Goal: Task Accomplishment & Management: Complete application form

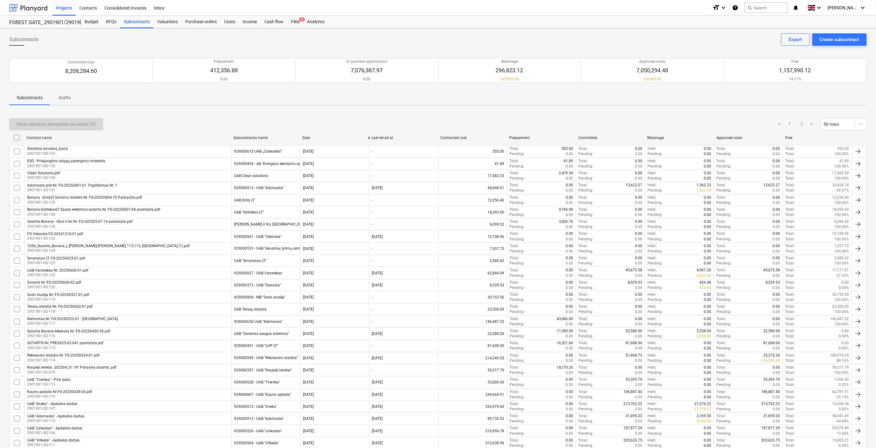
drag, startPoint x: 33, startPoint y: 7, endPoint x: 35, endPoint y: 10, distance: 3.3
click at [33, 7] on div at bounding box center [28, 7] width 38 height 15
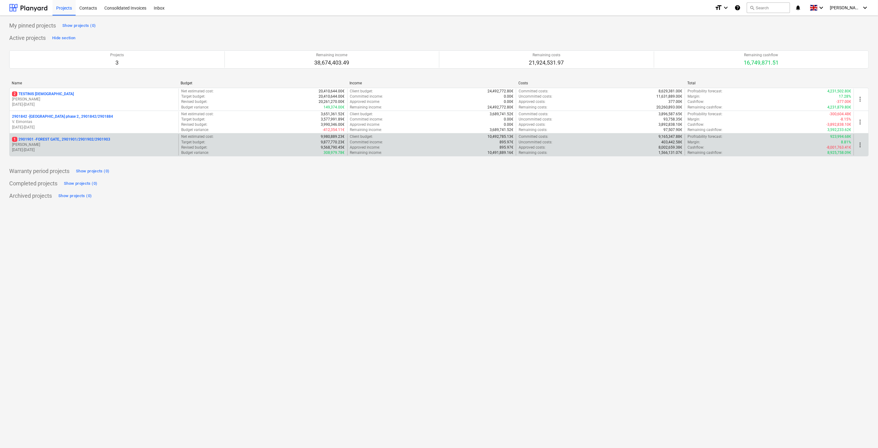
click at [81, 139] on p "1 2901901 - FOREST GATE_ 2901901/2901902/2901903" at bounding box center [61, 139] width 98 height 5
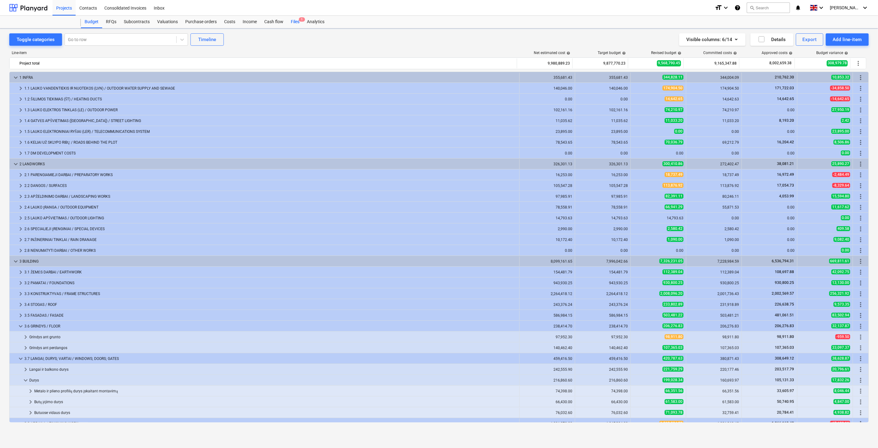
click at [292, 20] on div "Files 1" at bounding box center [295, 22] width 16 height 12
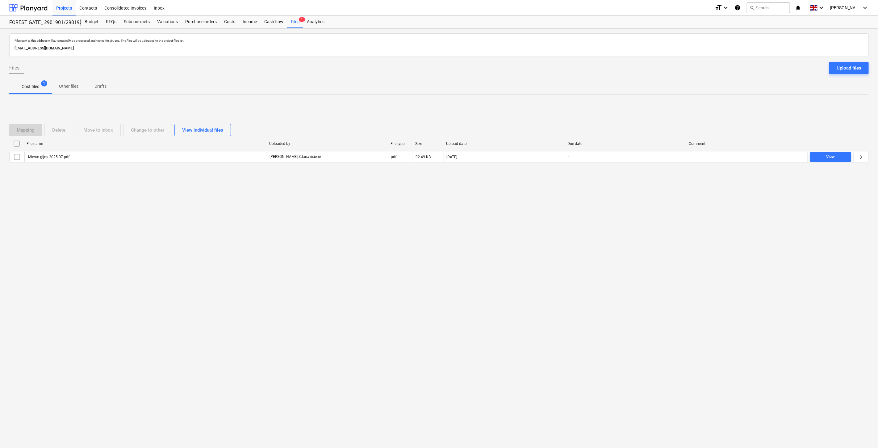
click at [625, 257] on div "Files sent to this address will automatically be processed and tested for virus…" at bounding box center [439, 237] width 878 height 419
click at [633, 245] on div "Files sent to this address will automatically be processed and tested for virus…" at bounding box center [439, 237] width 878 height 419
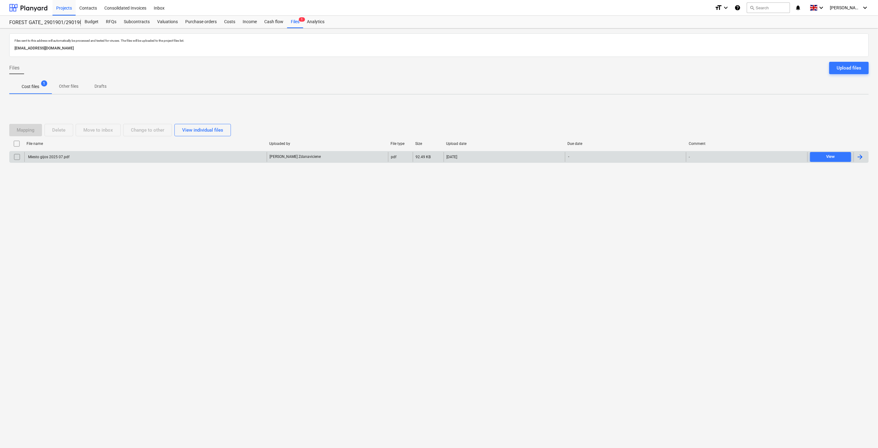
click at [127, 159] on div "Miesto gijos 2025 07.pdf" at bounding box center [145, 157] width 242 height 10
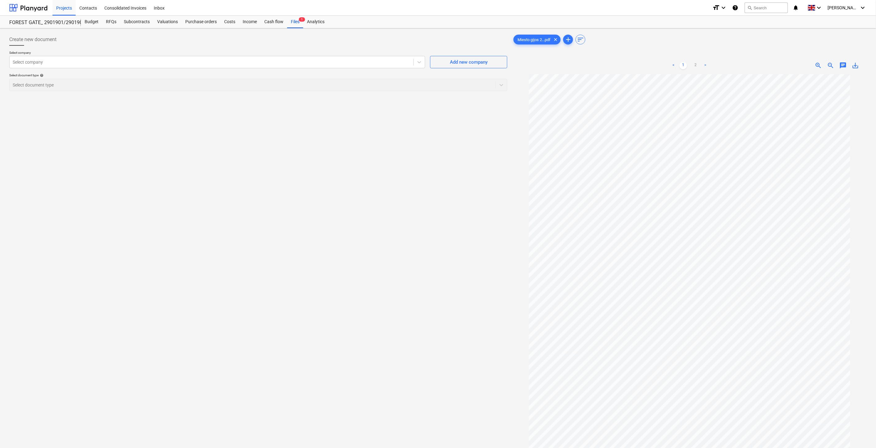
drag, startPoint x: 112, startPoint y: 163, endPoint x: 266, endPoint y: 83, distance: 172.7
click at [112, 163] on div "Create new document Select company Select company Add new company Select docume…" at bounding box center [258, 269] width 503 height 476
click at [304, 64] on div at bounding box center [212, 62] width 398 height 6
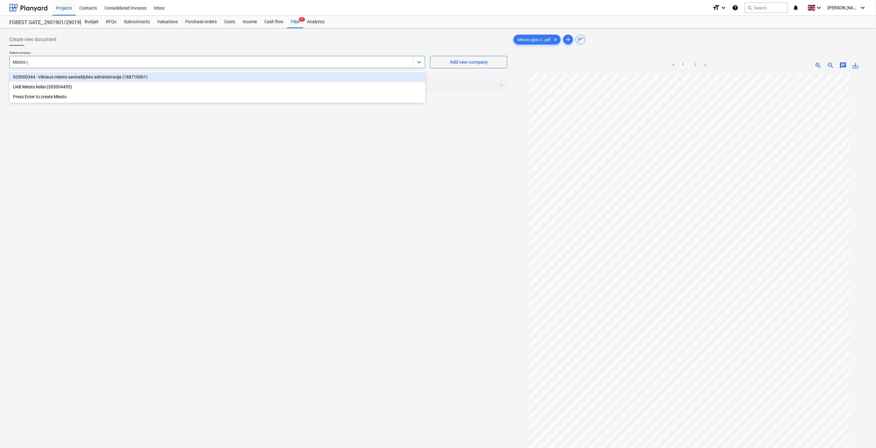
type input "Miesto gi"
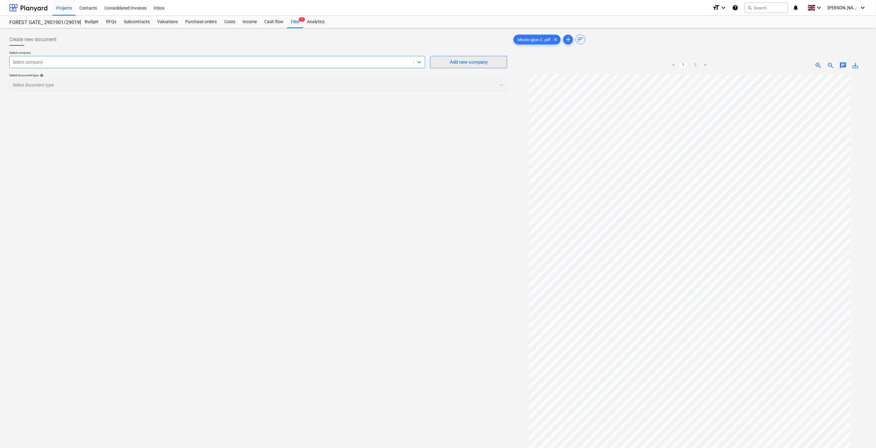
click at [444, 63] on span "Add new company" at bounding box center [469, 62] width 62 height 8
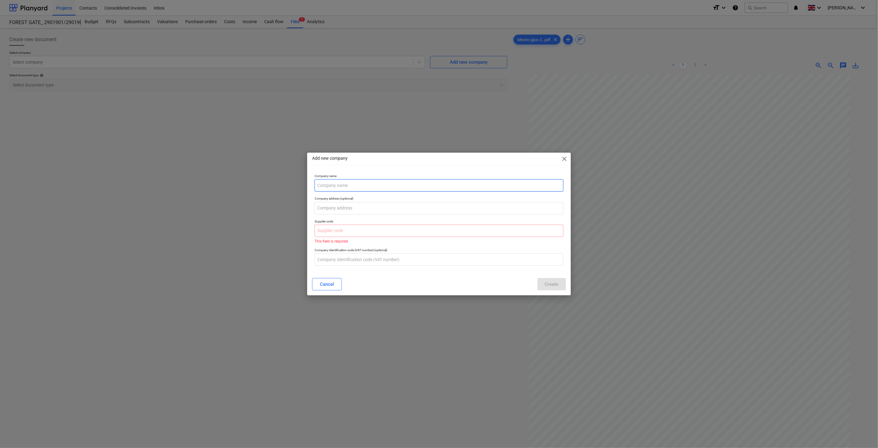
click at [347, 186] on input "text" at bounding box center [439, 185] width 248 height 12
paste input "Miesto gijos, [GEOGRAPHIC_DATA]"
type input "Miesto gijos, [GEOGRAPHIC_DATA]"
click at [362, 204] on input "text" at bounding box center [439, 208] width 248 height 12
paste input "[STREET_ADDRESS]"
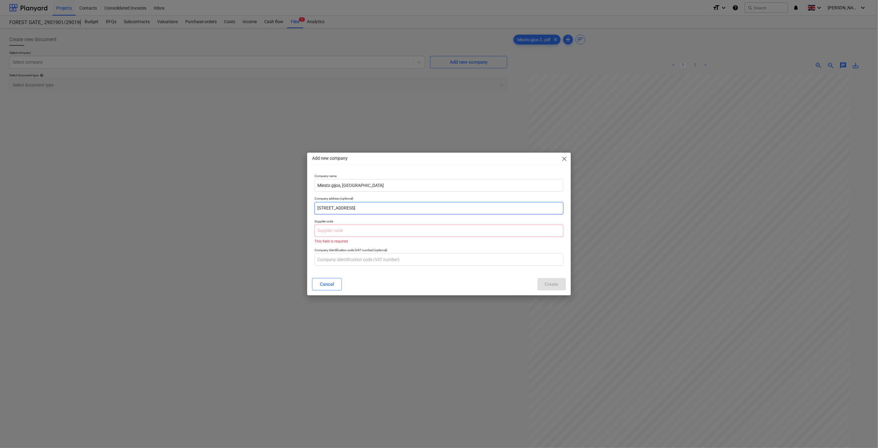
drag, startPoint x: 326, startPoint y: 206, endPoint x: 430, endPoint y: 206, distance: 104.0
click at [327, 206] on input "[STREET_ADDRESS]" at bounding box center [439, 208] width 248 height 12
type input "[STREET_ADDRESS]"
click at [478, 234] on input "text" at bounding box center [439, 230] width 248 height 12
paste input "124135580"
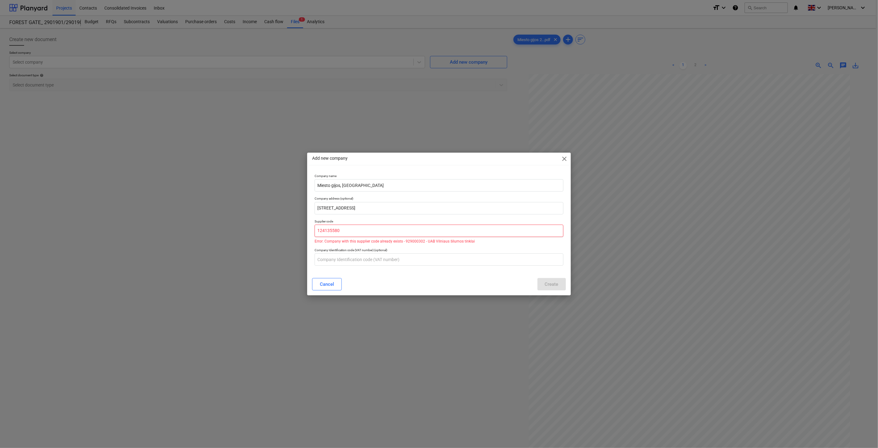
click at [390, 227] on input "124135580" at bounding box center [439, 230] width 248 height 12
type input "124135580"
drag, startPoint x: 365, startPoint y: 232, endPoint x: 239, endPoint y: 228, distance: 126.0
click at [239, 228] on div "Add new company close Company name Miesto gijos, AB Company address (optional) …" at bounding box center [439, 224] width 878 height 448
click at [377, 259] on input "text" at bounding box center [439, 259] width 248 height 12
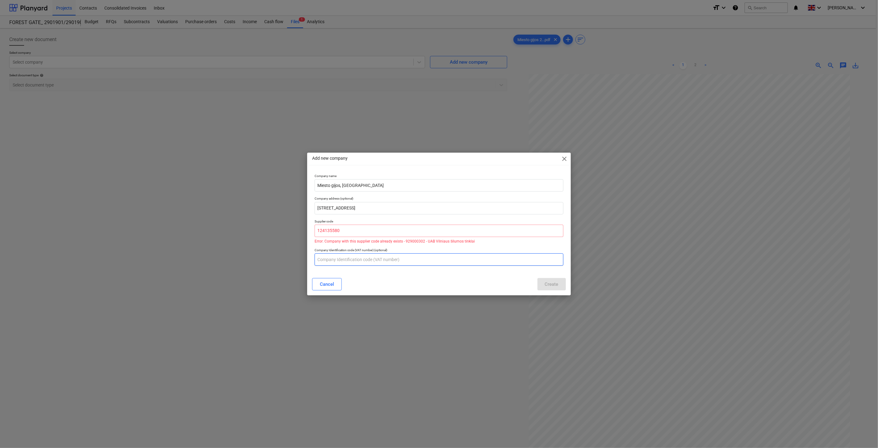
paste input "LT241355811"
type input "LT241355811"
drag, startPoint x: 129, startPoint y: 169, endPoint x: 362, endPoint y: 167, distance: 233.7
click at [129, 169] on div "Add new company close Company name Miesto gijos, AB Company address (optional) …" at bounding box center [439, 224] width 878 height 448
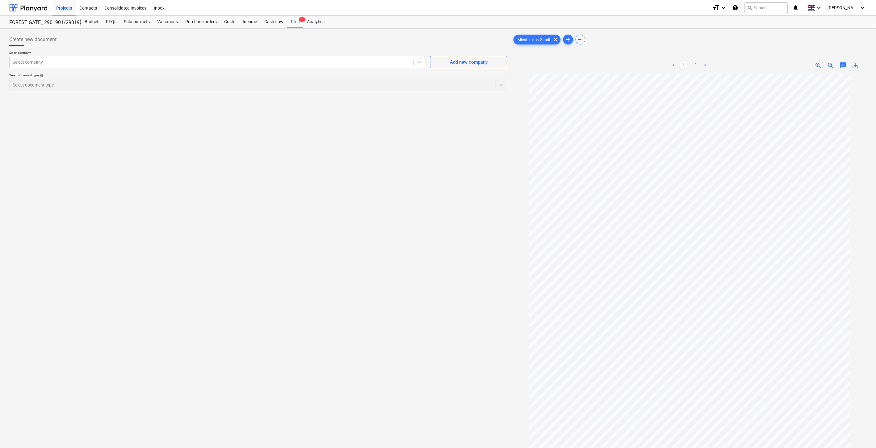
drag, startPoint x: 346, startPoint y: 202, endPoint x: 360, endPoint y: 195, distance: 16.2
click at [346, 202] on div "Create new document Select company Select company Add new company Select docume…" at bounding box center [258, 269] width 503 height 476
drag, startPoint x: 360, startPoint y: 195, endPoint x: 10, endPoint y: 202, distance: 349.5
click at [356, 195] on div "Create new document Select company Select company Add new company Select docume…" at bounding box center [258, 269] width 503 height 476
click at [339, 198] on div "Create new document Select company Select company Add new company Select docume…" at bounding box center [258, 269] width 503 height 476
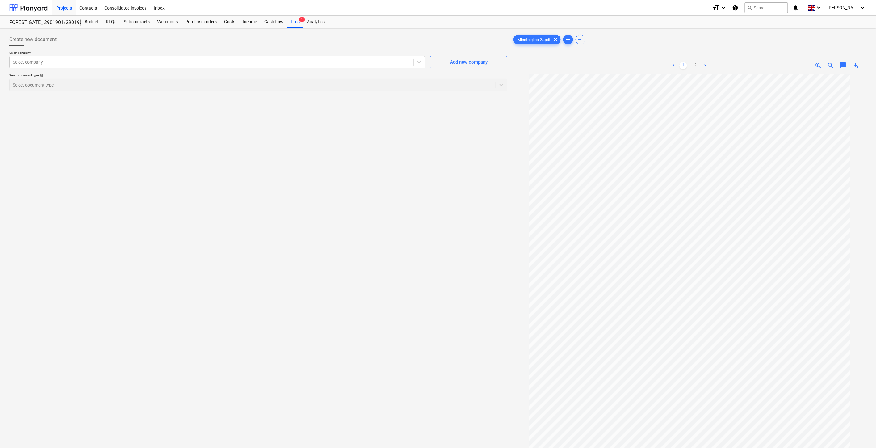
click at [388, 178] on div "Create new document Select company Select company Add new company Select docume…" at bounding box center [258, 269] width 503 height 476
click at [404, 172] on div "Create new document Select company Select company Add new company Select docume…" at bounding box center [258, 269] width 503 height 476
click at [435, 159] on div "Create new document Select company Select company Add new company Select docume…" at bounding box center [258, 269] width 503 height 476
click at [332, 243] on div "Create new document Select company Select company Add new company Select docume…" at bounding box center [258, 269] width 503 height 476
click at [358, 222] on div "Create new document Select company Select company Add new company Select docume…" at bounding box center [258, 269] width 503 height 476
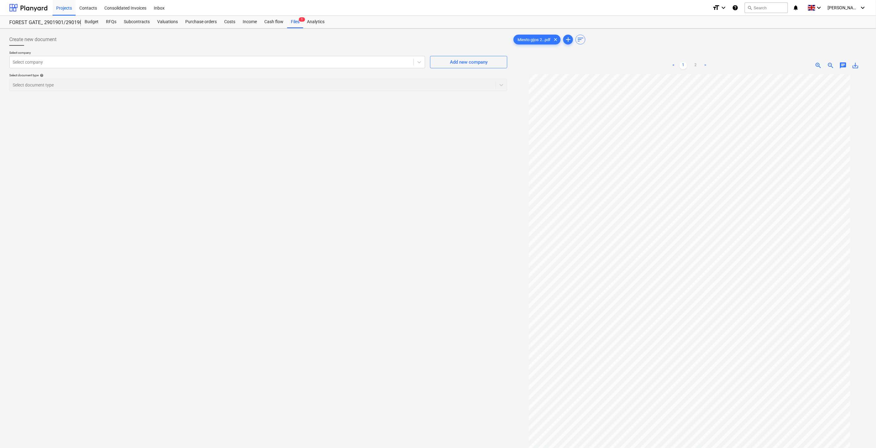
click at [445, 153] on div "Create new document Select company Select company Add new company Select docume…" at bounding box center [258, 269] width 503 height 476
click at [453, 145] on div "Create new document Select company Select company Add new company Select docume…" at bounding box center [258, 269] width 503 height 476
drag, startPoint x: 228, startPoint y: 217, endPoint x: 194, endPoint y: 121, distance: 102.4
click at [228, 217] on div "Create new document Select company Select company Add new company Select docume…" at bounding box center [258, 269] width 503 height 476
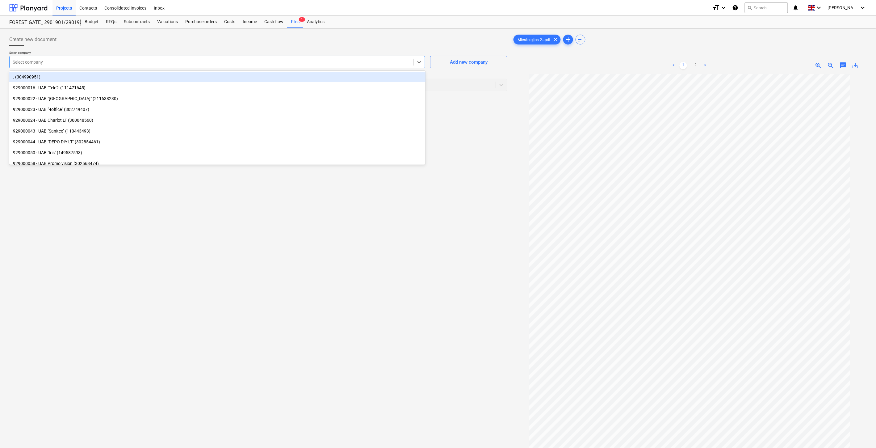
click at [202, 60] on div at bounding box center [212, 62] width 398 height 6
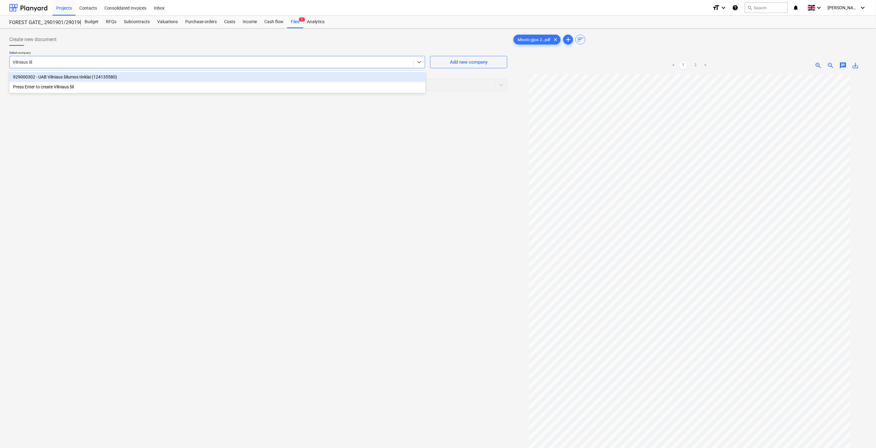
type input "Vilniaus šilu"
click at [198, 76] on div "929000302 - UAB Vilniaus šilumos tinklai (124135580)" at bounding box center [217, 77] width 416 height 10
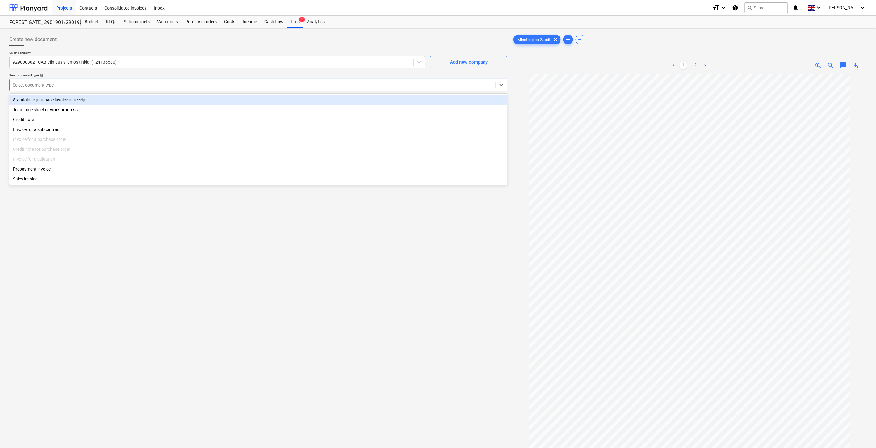
drag, startPoint x: 144, startPoint y: 84, endPoint x: 140, endPoint y: 94, distance: 11.3
click at [145, 84] on div at bounding box center [253, 85] width 480 height 6
click at [113, 100] on div "Standalone purchase invoice or receipt" at bounding box center [258, 100] width 498 height 10
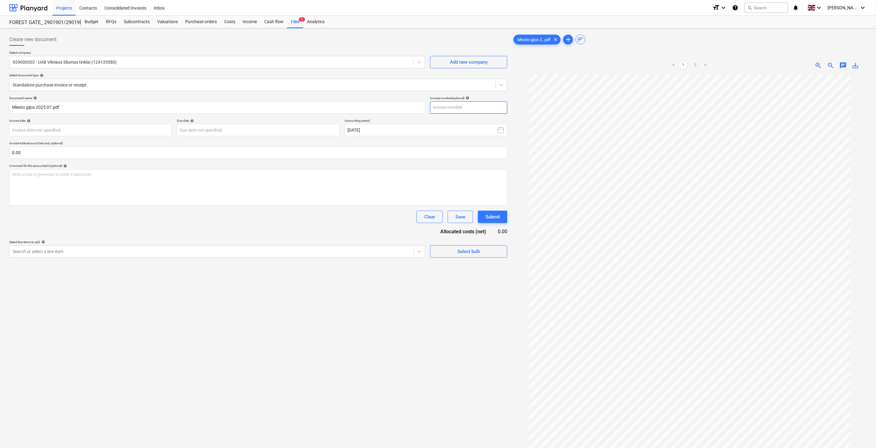
click at [471, 103] on input "text" at bounding box center [468, 107] width 77 height 12
type input "č"
type input "25GJS56644"
click at [156, 127] on body "Projects Contacts Consolidated Invoices Inbox format_size keyboard_arrow_down h…" at bounding box center [438, 224] width 876 height 448
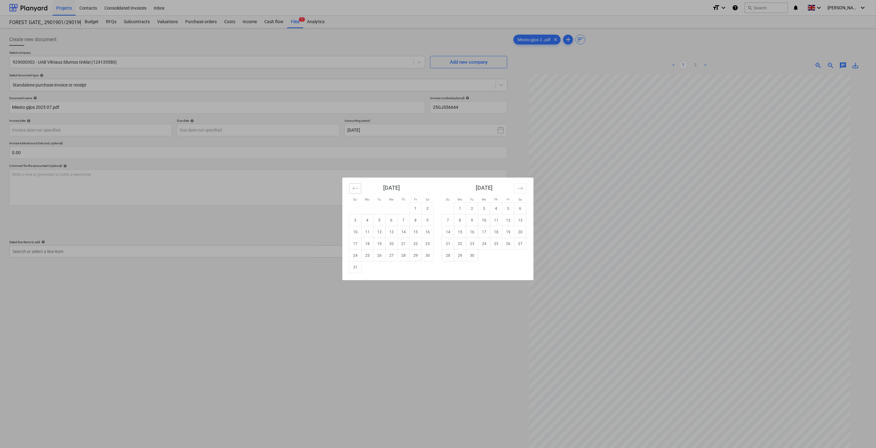
click at [353, 189] on icon "Move backward to switch to the previous month." at bounding box center [354, 187] width 5 height 3
click at [403, 256] on td "31" at bounding box center [404, 255] width 12 height 12
type input "[DATE]"
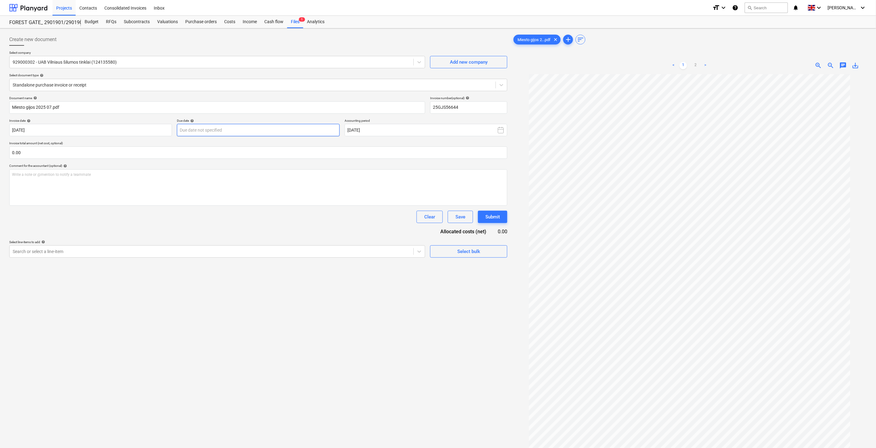
click at [298, 132] on body "Projects Contacts Consolidated Invoices Inbox format_size keyboard_arrow_down h…" at bounding box center [438, 224] width 876 height 448
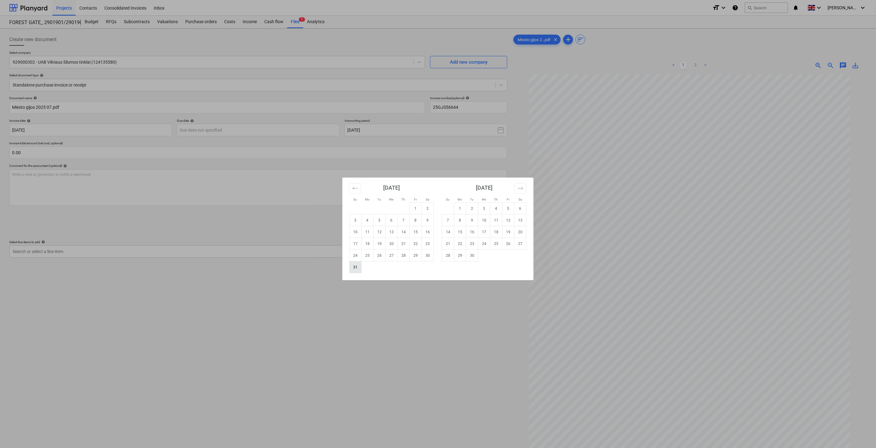
click at [354, 269] on td "31" at bounding box center [355, 267] width 12 height 12
type input "[DATE]"
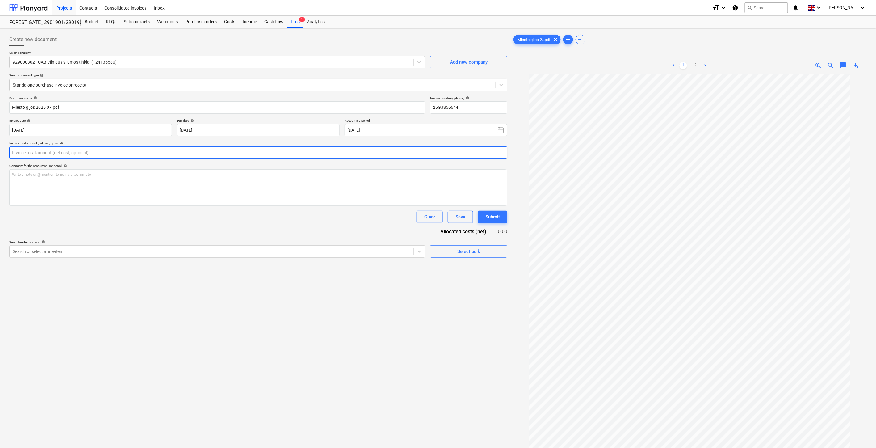
click at [113, 154] on input "text" at bounding box center [258, 152] width 498 height 12
type input "279.30"
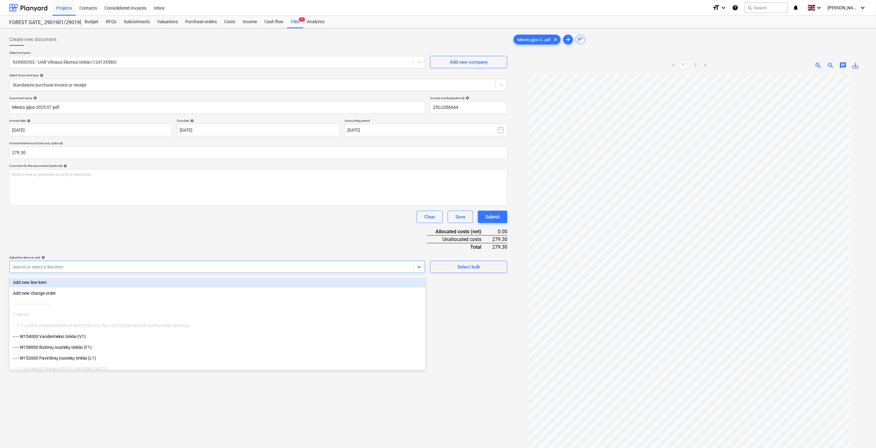
click at [132, 263] on div "Search or select a line-item" at bounding box center [212, 266] width 404 height 9
type input "^"
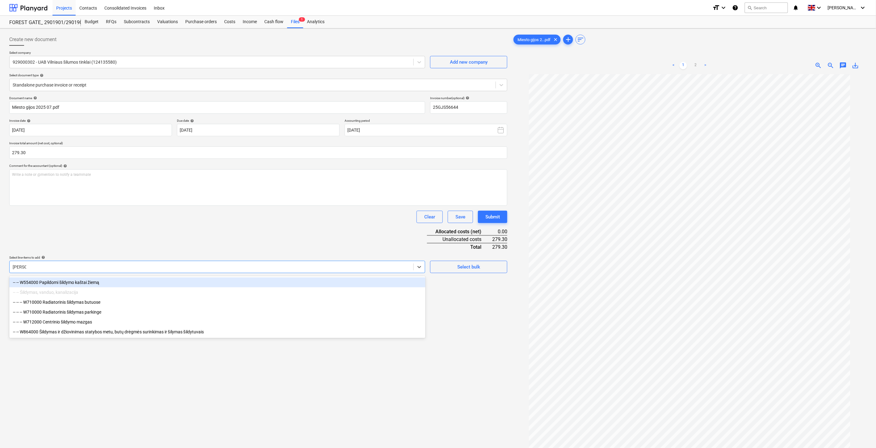
type input "Šildymas"
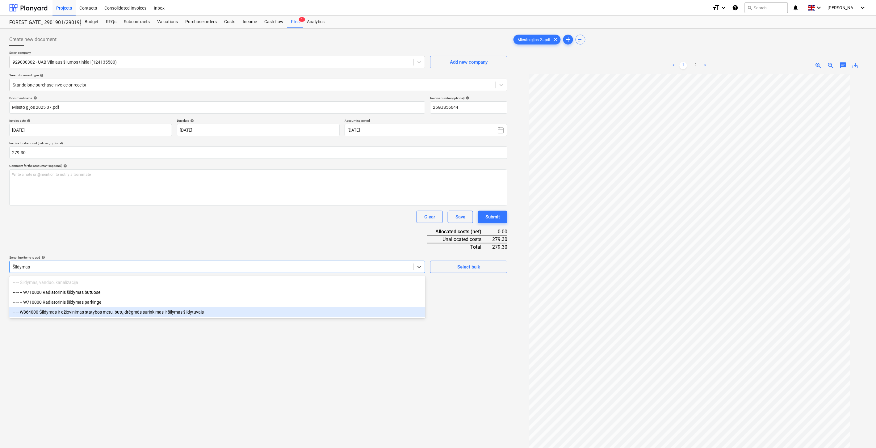
click at [150, 314] on div "-- -- W864000 Šildymas ir džiovinimas statybos metu, butų drėgmės surinkimas ir…" at bounding box center [217, 312] width 416 height 10
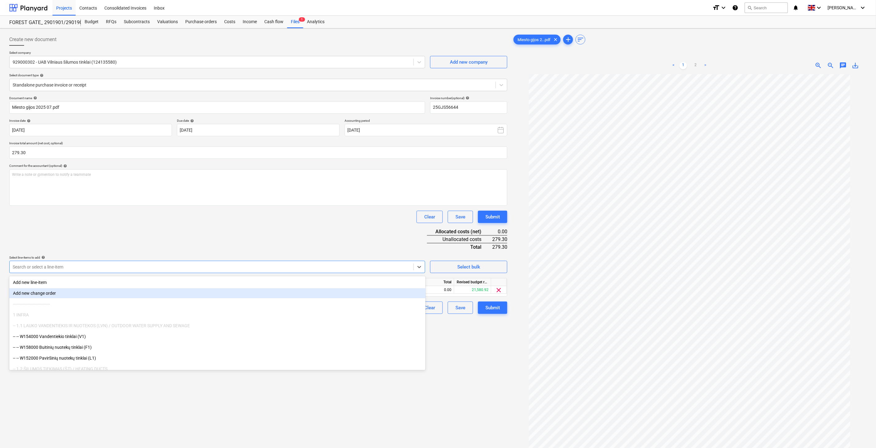
click at [248, 220] on div "Clear Save Submit" at bounding box center [258, 217] width 498 height 12
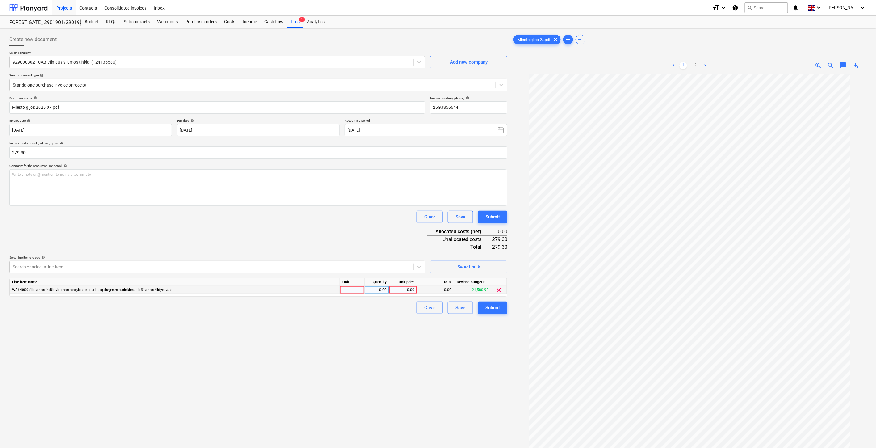
click at [357, 289] on div at bounding box center [352, 290] width 25 height 8
click at [380, 289] on div "0.00" at bounding box center [376, 290] width 19 height 8
type input "1"
click at [406, 289] on div "0.00" at bounding box center [403, 290] width 23 height 8
type input "279.30"
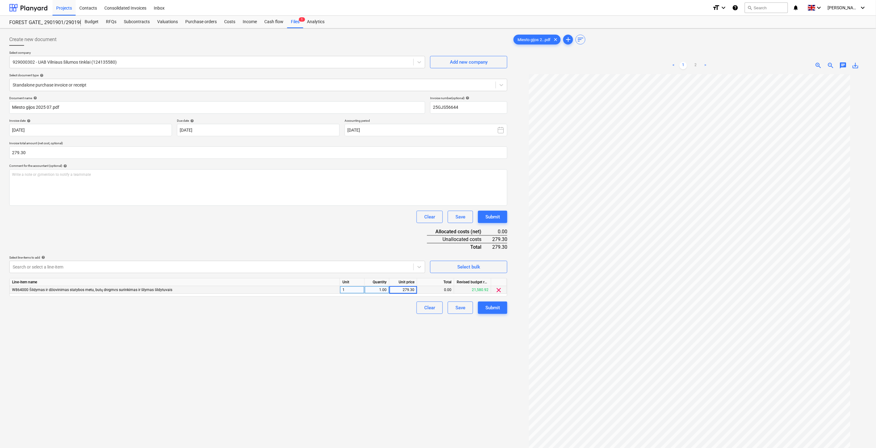
click at [359, 224] on div "Document name help Miesto gijos 2025 07.pdf Invoice number (optional) help 25GJ…" at bounding box center [258, 205] width 498 height 218
drag, startPoint x: 299, startPoint y: 224, endPoint x: 326, endPoint y: 214, distance: 29.0
click at [306, 220] on div "Document name help Miesto gijos 2025 07.pdf Invoice number (optional) help 25GJ…" at bounding box center [258, 205] width 498 height 218
click at [341, 207] on div "Document name help Miesto gijos 2025 07.pdf Invoice number (optional) help 25GJ…" at bounding box center [258, 205] width 498 height 218
click at [234, 235] on div "Document name help Miesto gijos 2025 07.pdf Invoice number (optional) help 25GJ…" at bounding box center [258, 205] width 498 height 218
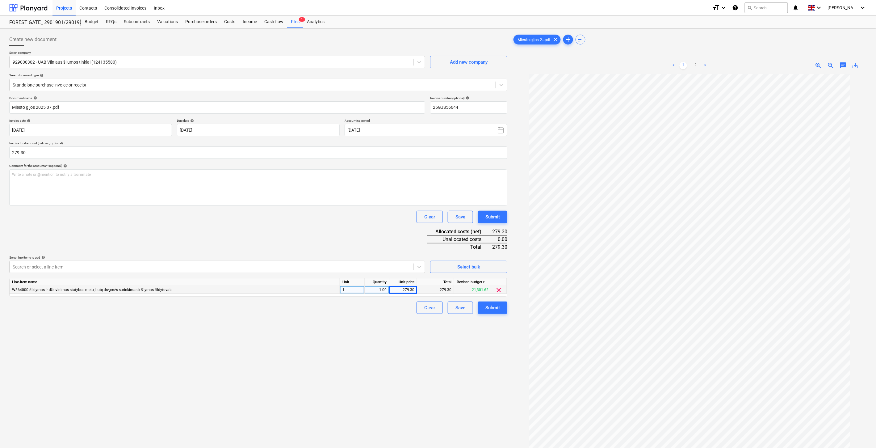
click at [269, 223] on div "Clear Save Submit" at bounding box center [258, 217] width 498 height 12
click at [460, 306] on div "Save" at bounding box center [460, 307] width 10 height 8
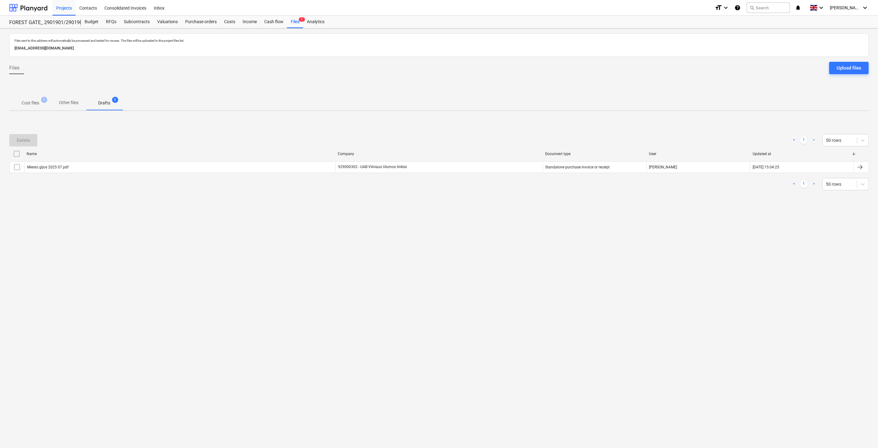
click at [32, 87] on div at bounding box center [438, 87] width 859 height 16
click at [26, 103] on p "Cost files" at bounding box center [31, 103] width 18 height 6
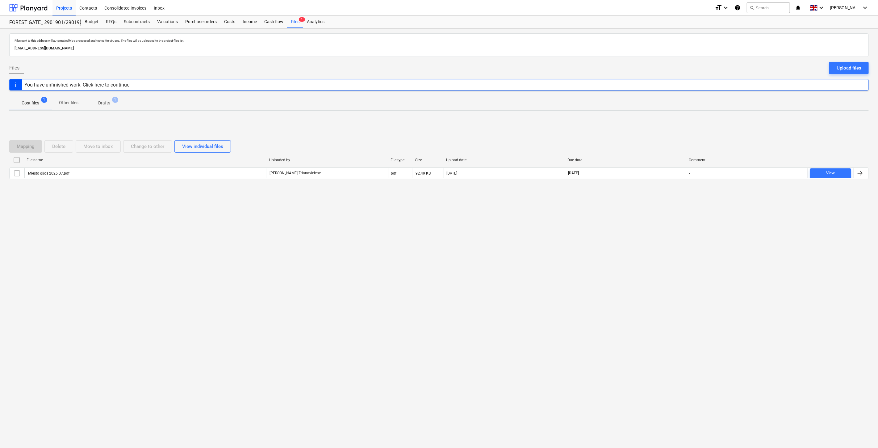
click at [634, 228] on div "Files sent to this address will automatically be processed and tested for virus…" at bounding box center [439, 237] width 878 height 419
click at [654, 204] on div "Mapping Delete Move to inbox Change to other View individual files File name Up…" at bounding box center [438, 162] width 859 height 93
click at [29, 6] on div at bounding box center [28, 7] width 38 height 15
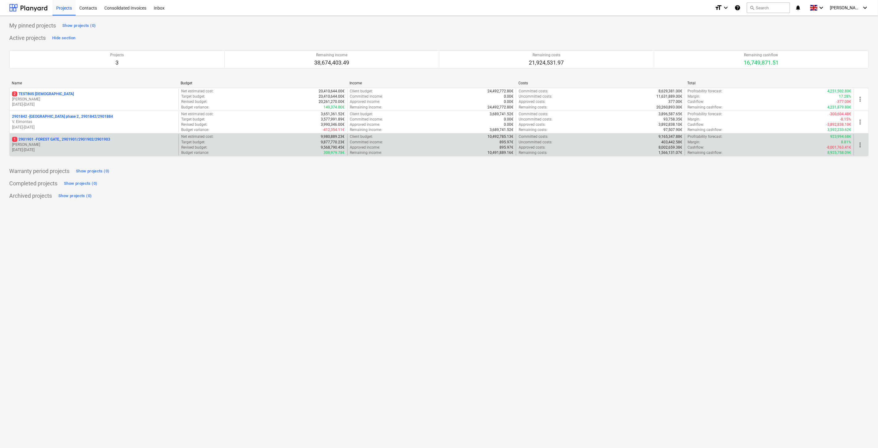
click at [88, 148] on p "[DATE] - [DATE]" at bounding box center [94, 149] width 164 height 5
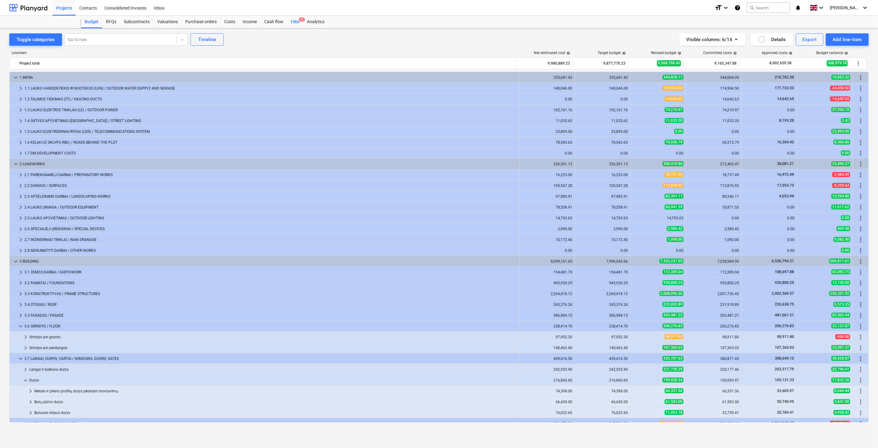
click at [294, 20] on div "Files 1" at bounding box center [295, 22] width 16 height 12
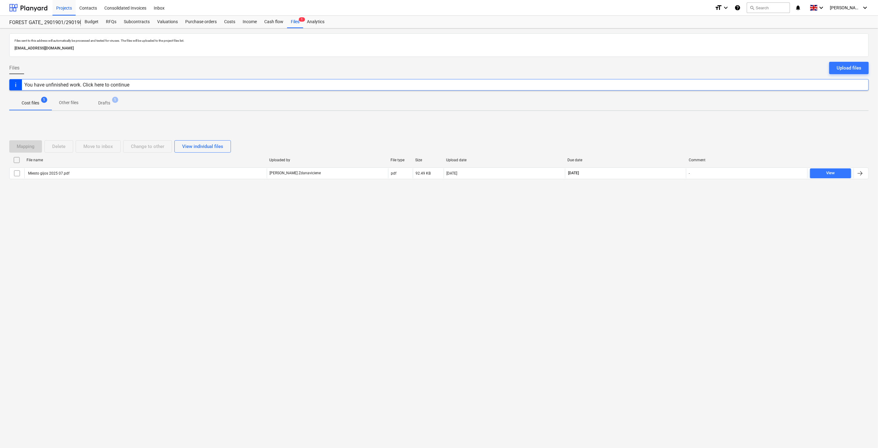
drag, startPoint x: 657, startPoint y: 219, endPoint x: 661, endPoint y: 210, distance: 9.4
click at [659, 215] on div "Files sent to this address will automatically be processed and tested for virus…" at bounding box center [439, 237] width 878 height 419
click at [671, 193] on div "Mapping Delete Move to inbox Change to other View individual files File name Up…" at bounding box center [438, 162] width 859 height 93
drag, startPoint x: 646, startPoint y: 236, endPoint x: 657, endPoint y: 204, distance: 33.2
click at [646, 234] on div "Files sent to this address will automatically be processed and tested for virus…" at bounding box center [439, 237] width 878 height 419
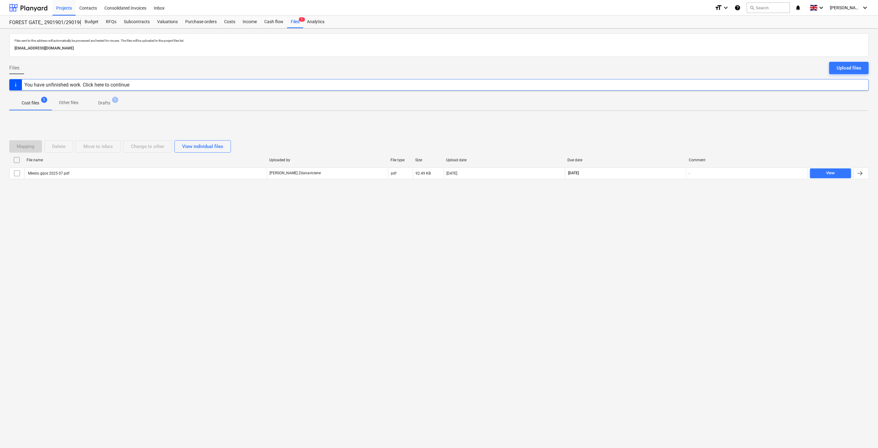
click at [659, 200] on div "Mapping Delete Move to inbox Change to other View individual files File name Up…" at bounding box center [438, 162] width 859 height 93
click at [273, 229] on div "Files sent to this address will automatically be processed and tested for virus…" at bounding box center [439, 237] width 878 height 419
click at [132, 23] on div "Subcontracts" at bounding box center [136, 22] width 33 height 12
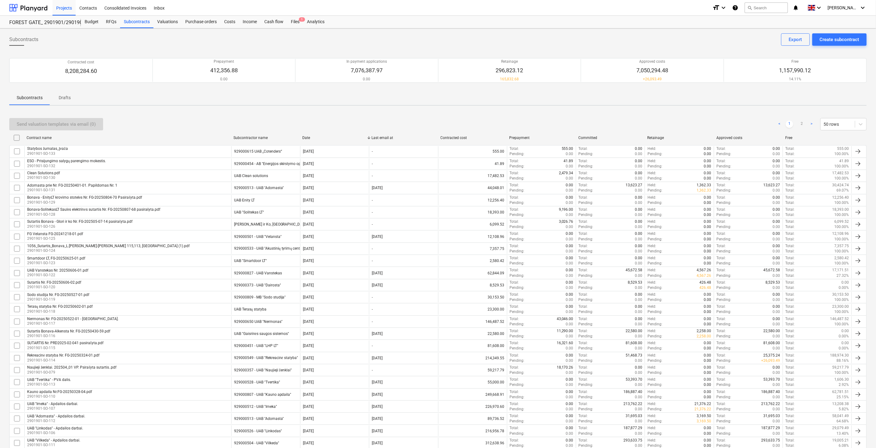
drag, startPoint x: 244, startPoint y: 40, endPoint x: 306, endPoint y: 36, distance: 61.3
click at [245, 40] on div "Subcontracts Create subcontract Export" at bounding box center [437, 41] width 857 height 17
click at [306, 36] on div "Subcontracts Create subcontract Export" at bounding box center [437, 41] width 857 height 17
drag, startPoint x: 360, startPoint y: 35, endPoint x: 379, endPoint y: 33, distance: 19.0
click at [362, 35] on div "Subcontracts Create subcontract Export" at bounding box center [437, 41] width 857 height 17
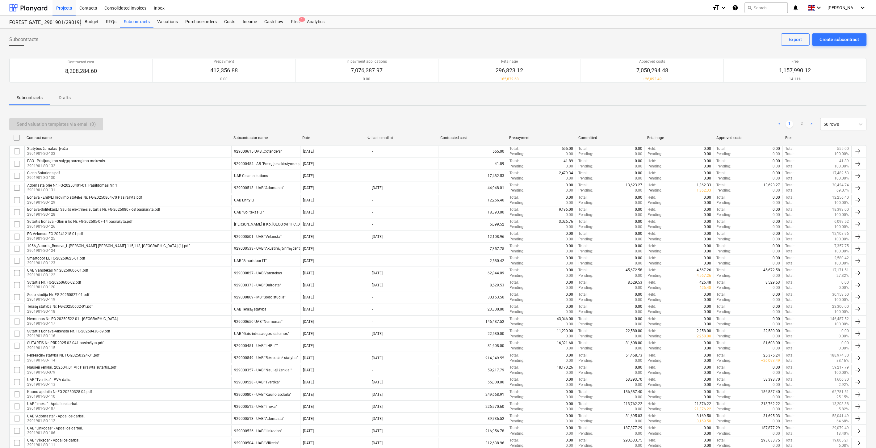
click at [379, 33] on div "Subcontracts Create subcontract Export" at bounding box center [437, 41] width 857 height 17
click at [84, 22] on div "Budget" at bounding box center [91, 22] width 21 height 12
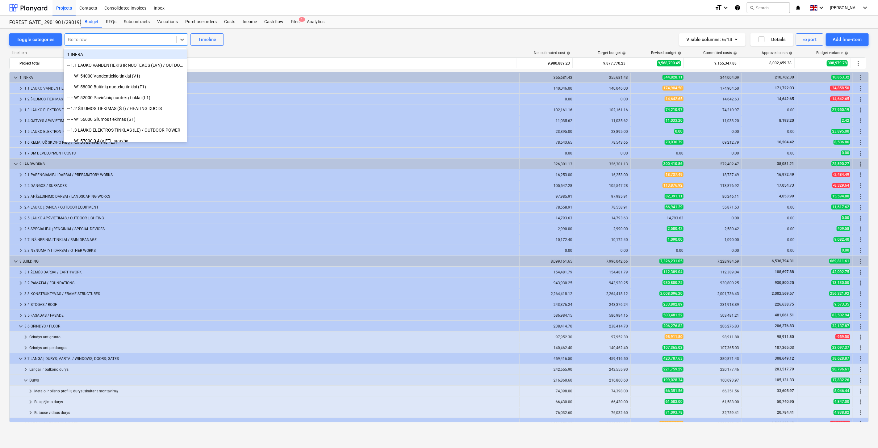
click at [134, 39] on div at bounding box center [120, 39] width 105 height 6
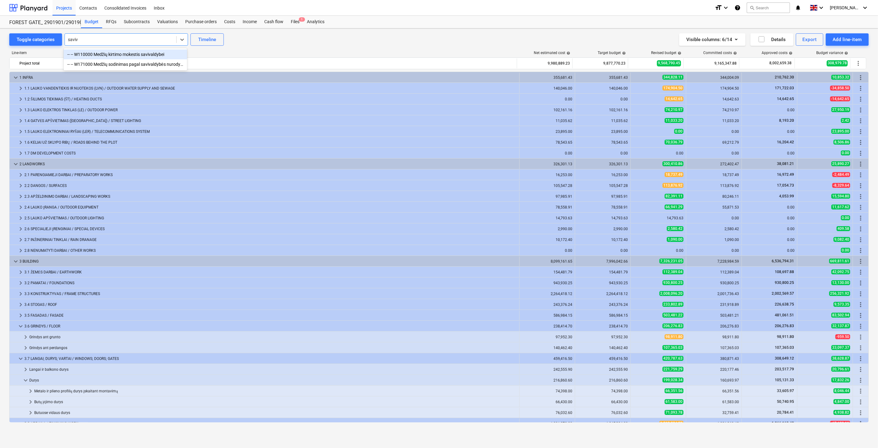
type input "saviva"
click at [141, 64] on div "-- -- W171000 Medžių sodinimas pagal savivaldybės nurodymą" at bounding box center [125, 64] width 123 height 10
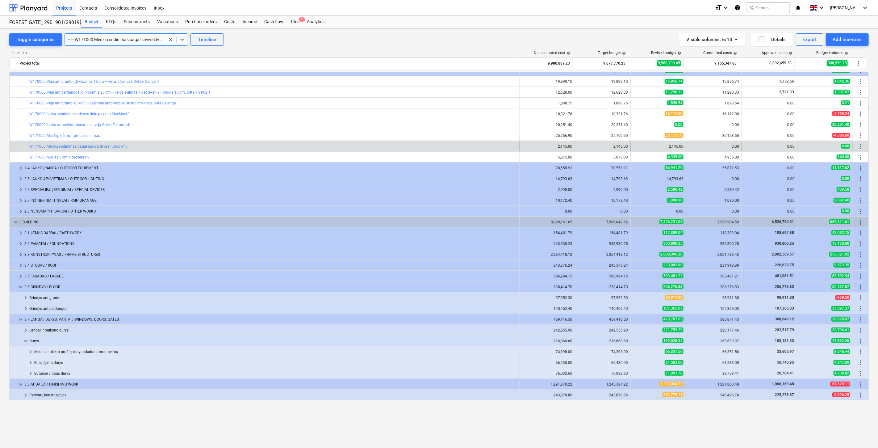
scroll to position [91, 0]
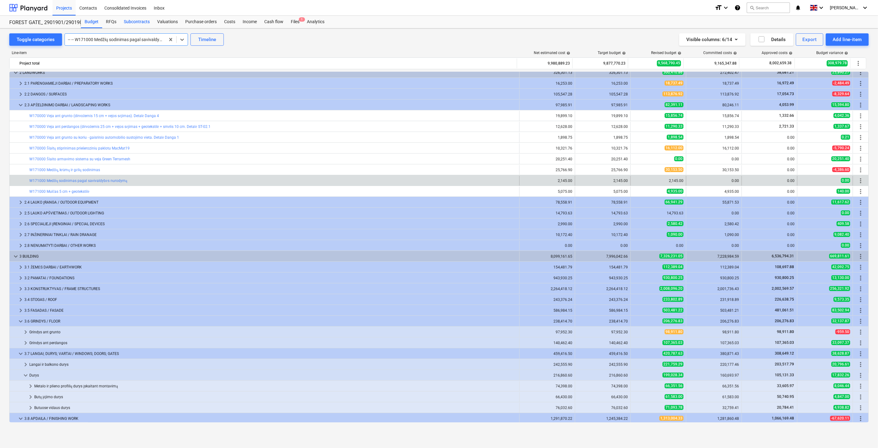
click at [147, 22] on div "Subcontracts" at bounding box center [136, 22] width 33 height 12
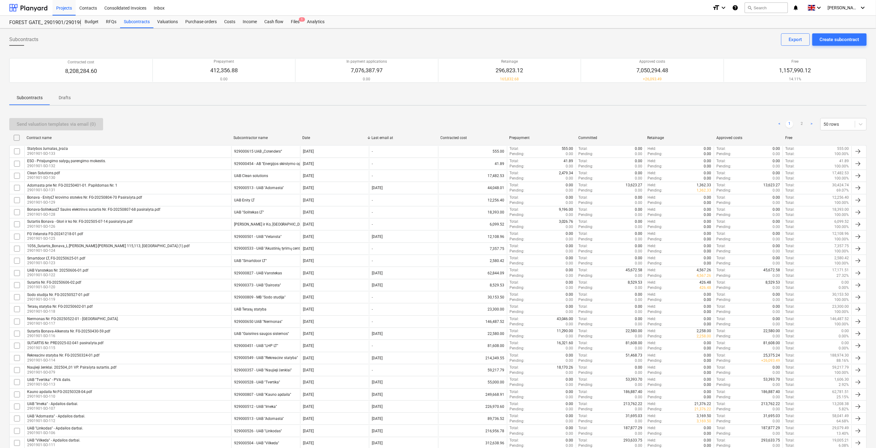
click at [563, 111] on div "Send valuation templates via email (0) < 1 2 > 50 rows Contract name Subcontrac…" at bounding box center [437, 444] width 857 height 666
click at [572, 108] on div "Subcontracts Create subcontract Export Contracted cost 8,208,284.60 Prepayment …" at bounding box center [438, 407] width 876 height 758
click at [840, 40] on div "Create subcontract" at bounding box center [839, 39] width 40 height 8
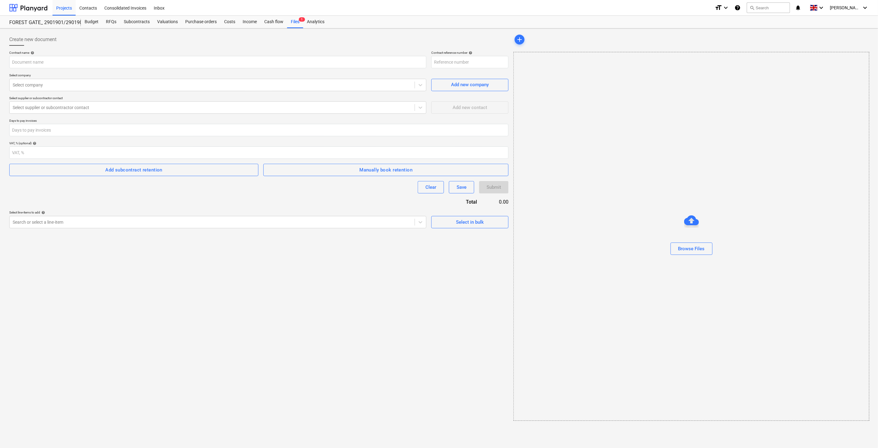
type input "2901901-SO-134"
click at [85, 10] on div "Contacts" at bounding box center [88, 8] width 25 height 16
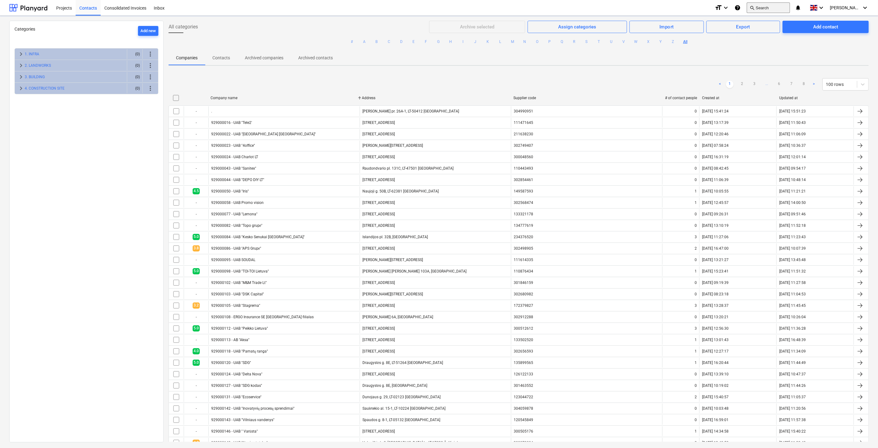
click at [773, 5] on button "search Search" at bounding box center [768, 7] width 43 height 10
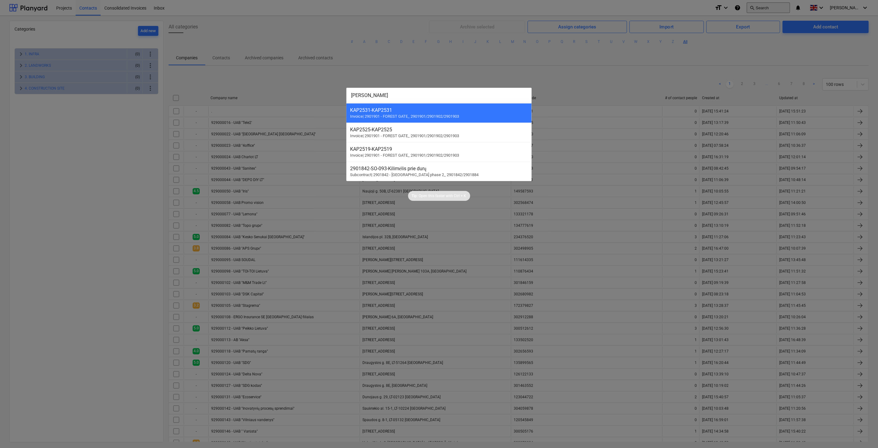
type input "kipa"
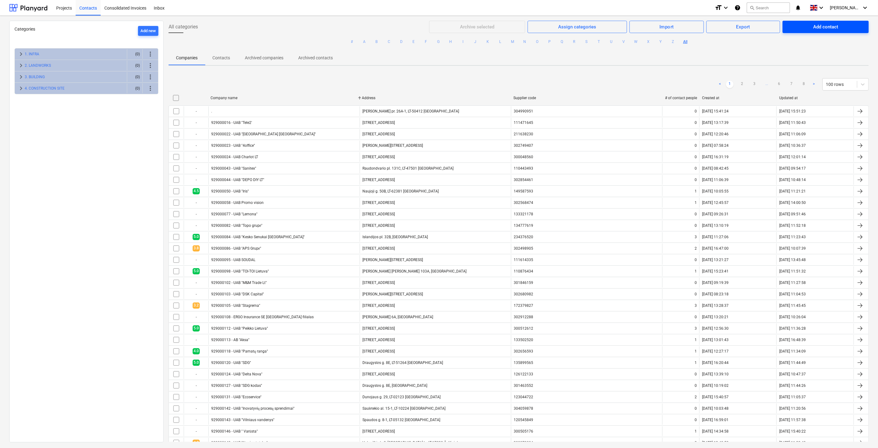
click at [828, 27] on div "Add contact" at bounding box center [825, 27] width 25 height 8
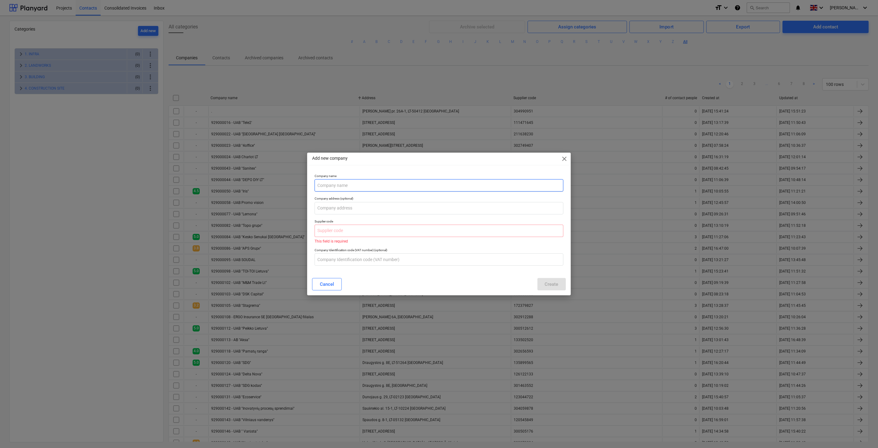
click at [390, 184] on input "text" at bounding box center [439, 185] width 248 height 12
type input "UAB "Kipa""
click at [364, 231] on input "text" at bounding box center [439, 230] width 248 height 12
paste input "300534982"
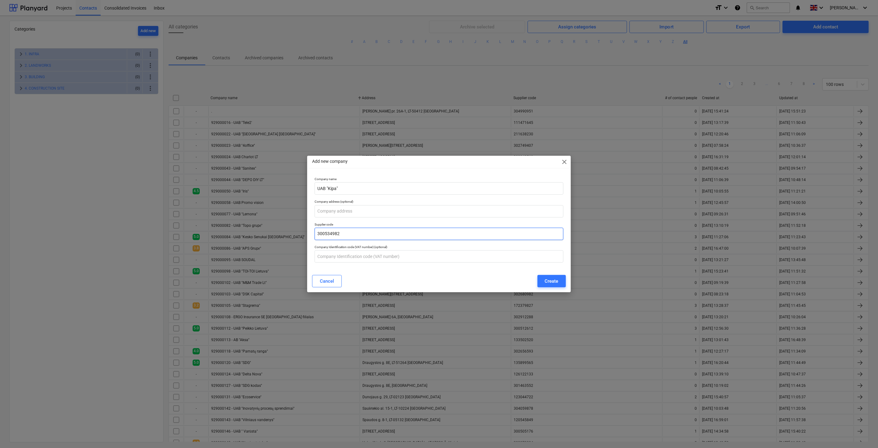
type input "300534982"
click at [344, 258] on input "text" at bounding box center [439, 256] width 248 height 12
paste input "LT100002184011"
type input "LT100002184011"
click at [359, 209] on input "text" at bounding box center [439, 211] width 248 height 12
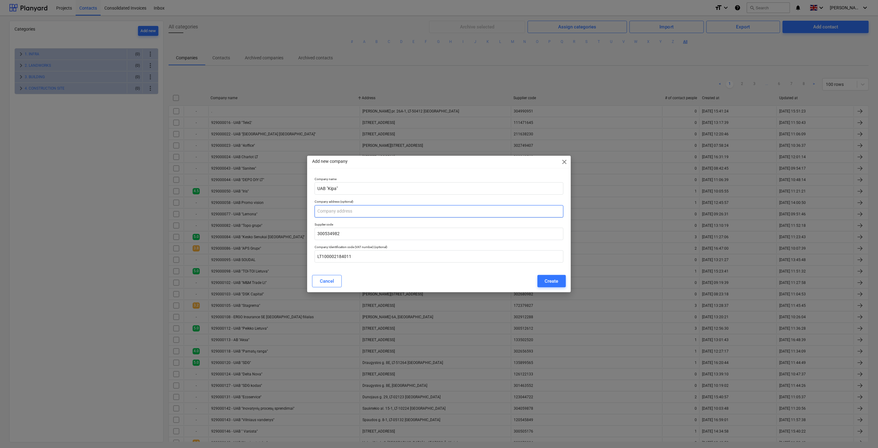
paste input "[PERSON_NAME][STREET_ADDRESS]"
drag, startPoint x: 325, startPoint y: 210, endPoint x: 334, endPoint y: 210, distance: 8.3
click at [328, 210] on input "[PERSON_NAME][STREET_ADDRESS]" at bounding box center [439, 211] width 248 height 12
click at [342, 211] on input "[PERSON_NAME][STREET_ADDRESS]" at bounding box center [439, 211] width 248 height 12
click at [326, 211] on input "[PERSON_NAME][STREET_ADDRESS]" at bounding box center [439, 211] width 248 height 12
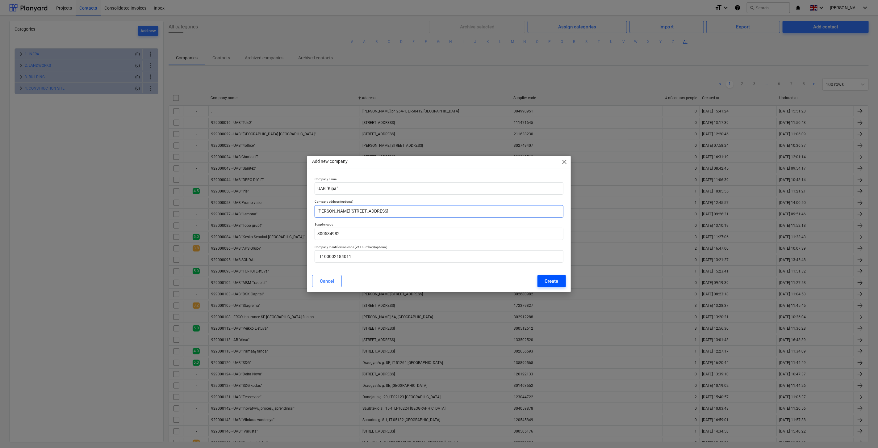
type input "[PERSON_NAME][STREET_ADDRESS]"
click at [548, 280] on div "Create" at bounding box center [552, 281] width 14 height 8
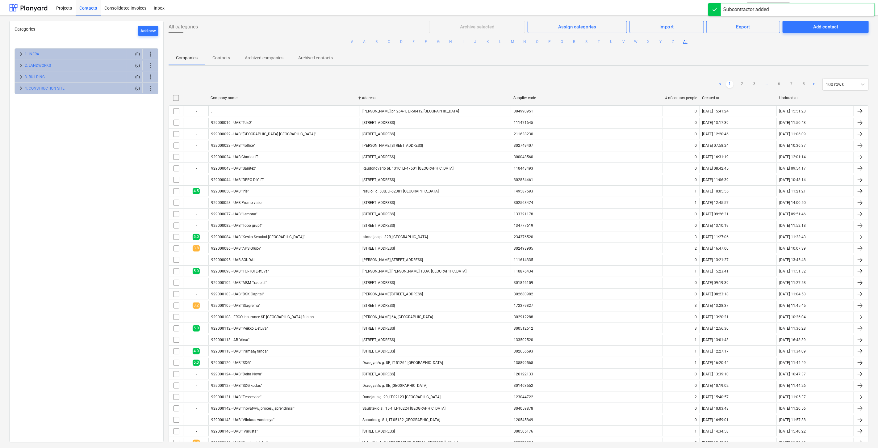
click at [546, 69] on div "All categories Archive selected Assign categories Import Export Add contact # A…" at bounding box center [519, 231] width 710 height 421
click at [780, 5] on button "search Search" at bounding box center [768, 7] width 43 height 10
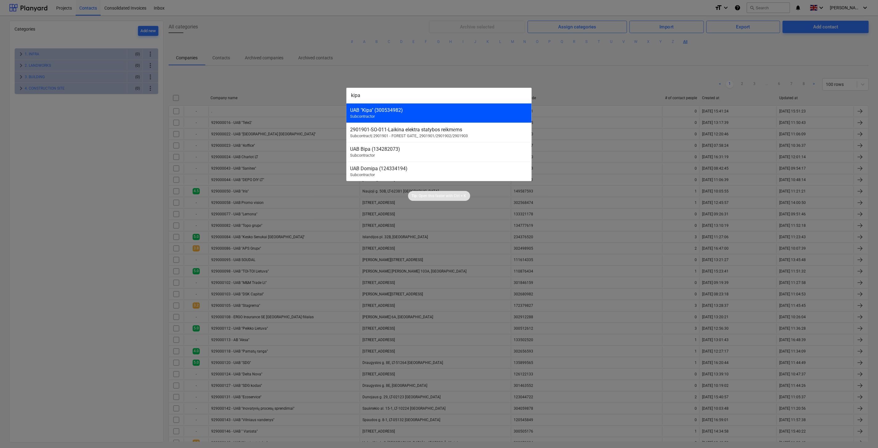
type input "kipa"
click at [422, 114] on div "UAB "Kipa" (300534982) Subcontractor" at bounding box center [438, 112] width 185 height 19
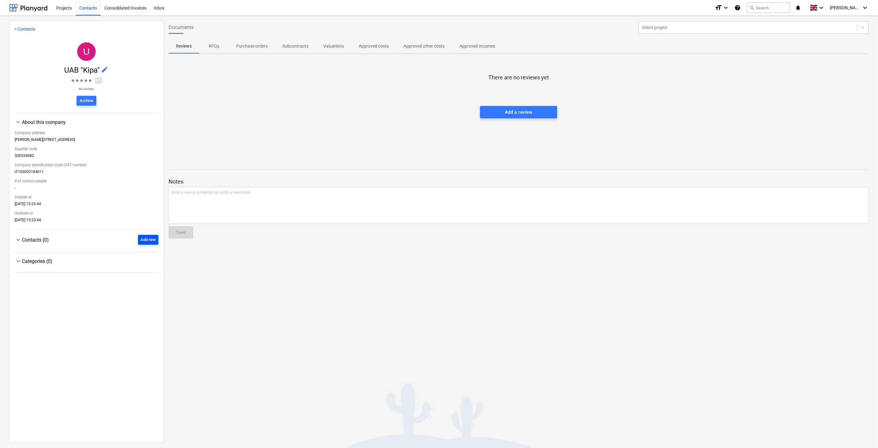
click at [141, 243] on div "Add new" at bounding box center [147, 239] width 15 height 7
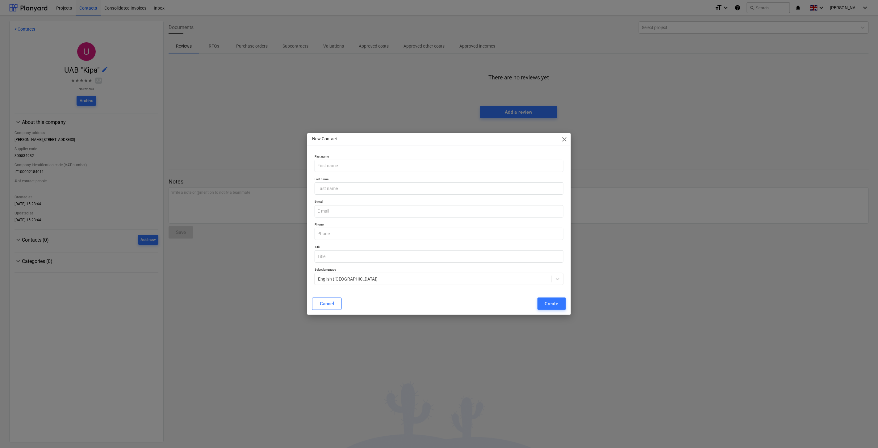
drag, startPoint x: 473, startPoint y: 305, endPoint x: 405, endPoint y: 264, distance: 78.8
click at [473, 305] on div "Cancel Create" at bounding box center [438, 303] width 253 height 12
click at [360, 211] on input "email" at bounding box center [439, 211] width 248 height 12
paste input "[EMAIL_ADDRESS][DOMAIN_NAME]"
type input "[EMAIL_ADDRESS][DOMAIN_NAME]"
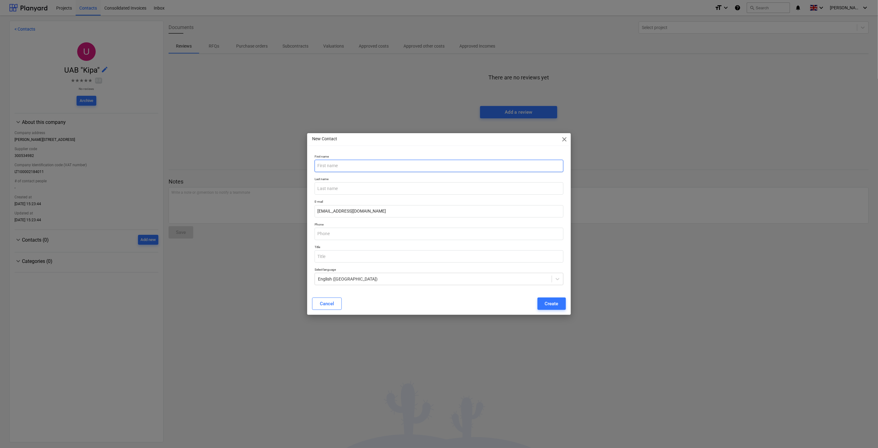
click at [363, 167] on input "text" at bounding box center [439, 166] width 248 height 12
click at [368, 162] on input "text" at bounding box center [439, 166] width 248 height 12
paste input "[DEMOGRAPHIC_DATA]"
type input "[DEMOGRAPHIC_DATA]"
click at [359, 186] on input "text" at bounding box center [439, 188] width 248 height 12
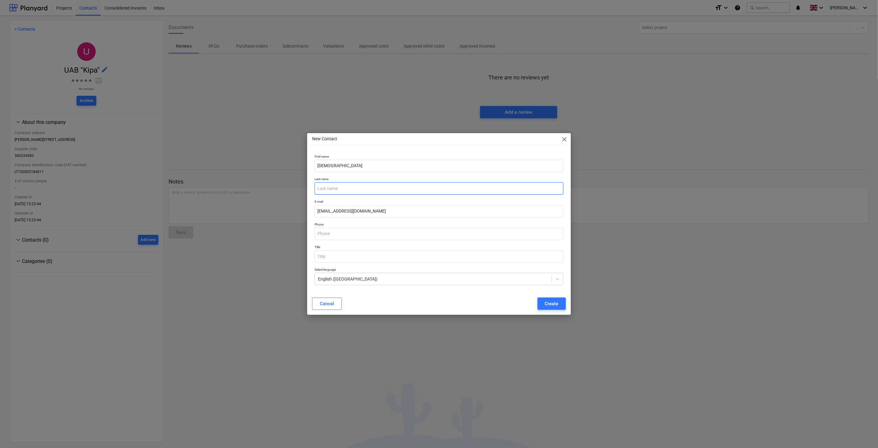
paste input "Rutkauskienė"
type input "Rutkauskienė"
click at [368, 220] on div "Phone" at bounding box center [438, 231] width 253 height 23
click at [345, 232] on input "text" at bounding box center [439, 233] width 248 height 12
paste input "[PHONE_NUMBER]"
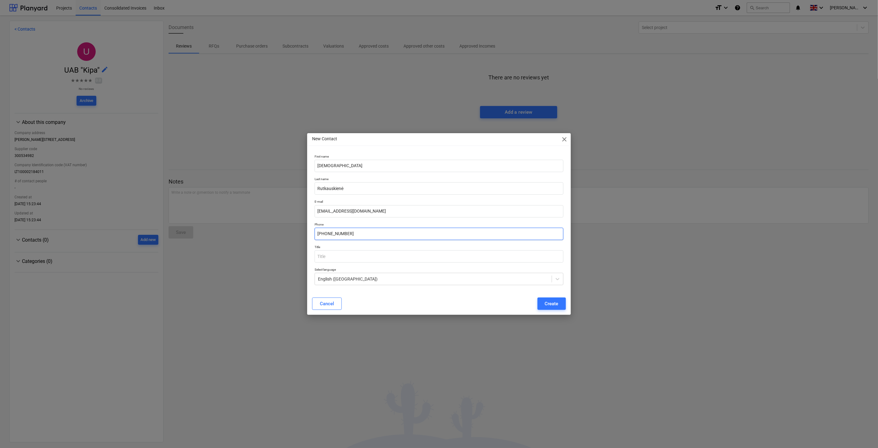
type input "[PHONE_NUMBER]"
click at [376, 247] on p "Title" at bounding box center [439, 247] width 248 height 5
click at [375, 256] on input "text" at bounding box center [439, 256] width 248 height 12
type input "Direktorė."
click at [548, 299] on button "Create" at bounding box center [551, 303] width 28 height 12
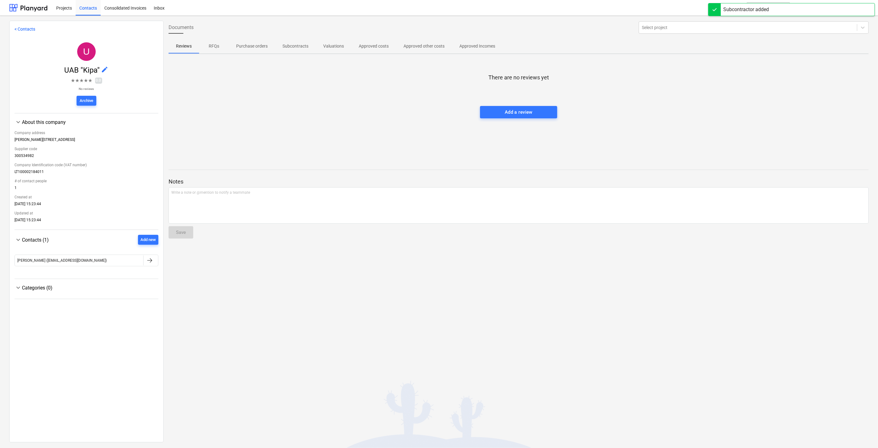
click at [402, 306] on div "Documents Select project Reviews RFQs Purchase orders Subcontracts Valuations A…" at bounding box center [519, 231] width 710 height 421
click at [468, 287] on div "Documents Select project Reviews RFQs Purchase orders Subcontracts Valuations A…" at bounding box center [519, 231] width 710 height 421
drag, startPoint x: 35, startPoint y: 9, endPoint x: 39, endPoint y: 15, distance: 7.7
click at [35, 9] on div at bounding box center [28, 7] width 38 height 15
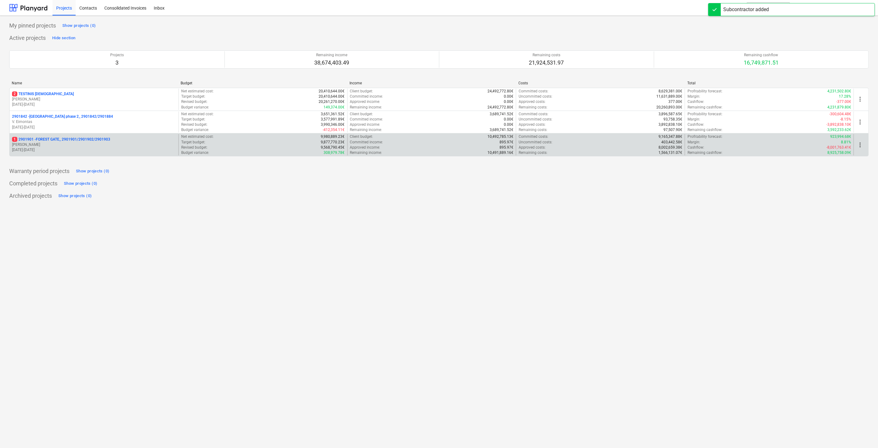
click at [73, 149] on p "[DATE] - [DATE]" at bounding box center [94, 149] width 164 height 5
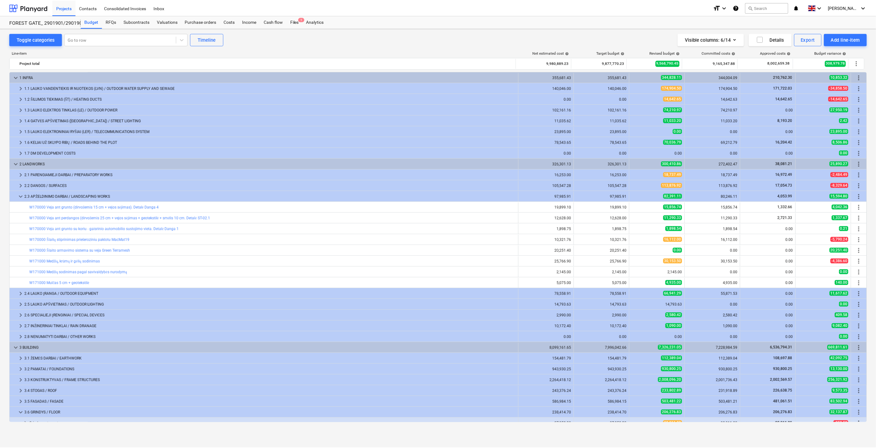
scroll to position [91, 0]
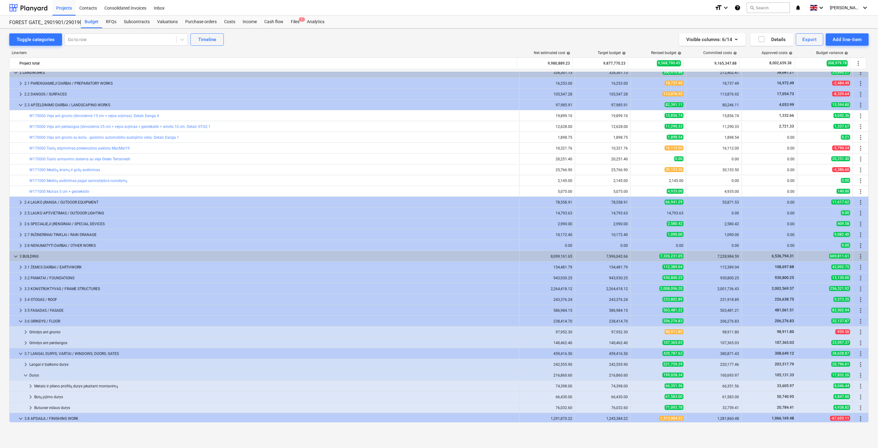
click at [507, 45] on div "Visible columns : 6/14 Details Export Add line-item" at bounding box center [660, 39] width 416 height 12
click at [515, 42] on div "Visible columns : 6/14 Details Export Add line-item" at bounding box center [660, 39] width 416 height 12
drag, startPoint x: 396, startPoint y: 46, endPoint x: 420, endPoint y: 38, distance: 25.6
click at [398, 46] on div "Line-item Net estimated cost help Target budget help Revised budget help Commit…" at bounding box center [438, 238] width 859 height 384
click at [420, 38] on div "Toggle categories Go to row Timeline Visible columns : 6/14 Details Export Add …" at bounding box center [438, 39] width 859 height 12
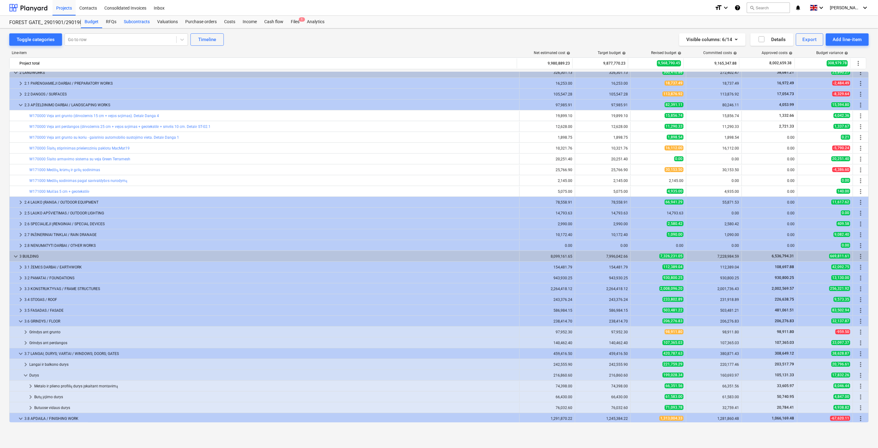
click at [143, 26] on div "Subcontracts" at bounding box center [136, 22] width 33 height 12
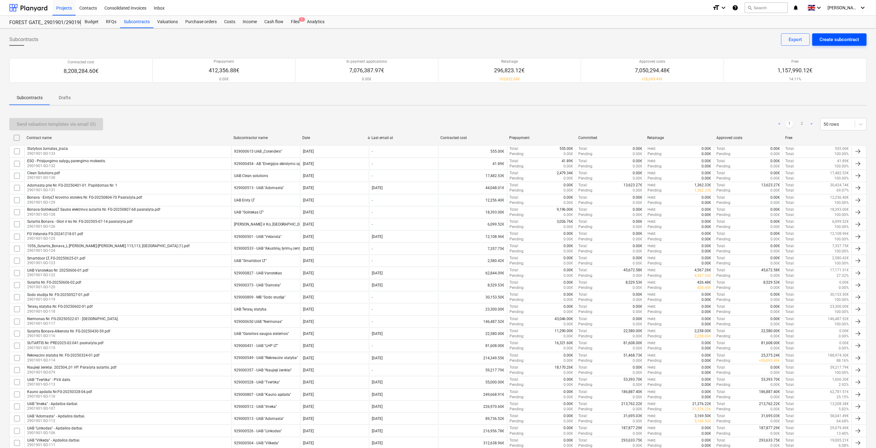
click at [832, 36] on div "Create subcontract" at bounding box center [839, 39] width 40 height 8
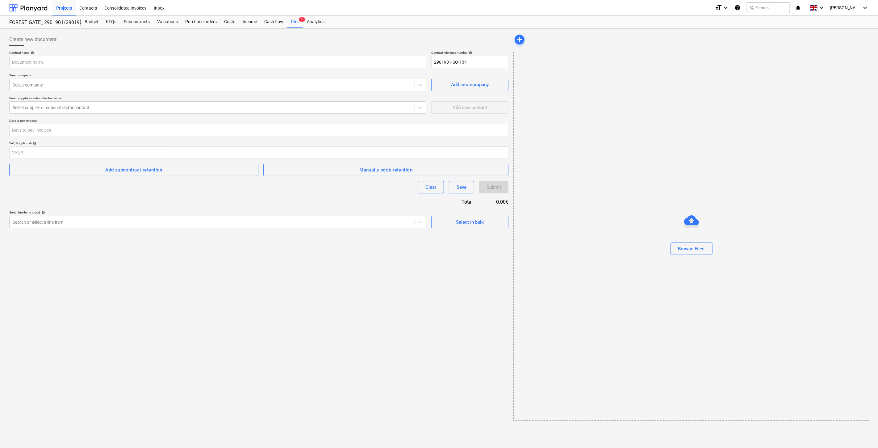
click at [282, 332] on div "Create new document Contract name help Contract reference number help 2901901-S…" at bounding box center [259, 227] width 504 height 392
click at [304, 318] on div "Create new document Contract name help Contract reference number help 2901901-S…" at bounding box center [259, 227] width 504 height 392
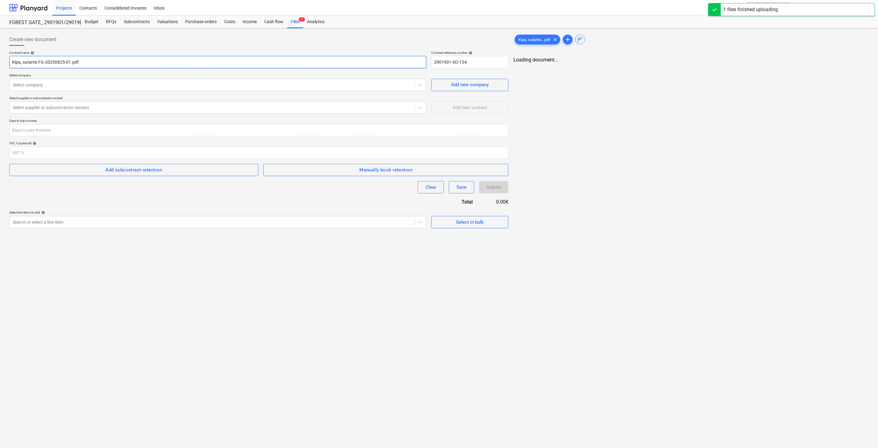
click at [115, 60] on input "Kipa, sutartis FG-20250825-01.pdf" at bounding box center [217, 62] width 417 height 12
type input "Kipa, sutartis FG-20250825-01.pdf (Želdinių atsodinimas Savivaldybei)"
click at [138, 82] on div at bounding box center [212, 85] width 398 height 6
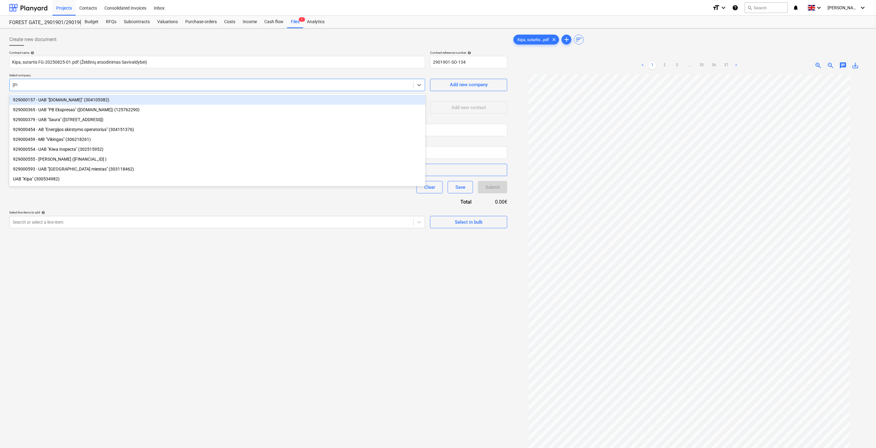
type input "Kipa"
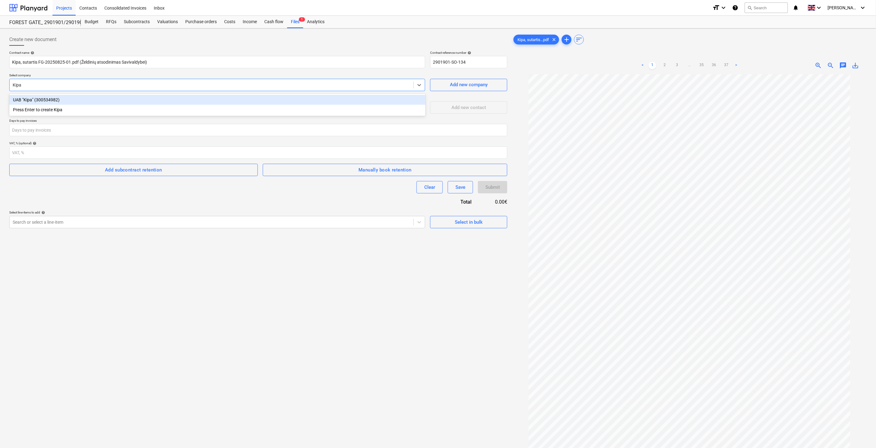
click at [122, 98] on div "UAB "Kipa" (300534982)" at bounding box center [217, 100] width 416 height 10
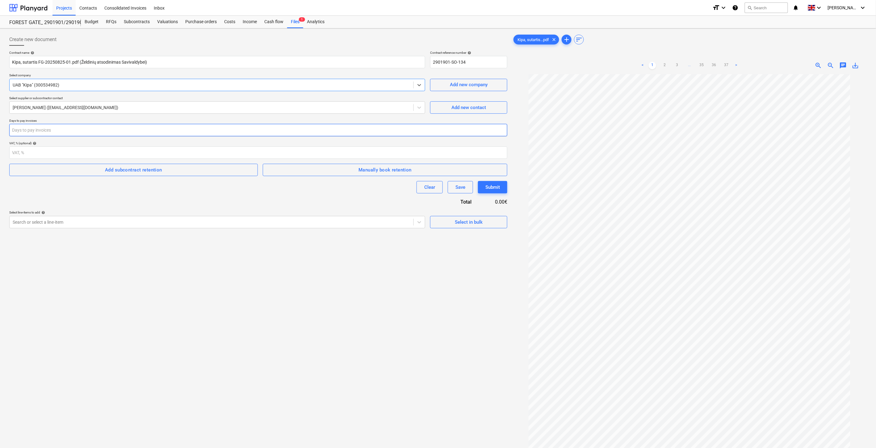
click at [103, 128] on input "number" at bounding box center [258, 130] width 498 height 12
type input "30"
drag, startPoint x: 121, startPoint y: 285, endPoint x: 98, endPoint y: 224, distance: 65.9
click at [121, 283] on div "Create new document Contract name help [PERSON_NAME], sutartis FG-20250825-01.p…" at bounding box center [258, 269] width 503 height 476
click at [97, 218] on div "Search or select a line-item" at bounding box center [212, 222] width 404 height 9
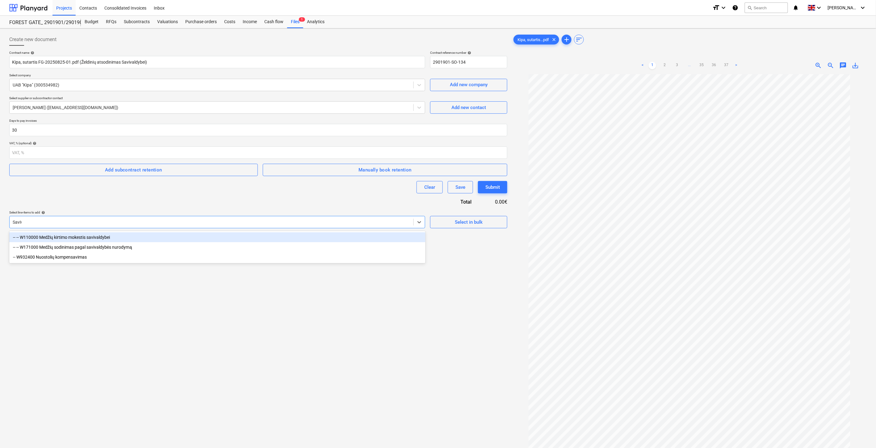
type input "Savival"
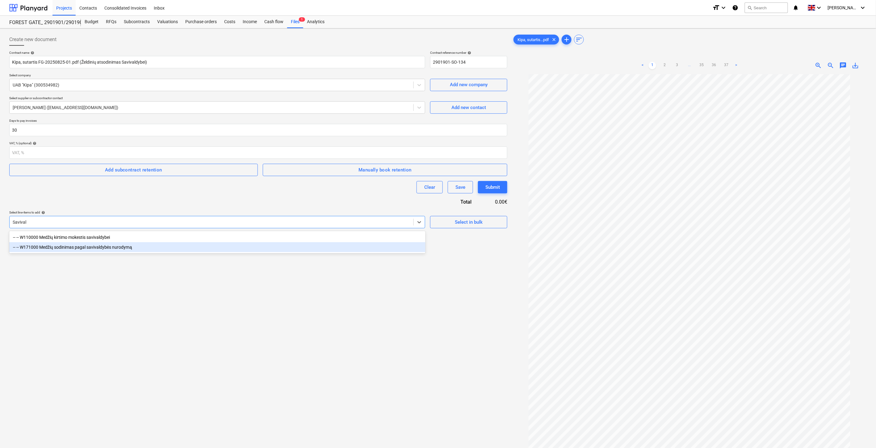
click at [126, 249] on div "-- -- W171000 Medžių sodinimas pagal savivaldybės nurodymą" at bounding box center [217, 247] width 416 height 10
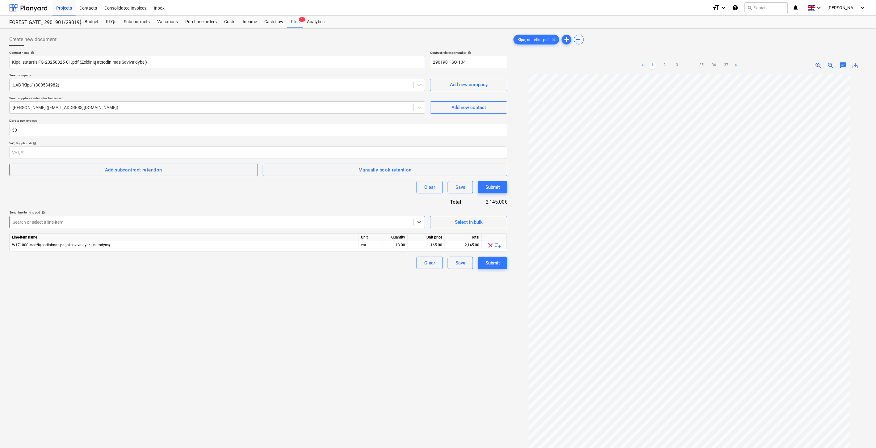
drag, startPoint x: 202, startPoint y: 326, endPoint x: 238, endPoint y: 311, distance: 39.1
click at [204, 326] on div "Create new document Contract name help [PERSON_NAME], sutartis FG-20250825-01.p…" at bounding box center [258, 269] width 503 height 476
click at [377, 245] on div "vnt" at bounding box center [370, 245] width 25 height 8
type input "Kompl."
click at [390, 247] on div "13.00" at bounding box center [395, 245] width 19 height 8
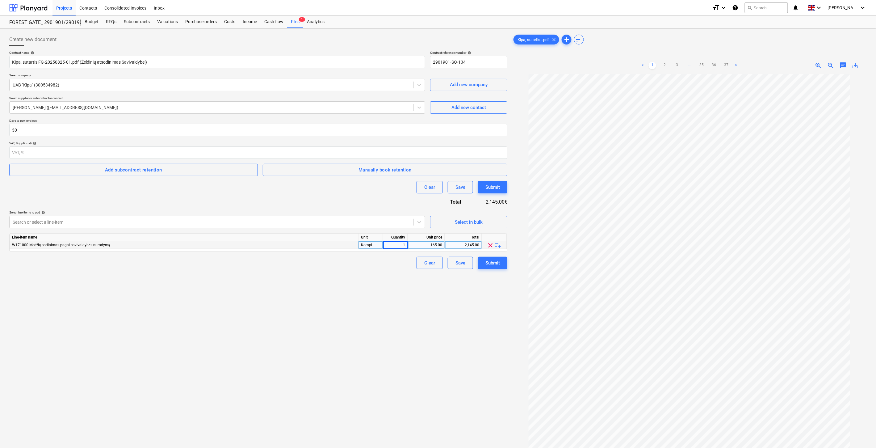
click at [389, 264] on div "Clear Save Submit" at bounding box center [258, 262] width 498 height 12
click at [676, 66] on link "3" at bounding box center [676, 65] width 7 height 7
click at [683, 65] on link "4" at bounding box center [682, 65] width 7 height 7
click at [690, 64] on link "5" at bounding box center [689, 65] width 7 height 7
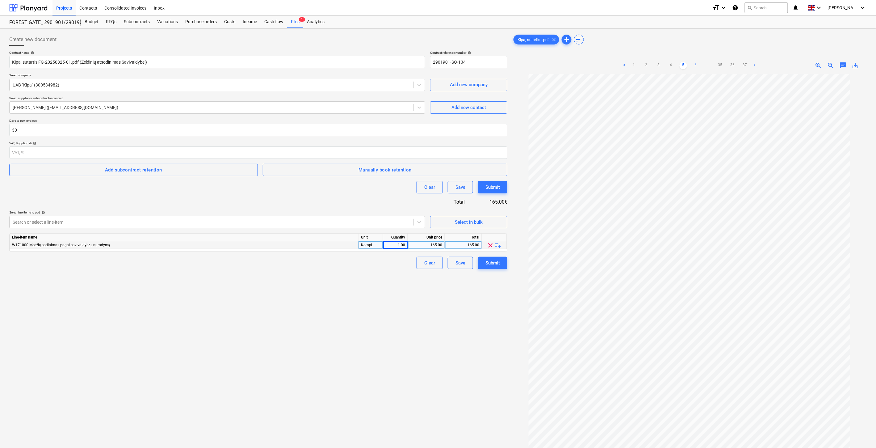
click at [694, 65] on link "6" at bounding box center [695, 65] width 7 height 7
click at [701, 65] on link "7" at bounding box center [701, 65] width 7 height 7
click at [701, 65] on link "8" at bounding box center [701, 65] width 7 height 7
click at [701, 65] on link "9" at bounding box center [701, 65] width 7 height 7
click at [701, 65] on link "10" at bounding box center [701, 65] width 7 height 7
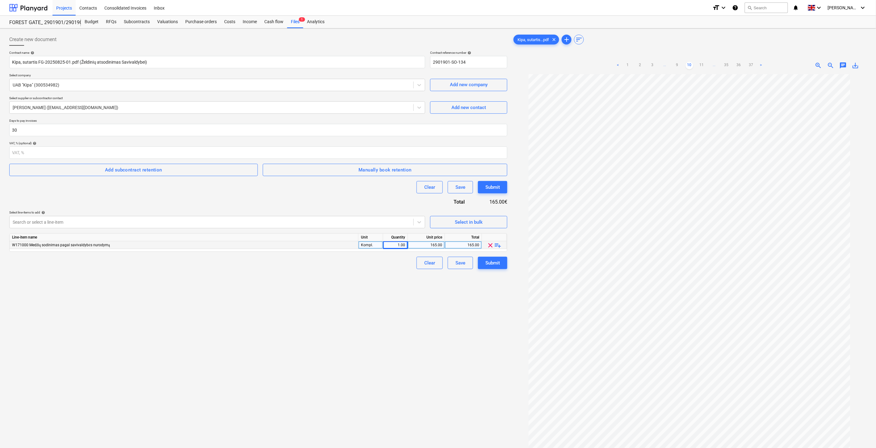
click at [432, 244] on div "165.00" at bounding box center [426, 245] width 32 height 8
type input "8208"
click at [392, 282] on div "Create new document Contract name help [PERSON_NAME], sutartis FG-20250825-01.p…" at bounding box center [258, 269] width 503 height 476
click at [340, 331] on div "Create new document Contract name help [PERSON_NAME], sutartis FG-20250825-01.p…" at bounding box center [258, 269] width 503 height 476
click at [345, 327] on div "Create new document Contract name help [PERSON_NAME], sutartis FG-20250825-01.p…" at bounding box center [258, 269] width 503 height 476
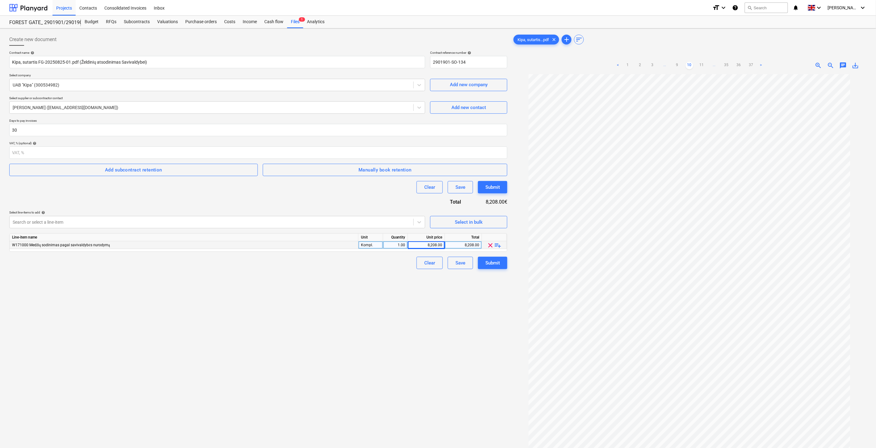
click at [283, 330] on div "Create new document Contract name help [PERSON_NAME], sutartis FG-20250825-01.p…" at bounding box center [258, 269] width 503 height 476
click at [306, 322] on div "Create new document Contract name help [PERSON_NAME], sutartis FG-20250825-01.p…" at bounding box center [258, 269] width 503 height 476
click at [299, 325] on div "Create new document Contract name help [PERSON_NAME], sutartis FG-20250825-01.p…" at bounding box center [258, 269] width 503 height 476
click at [319, 318] on div "Create new document Contract name help [PERSON_NAME], sutartis FG-20250825-01.p…" at bounding box center [258, 269] width 503 height 476
click at [326, 315] on div "Create new document Contract name help [PERSON_NAME], sutartis FG-20250825-01.p…" at bounding box center [258, 269] width 503 height 476
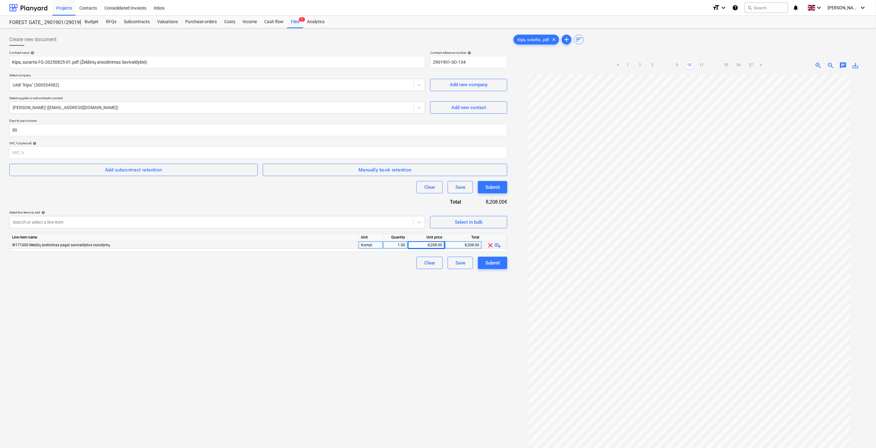
click at [338, 309] on div "Create new document Contract name help [PERSON_NAME], sutartis FG-20250825-01.p…" at bounding box center [258, 269] width 503 height 476
click at [461, 265] on div "Save" at bounding box center [460, 263] width 10 height 8
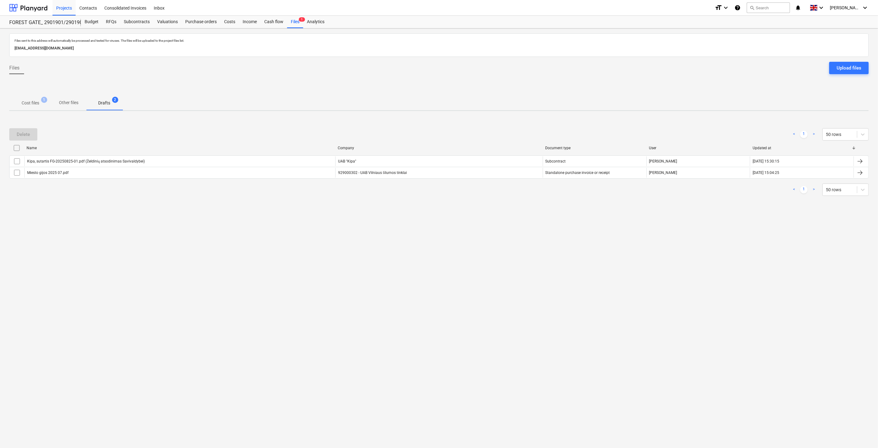
click at [436, 286] on div "Files sent to this address will automatically be processed and tested for virus…" at bounding box center [439, 237] width 878 height 419
drag, startPoint x: 449, startPoint y: 275, endPoint x: 203, endPoint y: 290, distance: 246.8
click at [447, 275] on div "Files sent to this address will automatically be processed and tested for virus…" at bounding box center [439, 237] width 878 height 419
drag, startPoint x: 511, startPoint y: 257, endPoint x: 512, endPoint y: 247, distance: 10.3
click at [511, 255] on div "Files sent to this address will automatically be processed and tested for virus…" at bounding box center [439, 237] width 878 height 419
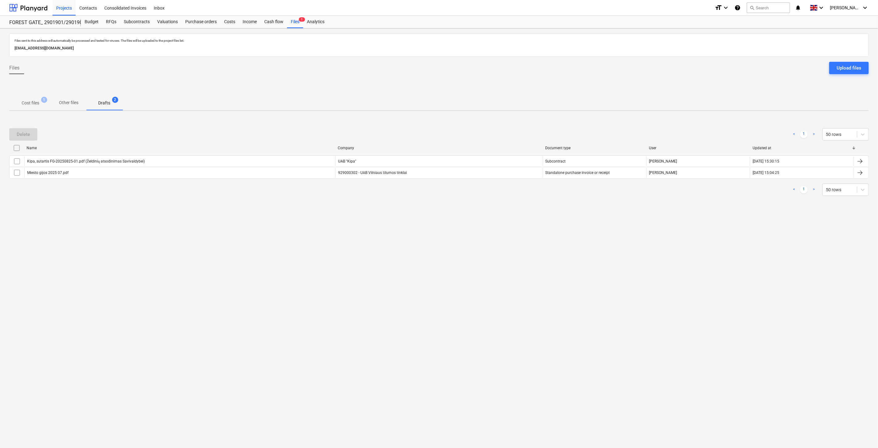
click at [516, 240] on div "Files sent to this address will automatically be processed and tested for virus…" at bounding box center [439, 237] width 878 height 419
click at [33, 101] on p "Cost files" at bounding box center [31, 103] width 18 height 6
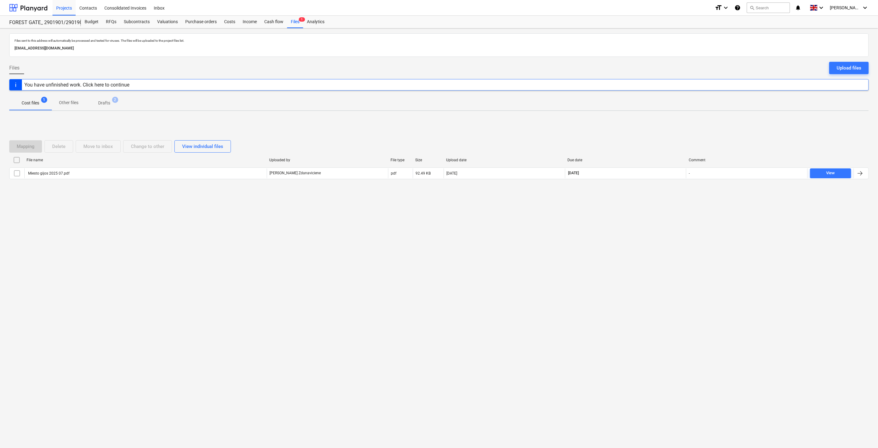
click at [639, 226] on div "Files sent to this address will automatically be processed and tested for virus…" at bounding box center [439, 237] width 878 height 419
click at [652, 212] on div "Files sent to this address will automatically be processed and tested for virus…" at bounding box center [439, 237] width 878 height 419
drag, startPoint x: 598, startPoint y: 285, endPoint x: 622, endPoint y: 265, distance: 32.0
click at [600, 282] on div "Files sent to this address will automatically be processed and tested for virus…" at bounding box center [439, 237] width 878 height 419
click at [622, 265] on div "Files sent to this address will automatically be processed and tested for virus…" at bounding box center [439, 237] width 878 height 419
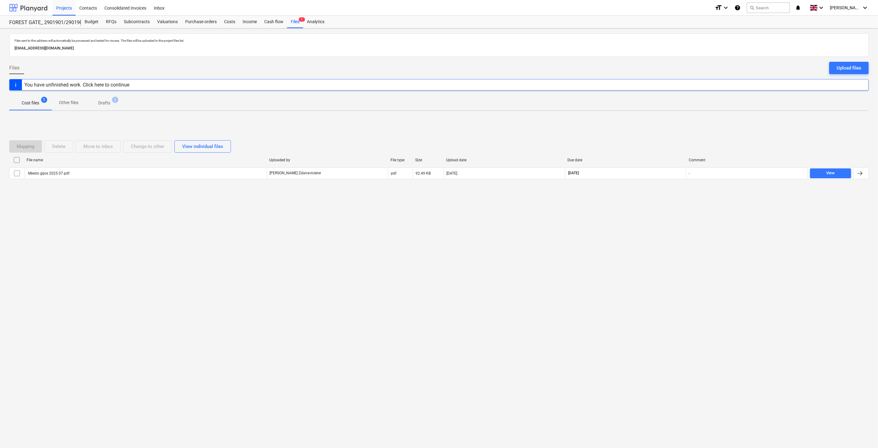
click at [25, 10] on div at bounding box center [28, 7] width 38 height 15
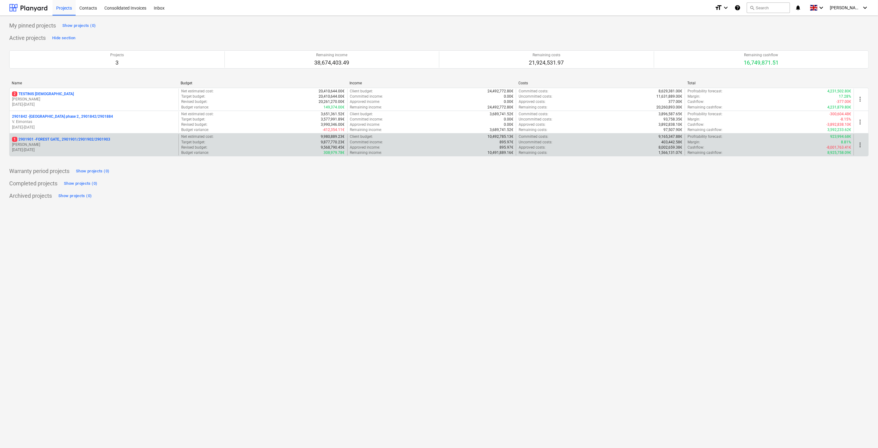
click at [94, 144] on p "[PERSON_NAME]" at bounding box center [94, 144] width 164 height 5
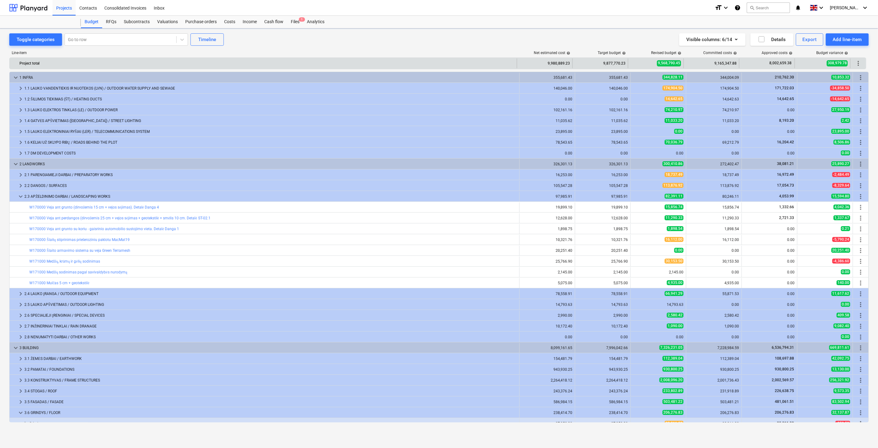
scroll to position [91, 0]
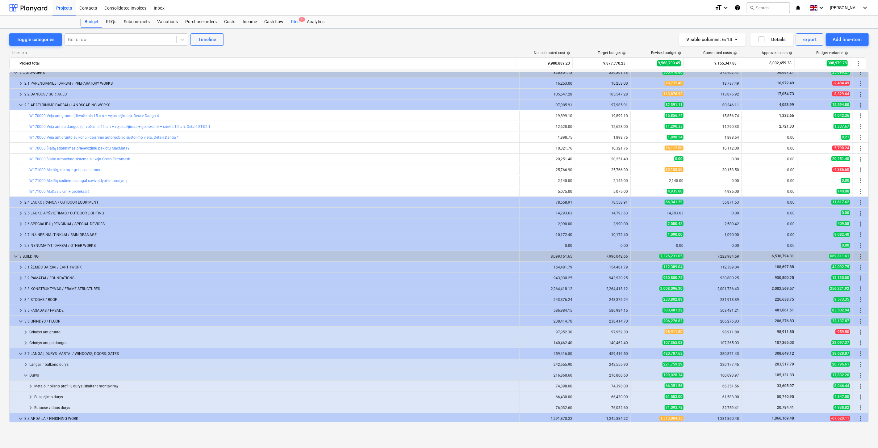
click at [298, 22] on div "Files 1" at bounding box center [295, 22] width 16 height 12
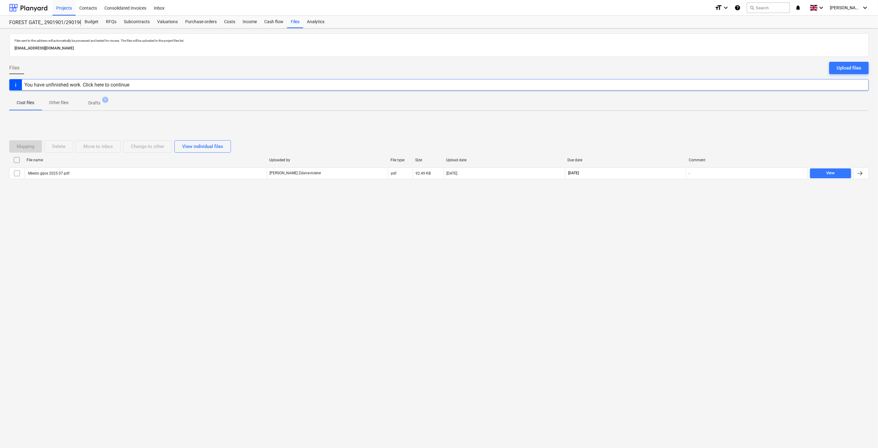
drag, startPoint x: 646, startPoint y: 222, endPoint x: 667, endPoint y: 201, distance: 30.3
click at [646, 222] on div "Files sent to this address will automatically be processed and tested for virus…" at bounding box center [439, 237] width 878 height 419
click at [667, 201] on div "Mapping Delete Move to inbox Change to other View individual files File name Up…" at bounding box center [438, 162] width 859 height 93
click at [139, 22] on div "Subcontracts" at bounding box center [136, 22] width 33 height 12
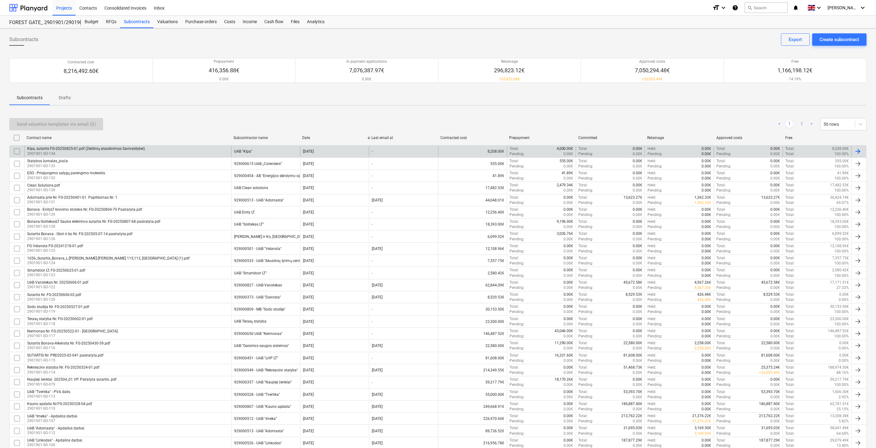
click at [197, 147] on div "Kipa, sutartis FG-20250825-01.pdf (Želdinių atsodinimas Savivaldybei) 2901901-S…" at bounding box center [127, 151] width 207 height 10
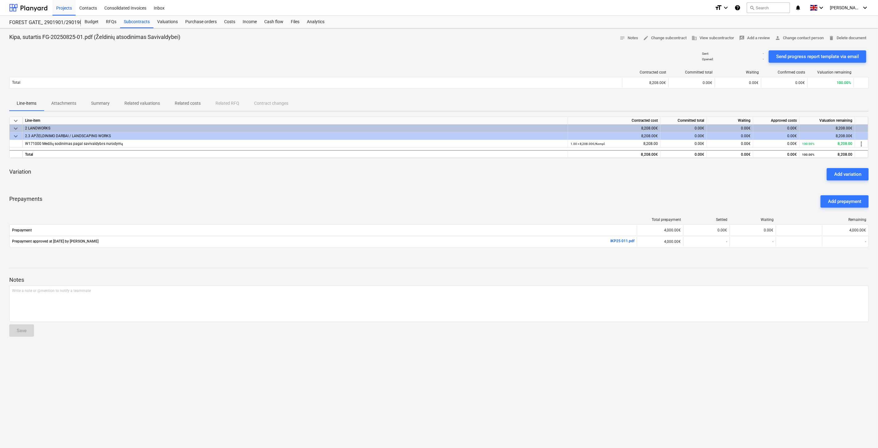
click at [541, 193] on div "Prepayments Add prepayment" at bounding box center [438, 201] width 859 height 22
click at [544, 191] on div "Prepayments Add prepayment" at bounding box center [438, 201] width 859 height 22
click at [451, 193] on div "Prepayments Add prepayment" at bounding box center [438, 201] width 859 height 22
click at [467, 186] on div "keyboard_arrow_down Line-item Contracted cost Committed total Waiting Approved …" at bounding box center [438, 185] width 859 height 138
click at [295, 24] on div "Files" at bounding box center [295, 22] width 16 height 12
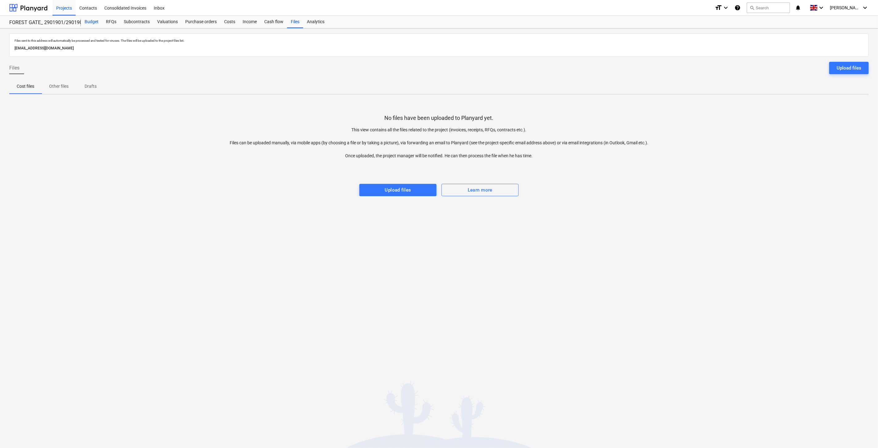
click at [95, 18] on div "Budget" at bounding box center [91, 22] width 21 height 12
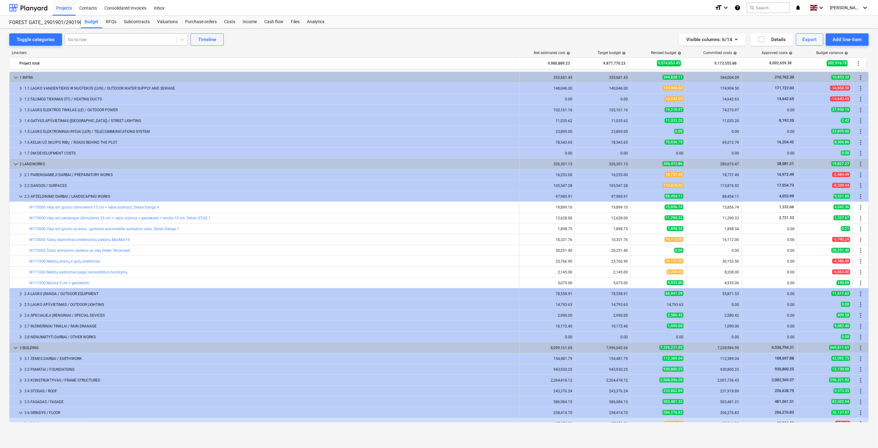
scroll to position [91, 0]
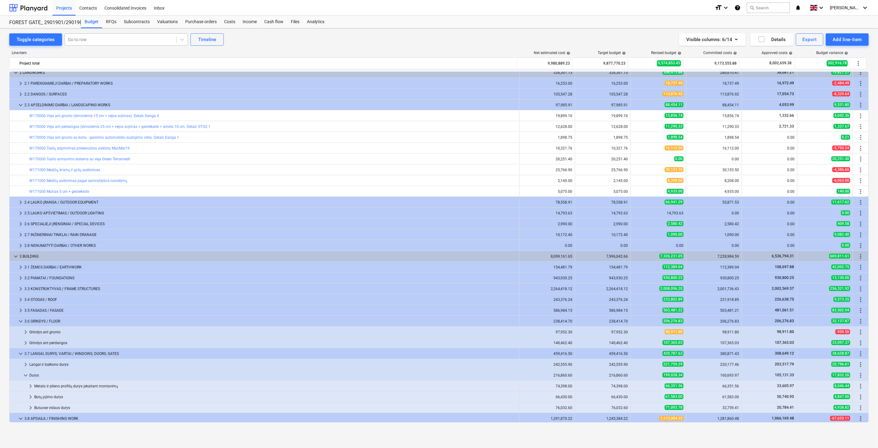
click at [145, 42] on div at bounding box center [120, 39] width 105 height 6
type input "w"
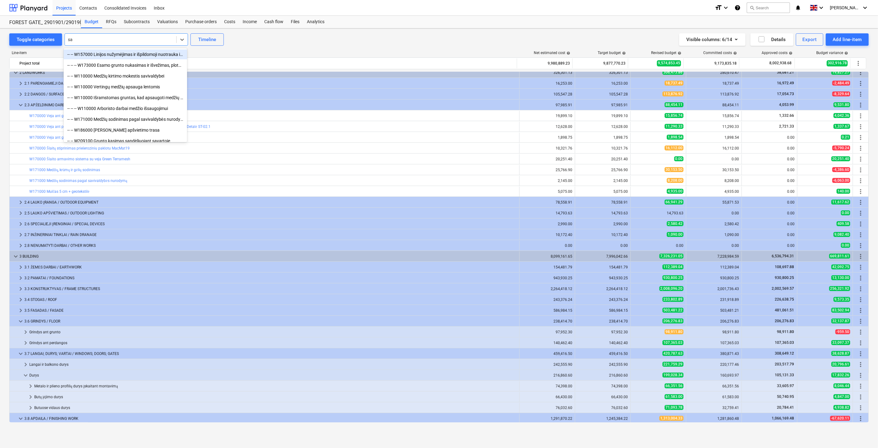
type input "sav"
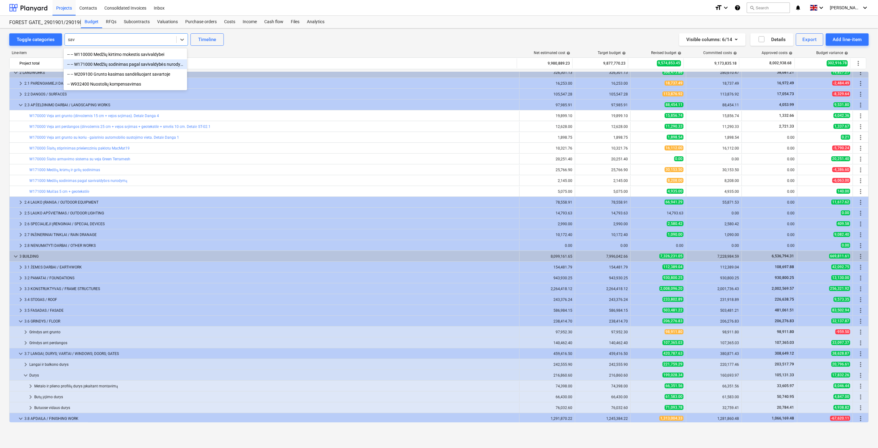
click at [144, 62] on div "-- -- W171000 Medžių sodinimas pagal savivaldybės nurodymą" at bounding box center [125, 64] width 123 height 10
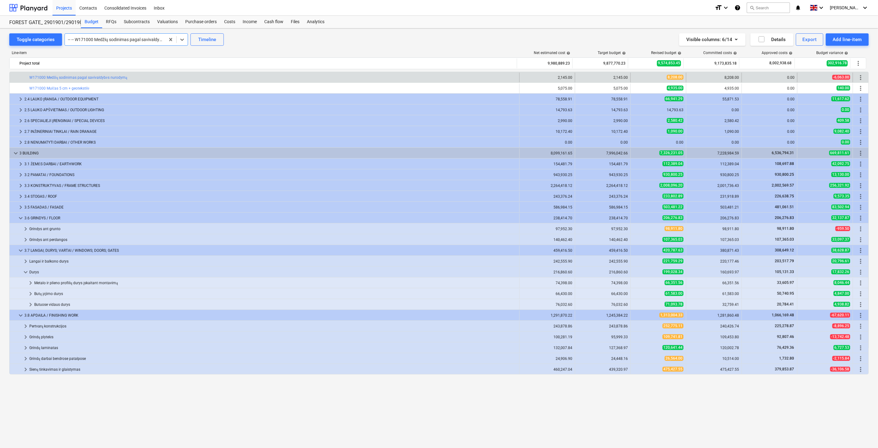
scroll to position [126, 0]
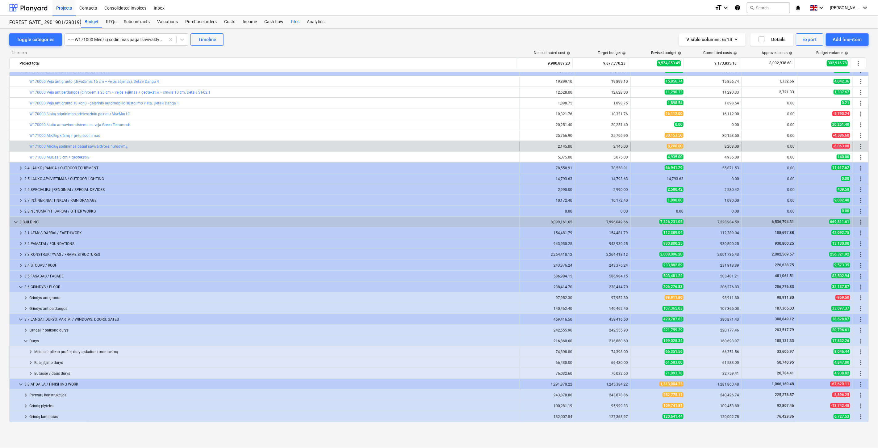
click at [293, 22] on div "Files" at bounding box center [295, 22] width 16 height 12
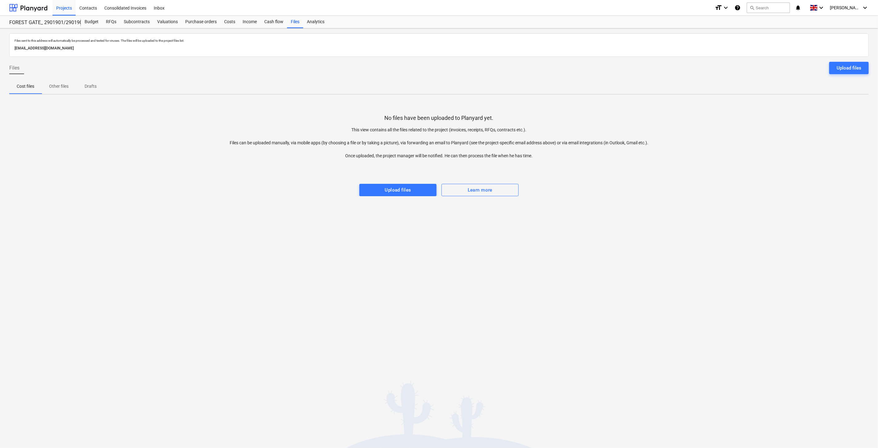
drag, startPoint x: 761, startPoint y: 118, endPoint x: 776, endPoint y: 109, distance: 16.9
click at [762, 118] on div "No files have been uploaded to Planyard yet. This view contains all the files r…" at bounding box center [438, 147] width 859 height 97
click at [776, 109] on div "No files have been uploaded to Planyard yet. This view contains all the files r…" at bounding box center [438, 147] width 859 height 97
drag, startPoint x: 116, startPoint y: 238, endPoint x: 135, endPoint y: 229, distance: 21.3
click at [116, 238] on div "Files sent to this address will automatically be processed and tested for virus…" at bounding box center [439, 237] width 878 height 419
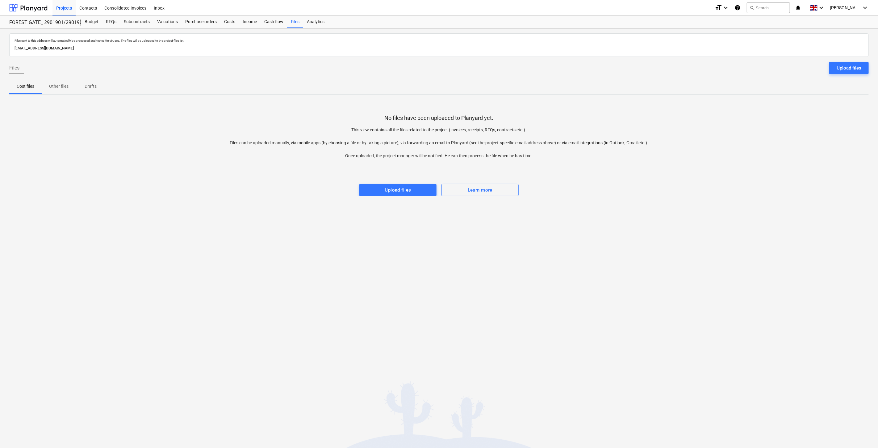
click at [135, 229] on div "Files sent to this address will automatically be processed and tested for virus…" at bounding box center [439, 237] width 878 height 419
click at [573, 227] on div "Files sent to this address will automatically be processed and tested for virus…" at bounding box center [439, 237] width 878 height 419
click at [591, 215] on div "Files sent to this address will automatically be processed and tested for virus…" at bounding box center [439, 237] width 878 height 419
drag, startPoint x: 31, startPoint y: 5, endPoint x: 35, endPoint y: 11, distance: 7.4
click at [31, 5] on div at bounding box center [28, 7] width 38 height 15
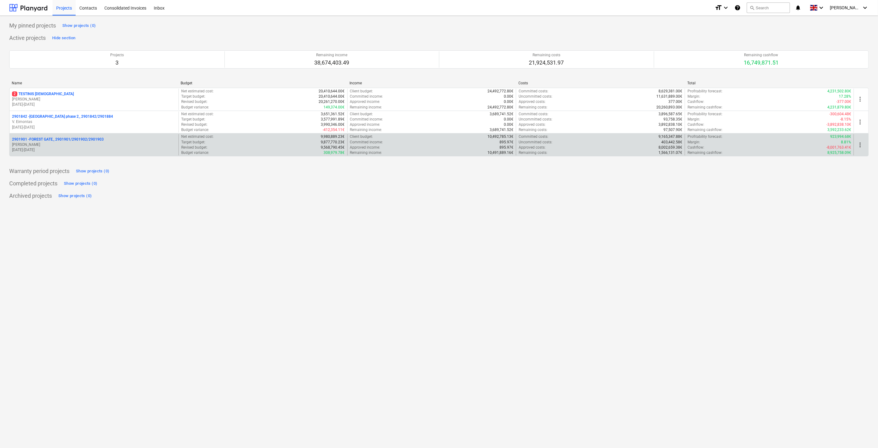
click at [72, 144] on p "[PERSON_NAME]" at bounding box center [94, 144] width 164 height 5
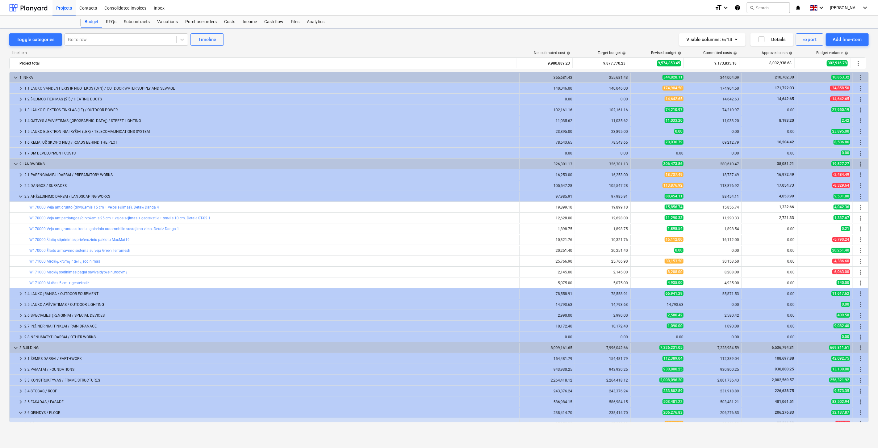
scroll to position [126, 0]
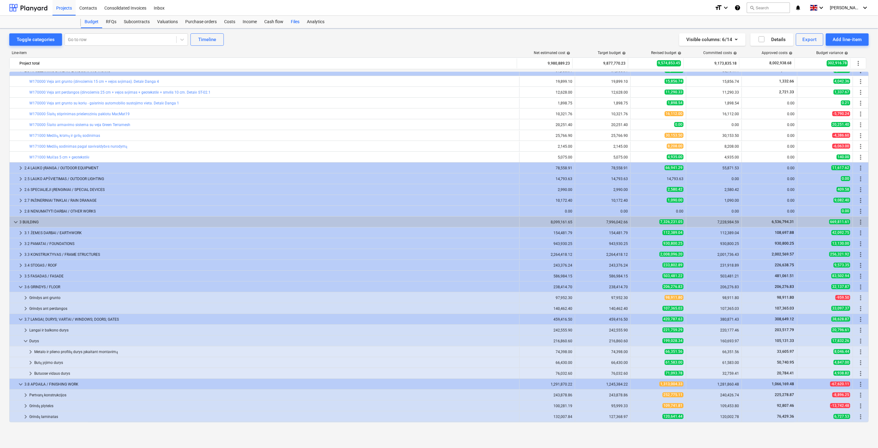
click at [294, 18] on div "Files" at bounding box center [295, 22] width 16 height 12
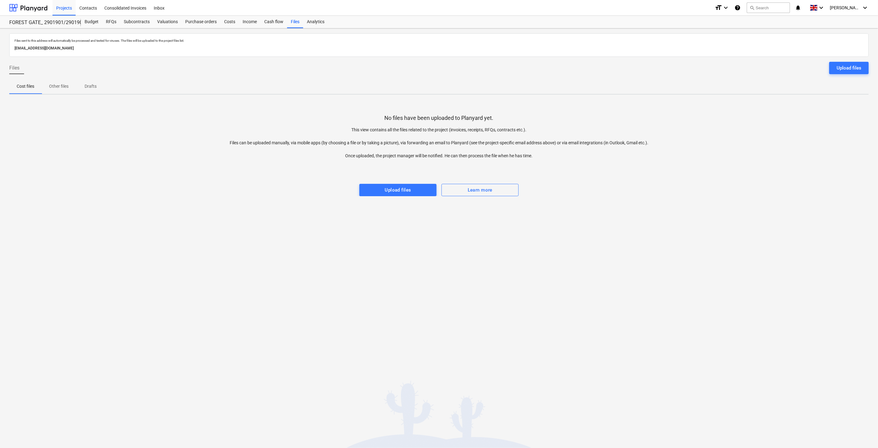
drag, startPoint x: 637, startPoint y: 212, endPoint x: 648, endPoint y: 195, distance: 19.8
click at [639, 207] on div "Files sent to this address will automatically be processed and tested for virus…" at bounding box center [439, 237] width 878 height 419
drag, startPoint x: 650, startPoint y: 192, endPoint x: 505, endPoint y: 202, distance: 145.7
click at [650, 192] on div "No files have been uploaded to Planyard yet. This view contains all the files r…" at bounding box center [438, 147] width 859 height 97
click at [690, 184] on div "No files have been uploaded to Planyard yet. This view contains all the files r…" at bounding box center [438, 147] width 859 height 97
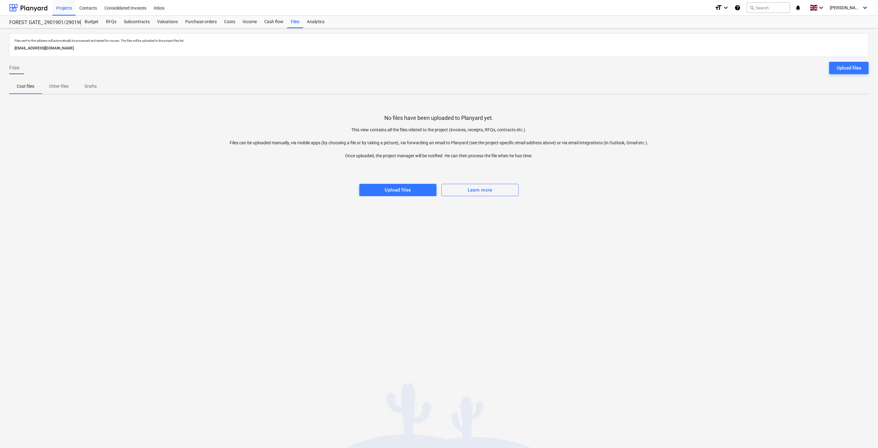
click at [707, 169] on div at bounding box center [438, 165] width 859 height 12
click at [724, 148] on div "No files have been uploaded to Planyard yet. This view contains all the files r…" at bounding box center [438, 147] width 859 height 97
click at [740, 138] on div "No files have been uploaded to Planyard yet. This view contains all the files r…" at bounding box center [438, 147] width 859 height 97
click at [716, 161] on div at bounding box center [438, 165] width 859 height 12
click at [729, 149] on div "No files have been uploaded to Planyard yet. This view contains all the files r…" at bounding box center [438, 147] width 859 height 97
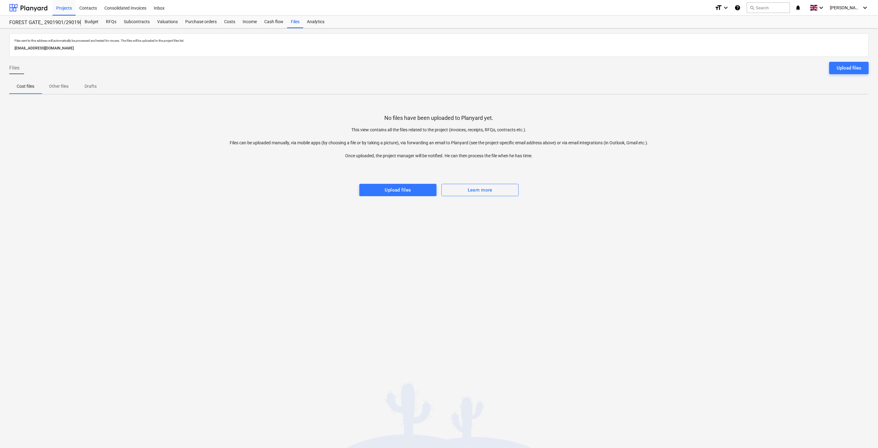
click at [741, 141] on div "No files have been uploaded to Planyard yet. This view contains all the files r…" at bounding box center [438, 147] width 859 height 97
click at [760, 127] on div "No files have been uploaded to Planyard yet. This view contains all the files r…" at bounding box center [438, 147] width 859 height 97
click at [123, 224] on div "Files sent to this address will automatically be processed and tested for virus…" at bounding box center [439, 237] width 878 height 419
drag, startPoint x: 615, startPoint y: 152, endPoint x: 654, endPoint y: 130, distance: 44.6
click at [615, 152] on p "This view contains all the files related to the project (invoices, receipts, RF…" at bounding box center [439, 143] width 430 height 32
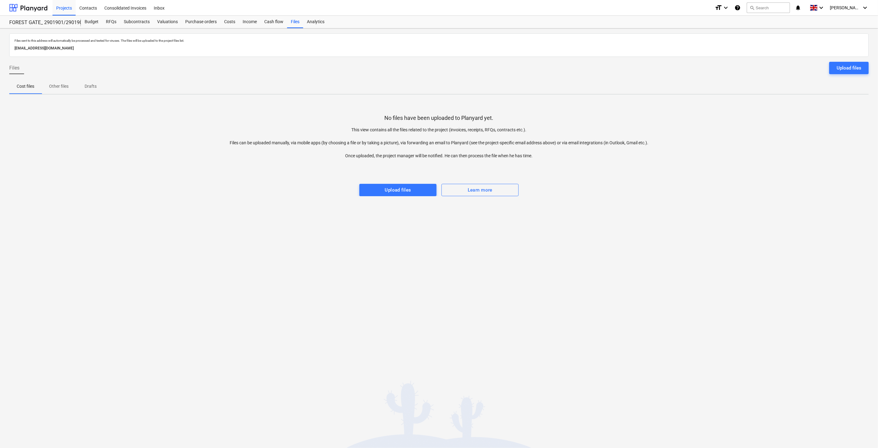
click at [655, 130] on div "No files have been uploaded to Planyard yet. This view contains all the files r…" at bounding box center [438, 147] width 859 height 97
click at [30, 6] on div at bounding box center [28, 7] width 38 height 15
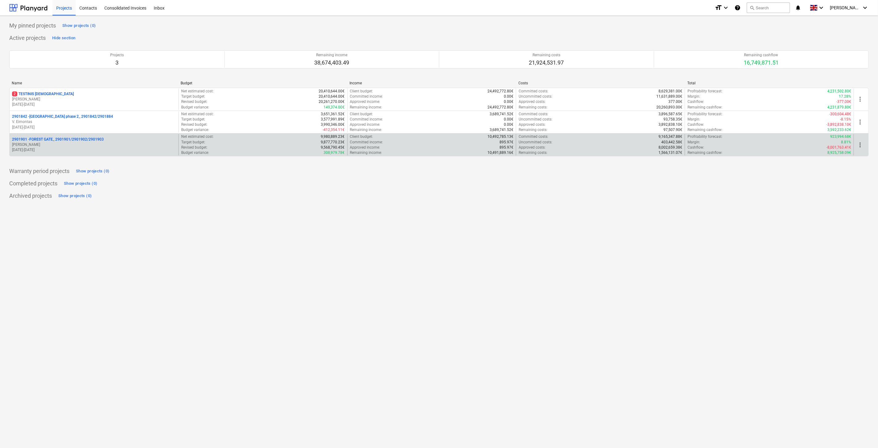
click at [83, 148] on p "[DATE] - [DATE]" at bounding box center [94, 149] width 164 height 5
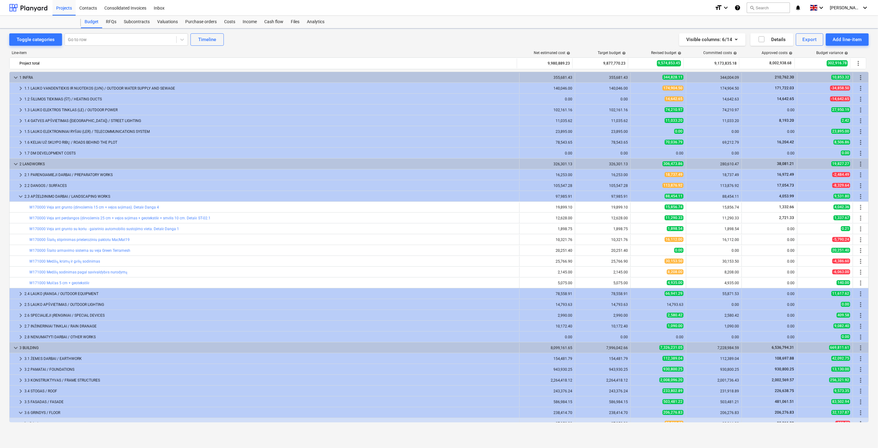
scroll to position [126, 0]
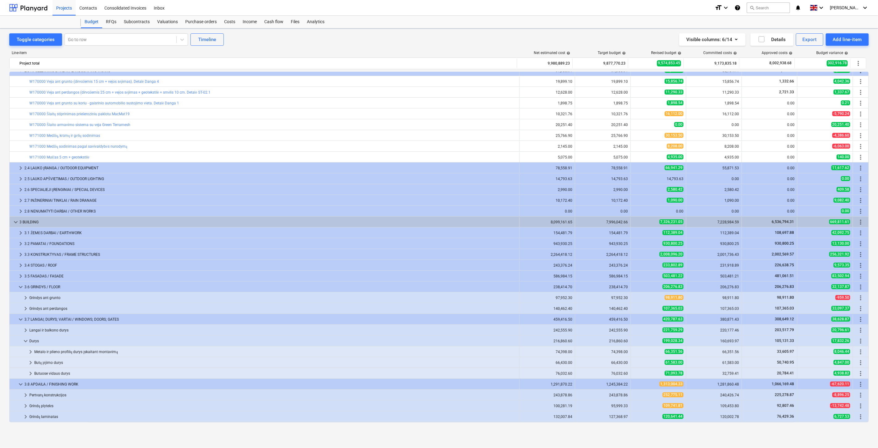
click at [296, 23] on div "Files" at bounding box center [295, 22] width 16 height 12
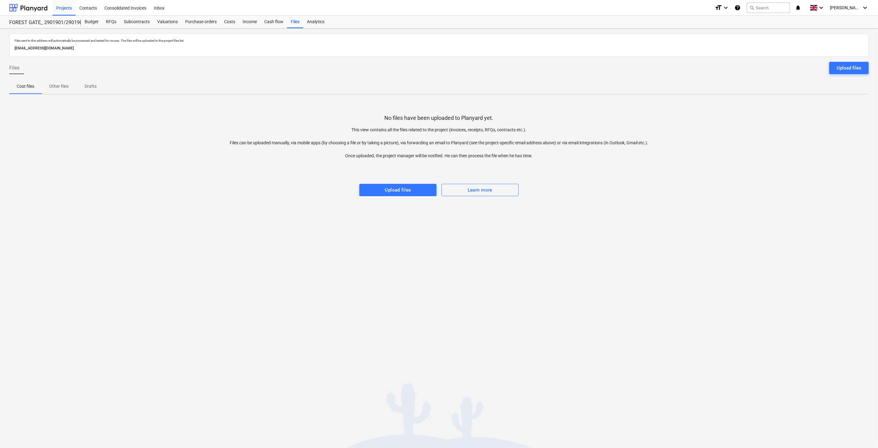
click at [612, 215] on div "Files sent to this address will automatically be processed and tested for virus…" at bounding box center [439, 237] width 878 height 419
drag, startPoint x: 625, startPoint y: 208, endPoint x: 209, endPoint y: 210, distance: 415.8
click at [619, 208] on div "Files sent to this address will automatically be processed and tested for virus…" at bounding box center [439, 237] width 878 height 419
click at [732, 138] on div "No files have been uploaded to Planyard yet. This view contains all the files r…" at bounding box center [438, 147] width 859 height 97
click at [744, 130] on div "No files have been uploaded to Planyard yet. This view contains all the files r…" at bounding box center [438, 147] width 859 height 97
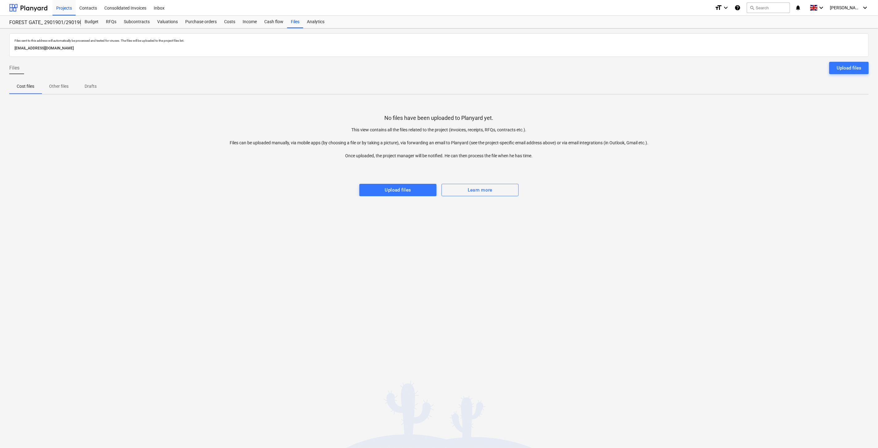
drag, startPoint x: 752, startPoint y: 127, endPoint x: 775, endPoint y: 114, distance: 27.1
click at [752, 127] on div "No files have been uploaded to Planyard yet. This view contains all the files r…" at bounding box center [438, 147] width 859 height 97
click at [775, 114] on div "No files have been uploaded to Planyard yet. This view contains all the files r…" at bounding box center [438, 147] width 859 height 97
drag, startPoint x: 705, startPoint y: 193, endPoint x: 709, endPoint y: 187, distance: 7.1
click at [705, 193] on div "No files have been uploaded to Planyard yet. This view contains all the files r…" at bounding box center [438, 147] width 859 height 97
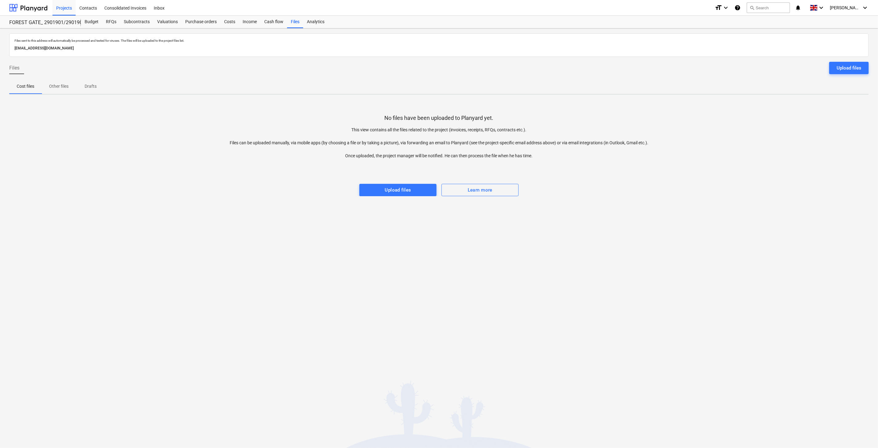
drag, startPoint x: 719, startPoint y: 176, endPoint x: 492, endPoint y: 182, distance: 227.6
click at [717, 176] on div at bounding box center [438, 177] width 859 height 12
drag, startPoint x: 766, startPoint y: 132, endPoint x: 805, endPoint y: 112, distance: 43.8
click at [766, 131] on div "No files have been uploaded to Planyard yet. This view contains all the files r…" at bounding box center [438, 147] width 859 height 97
click at [805, 112] on div "No files have been uploaded to Planyard yet. This view contains all the files r…" at bounding box center [438, 147] width 859 height 97
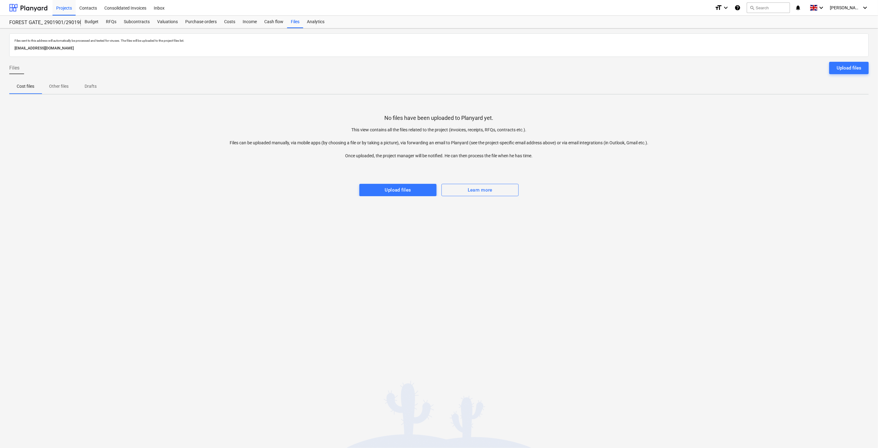
click at [479, 270] on div "Files sent to this address will automatically be processed and tested for virus…" at bounding box center [439, 237] width 878 height 419
drag, startPoint x: 511, startPoint y: 246, endPoint x: 418, endPoint y: 244, distance: 92.9
click at [511, 246] on div "Files sent to this address will automatically be processed and tested for virus…" at bounding box center [439, 237] width 878 height 419
click at [671, 194] on div "No files have been uploaded to Planyard yet. This view contains all the files r…" at bounding box center [438, 147] width 859 height 97
drag, startPoint x: 705, startPoint y: 171, endPoint x: 680, endPoint y: 165, distance: 25.3
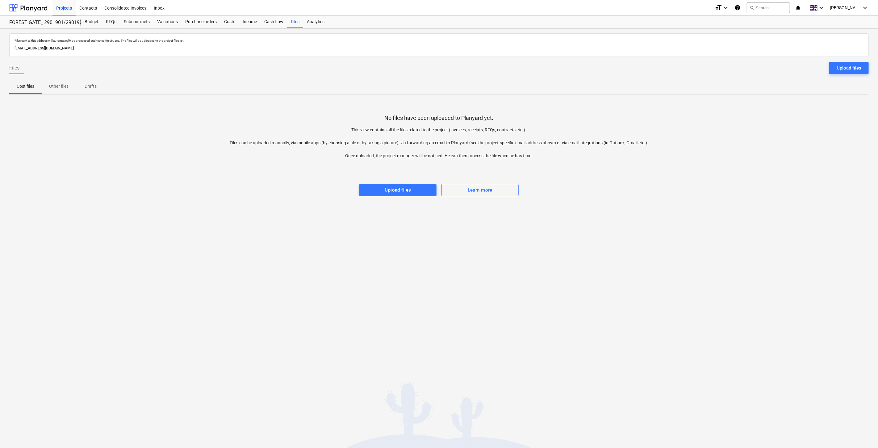
click at [703, 171] on div at bounding box center [438, 177] width 859 height 12
click at [39, 2] on div at bounding box center [28, 7] width 38 height 15
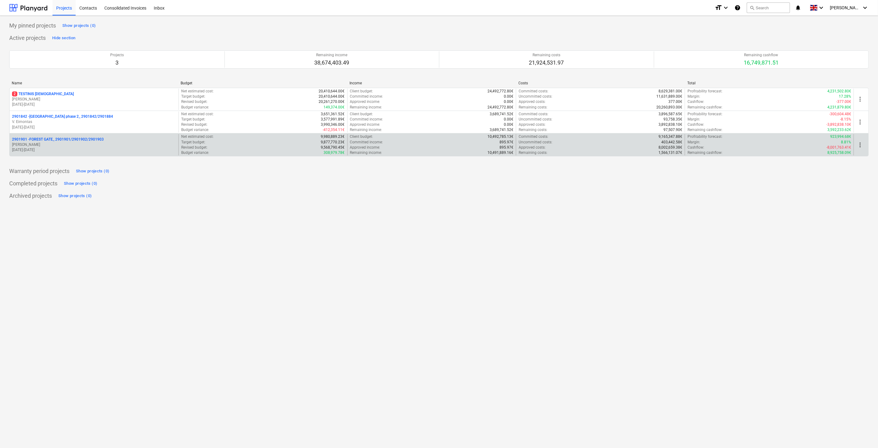
click at [60, 147] on p "[PERSON_NAME]" at bounding box center [94, 144] width 164 height 5
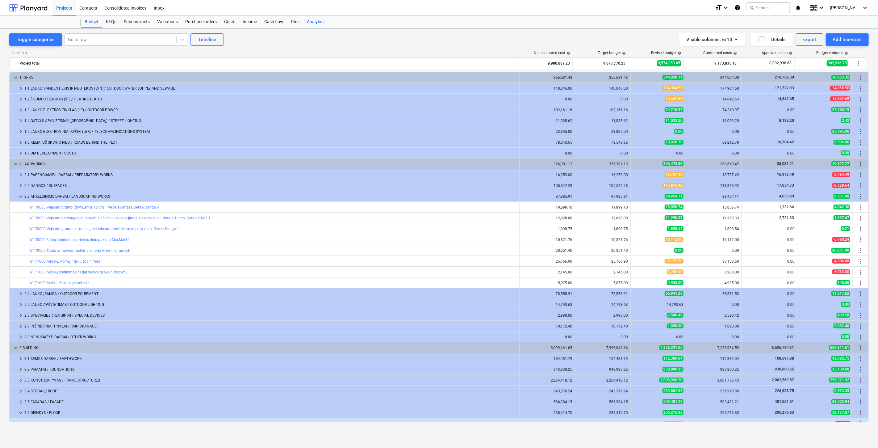
scroll to position [126, 0]
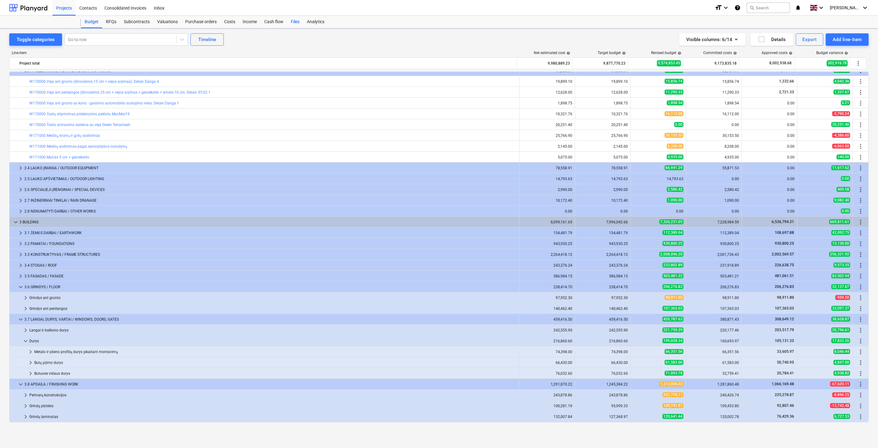
click at [294, 20] on div "Files" at bounding box center [295, 22] width 16 height 12
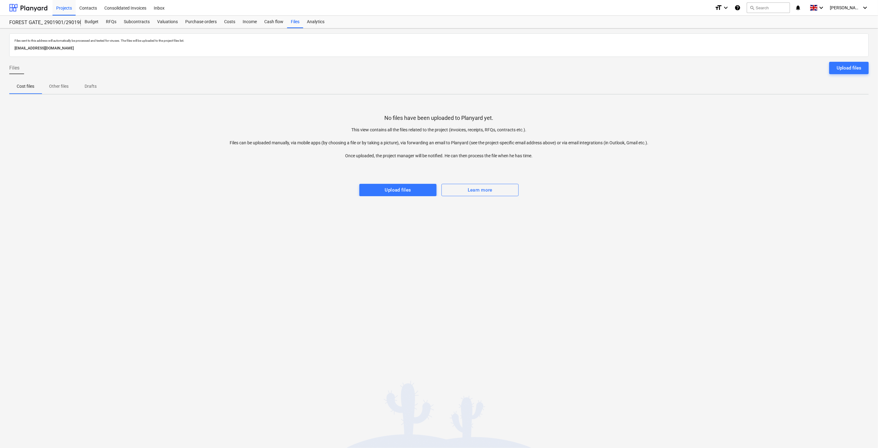
drag, startPoint x: 726, startPoint y: 126, endPoint x: 740, endPoint y: 117, distance: 16.7
click at [729, 124] on div "No files have been uploaded to Planyard yet. This view contains all the files r…" at bounding box center [438, 147] width 859 height 97
drag, startPoint x: 750, startPoint y: 112, endPoint x: 582, endPoint y: 131, distance: 168.7
click at [749, 112] on div "No files have been uploaded to Planyard yet. This view contains all the files r…" at bounding box center [438, 147] width 859 height 97
drag, startPoint x: 771, startPoint y: 135, endPoint x: 806, endPoint y: 115, distance: 40.4
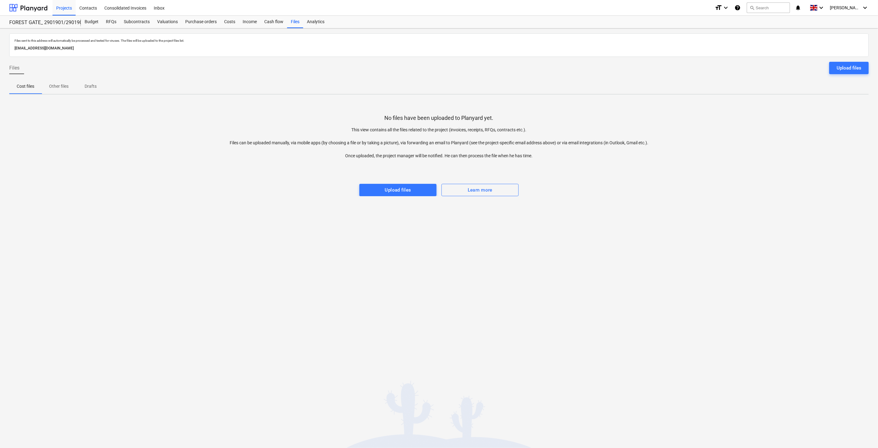
click at [772, 134] on div "No files have been uploaded to Planyard yet. This view contains all the files r…" at bounding box center [438, 147] width 859 height 97
drag, startPoint x: 806, startPoint y: 115, endPoint x: 287, endPoint y: 267, distance: 540.5
click at [805, 115] on div "No files have been uploaded to Planyard yet. This view contains all the files r…" at bounding box center [438, 147] width 859 height 97
drag, startPoint x: 592, startPoint y: 249, endPoint x: 595, endPoint y: 244, distance: 6.1
click at [593, 246] on div "Files sent to this address will automatically be processed and tested for virus…" at bounding box center [439, 237] width 878 height 419
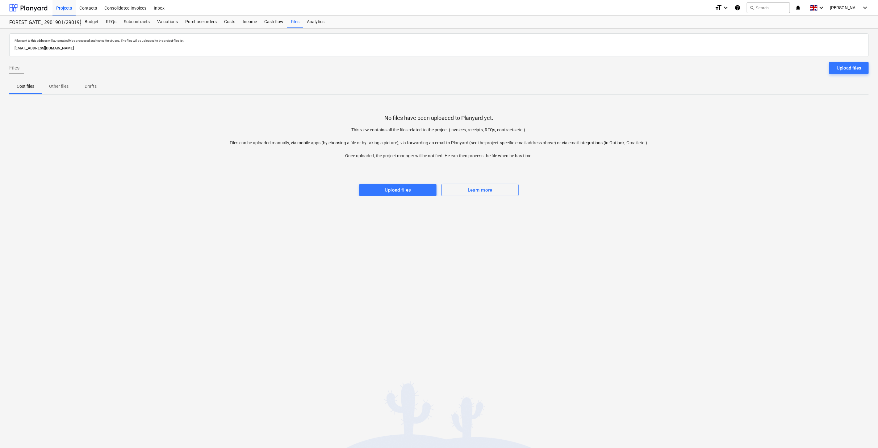
click at [619, 212] on div "Files sent to this address will automatically be processed and tested for virus…" at bounding box center [439, 237] width 878 height 419
drag, startPoint x: 680, startPoint y: 172, endPoint x: 696, endPoint y: 161, distance: 19.7
click at [687, 168] on div "No files have been uploaded to Planyard yet. This view contains all the files r…" at bounding box center [438, 147] width 859 height 97
click at [569, 226] on div "Files sent to this address will automatically be processed and tested for virus…" at bounding box center [439, 237] width 878 height 419
click at [590, 211] on div "Files sent to this address will automatically be processed and tested for virus…" at bounding box center [439, 237] width 878 height 419
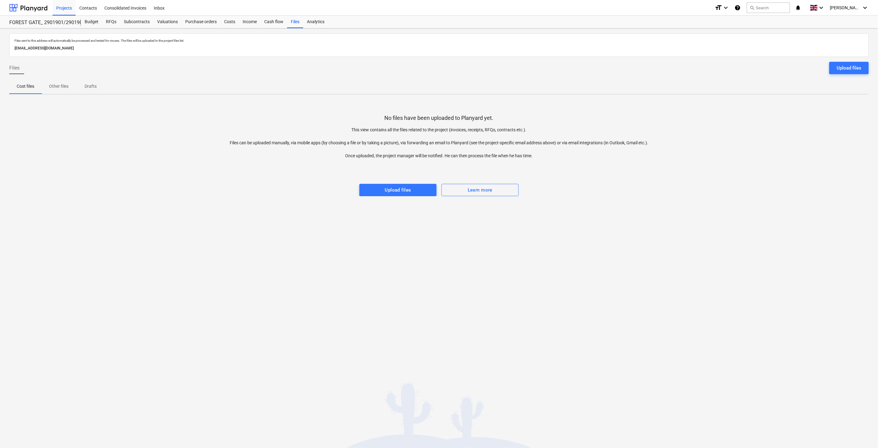
drag, startPoint x: 612, startPoint y: 189, endPoint x: 644, endPoint y: 168, distance: 37.7
click at [616, 186] on div "No files have been uploaded to Planyard yet. This view contains all the files r…" at bounding box center [438, 147] width 859 height 97
drag, startPoint x: 644, startPoint y: 168, endPoint x: 372, endPoint y: 168, distance: 271.6
click at [642, 168] on div at bounding box center [438, 165] width 859 height 12
click at [670, 178] on div at bounding box center [438, 177] width 859 height 12
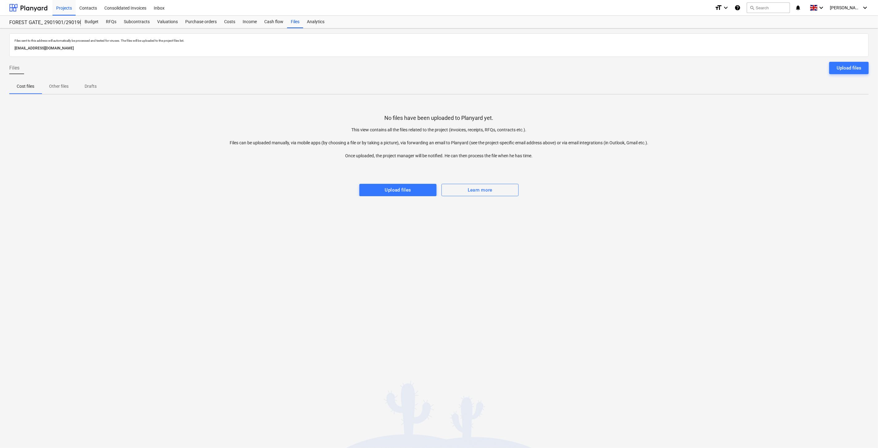
drag, startPoint x: 674, startPoint y: 172, endPoint x: 399, endPoint y: 183, distance: 275.3
click at [673, 172] on div at bounding box center [438, 177] width 859 height 12
click at [743, 127] on div "No files have been uploaded to Planyard yet. This view contains all the files r…" at bounding box center [438, 147] width 859 height 97
click at [761, 115] on div "No files have been uploaded to Planyard yet. This view contains all the files r…" at bounding box center [438, 147] width 859 height 97
drag, startPoint x: 774, startPoint y: 111, endPoint x: 790, endPoint y: 102, distance: 18.9
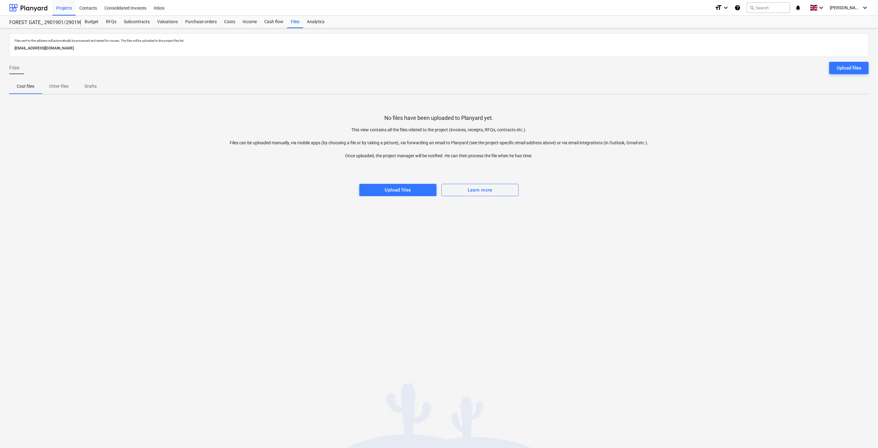
click at [776, 110] on div "No files have been uploaded to Planyard yet. This view contains all the files r…" at bounding box center [438, 147] width 859 height 97
click at [790, 102] on div "No files have been uploaded to Planyard yet. This view contains all the files r…" at bounding box center [438, 147] width 859 height 97
click at [722, 134] on div "No files have been uploaded to Planyard yet. This view contains all the files r…" at bounding box center [438, 147] width 859 height 97
click at [728, 131] on div "No files have been uploaded to Planyard yet. This view contains all the files r…" at bounding box center [438, 147] width 859 height 97
click at [741, 125] on div "No files have been uploaded to Planyard yet. This view contains all the files r…" at bounding box center [438, 147] width 859 height 97
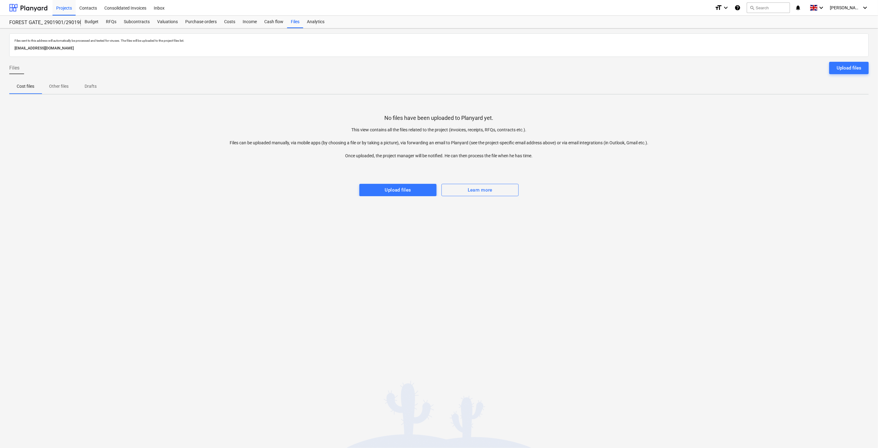
drag, startPoint x: 755, startPoint y: 117, endPoint x: 656, endPoint y: 138, distance: 101.2
click at [753, 118] on div "No files have been uploaded to Planyard yet. This view contains all the files r…" at bounding box center [438, 147] width 859 height 97
click at [27, 10] on div at bounding box center [28, 7] width 38 height 15
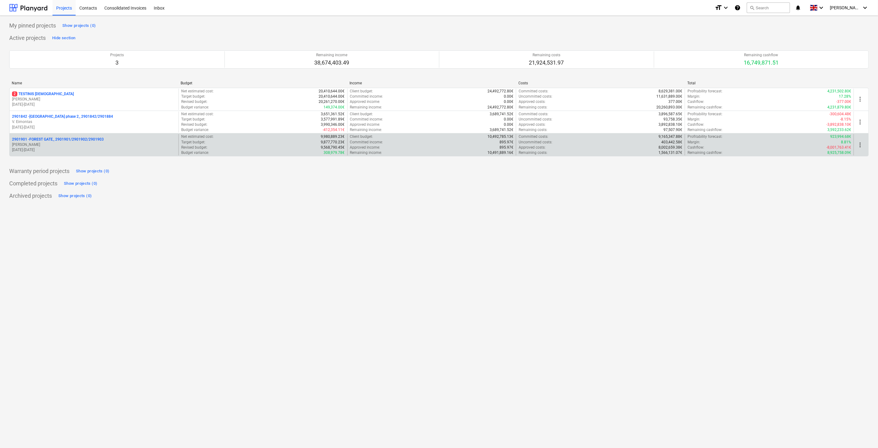
click at [76, 149] on p "[DATE] - [DATE]" at bounding box center [94, 149] width 164 height 5
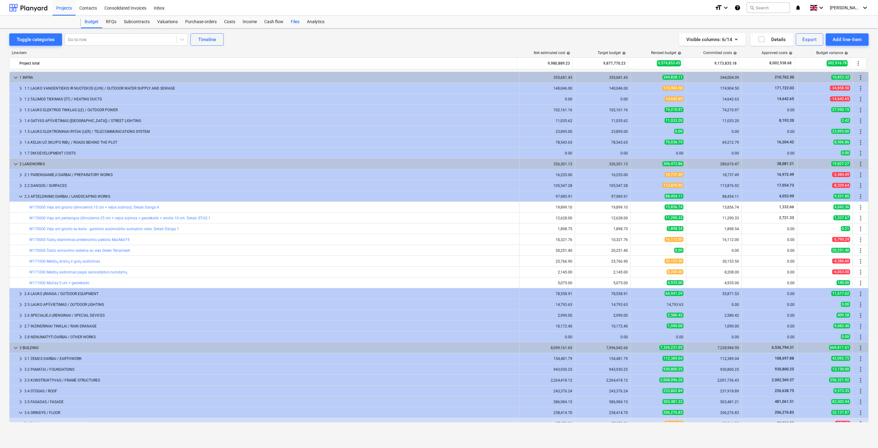
click at [295, 22] on div "Files" at bounding box center [295, 22] width 16 height 12
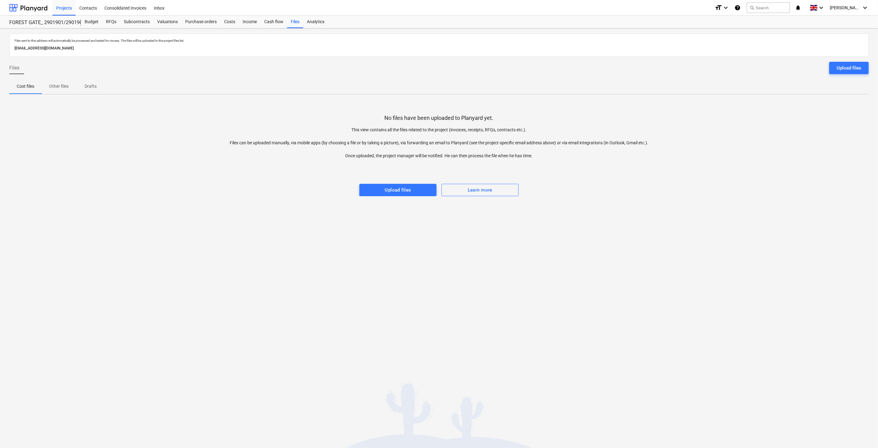
drag, startPoint x: 601, startPoint y: 228, endPoint x: 640, endPoint y: 202, distance: 47.4
click at [601, 228] on div "Files sent to this address will automatically be processed and tested for virus…" at bounding box center [439, 237] width 878 height 419
drag, startPoint x: 640, startPoint y: 202, endPoint x: 335, endPoint y: 204, distance: 305.0
click at [631, 202] on div "Files sent to this address will automatically be processed and tested for virus…" at bounding box center [439, 237] width 878 height 419
click at [529, 241] on div "Files sent to this address will automatically be processed and tested for virus…" at bounding box center [439, 237] width 878 height 419
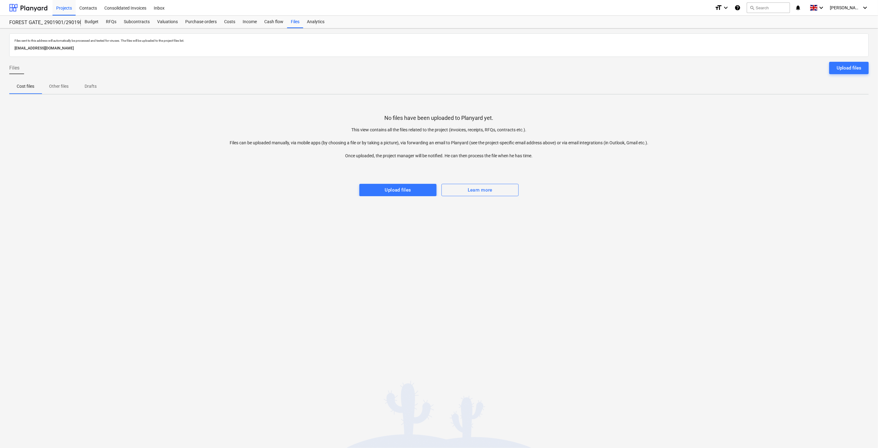
click at [562, 226] on div "Files sent to this address will automatically be processed and tested for virus…" at bounding box center [439, 237] width 878 height 419
click at [615, 204] on div "Files sent to this address will automatically be processed and tested for virus…" at bounding box center [439, 237] width 878 height 419
click at [623, 192] on div "No files have been uploaded to Planyard yet. This view contains all the files r…" at bounding box center [438, 147] width 859 height 97
drag, startPoint x: 633, startPoint y: 181, endPoint x: 649, endPoint y: 168, distance: 20.2
click at [634, 181] on div at bounding box center [438, 177] width 859 height 12
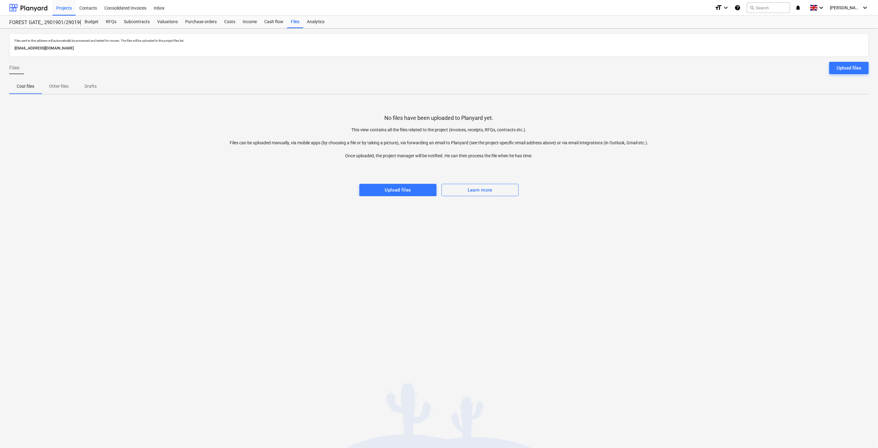
click at [649, 168] on div at bounding box center [438, 165] width 859 height 12
drag, startPoint x: 757, startPoint y: 238, endPoint x: 759, endPoint y: 220, distance: 18.0
click at [757, 238] on div "Files sent to this address will automatically be processed and tested for virus…" at bounding box center [439, 237] width 878 height 419
drag, startPoint x: 760, startPoint y: 219, endPoint x: 515, endPoint y: 155, distance: 253.1
click at [757, 217] on div "Files sent to this address will automatically be processed and tested for virus…" at bounding box center [439, 237] width 878 height 419
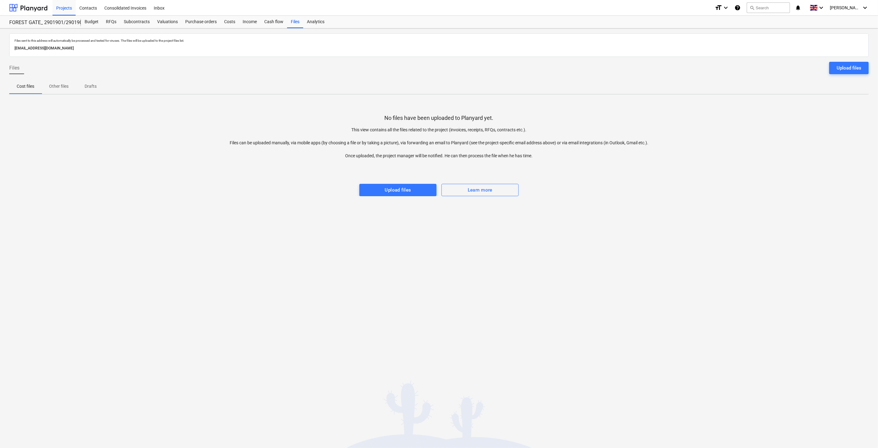
drag, startPoint x: 743, startPoint y: 215, endPoint x: 755, endPoint y: 191, distance: 26.0
click at [743, 215] on div "Files sent to this address will automatically be processed and tested for virus…" at bounding box center [439, 237] width 878 height 419
click at [755, 189] on div "No files have been uploaded to Planyard yet. This view contains all the files r…" at bounding box center [438, 147] width 859 height 97
click at [757, 155] on div "No files have been uploaded to Planyard yet. This view contains all the files r…" at bounding box center [438, 147] width 859 height 97
click at [780, 144] on div "No files have been uploaded to Planyard yet. This view contains all the files r…" at bounding box center [438, 147] width 859 height 97
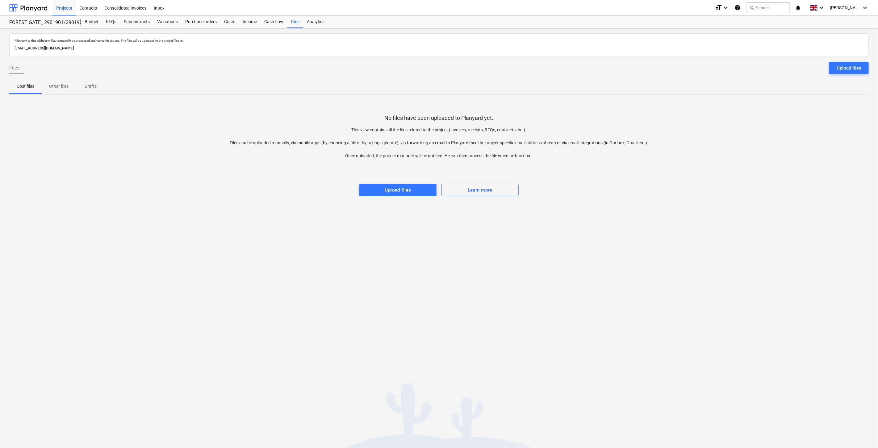
click at [792, 138] on div "No files have been uploaded to Planyard yet. This view contains all the files r…" at bounding box center [438, 147] width 859 height 97
drag, startPoint x: 801, startPoint y: 134, endPoint x: 734, endPoint y: 152, distance: 69.9
click at [801, 134] on div "No files have been uploaded to Planyard yet. This view contains all the files r…" at bounding box center [438, 147] width 859 height 97
click at [788, 187] on div "No files have been uploaded to Planyard yet. This view contains all the files r…" at bounding box center [438, 147] width 859 height 97
click at [794, 180] on div at bounding box center [438, 177] width 859 height 12
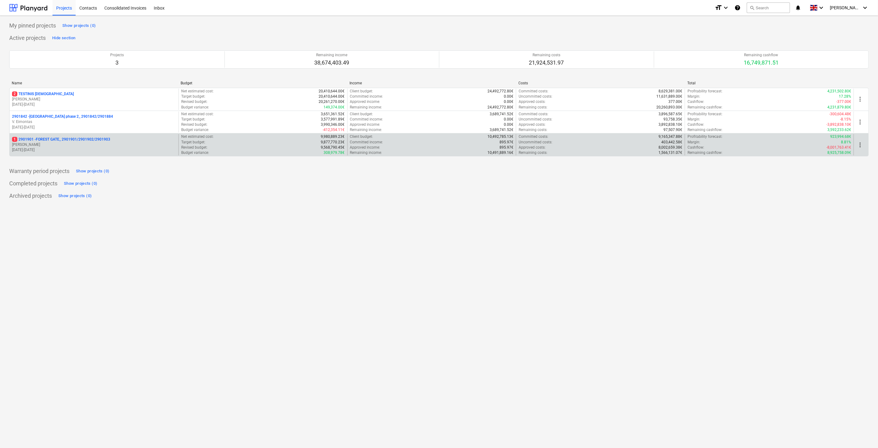
click at [102, 141] on p "1 2901901 - FOREST GATE_ 2901901/2901902/2901903" at bounding box center [61, 139] width 98 height 5
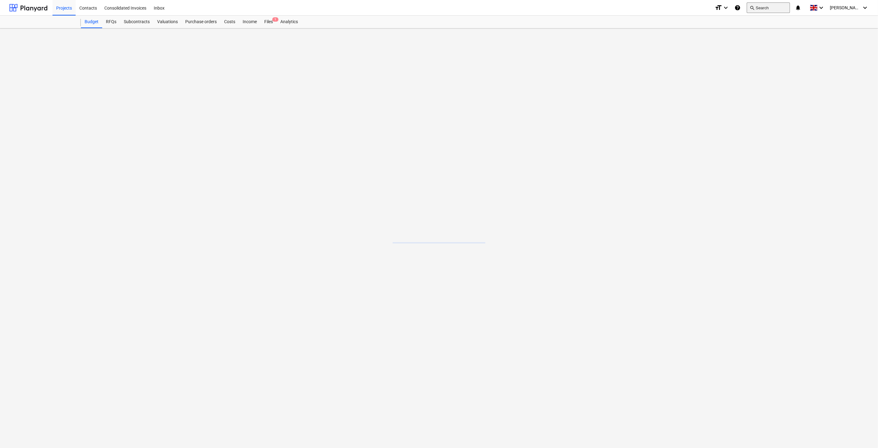
click at [775, 5] on button "search Search" at bounding box center [768, 7] width 43 height 10
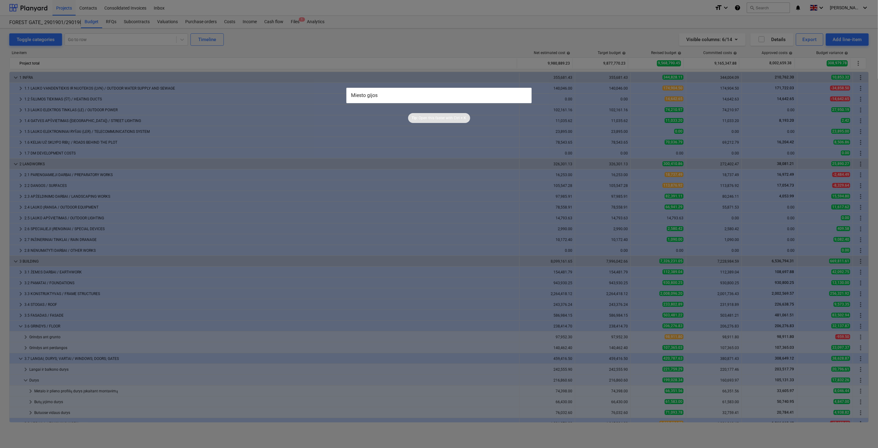
drag, startPoint x: 391, startPoint y: 93, endPoint x: 306, endPoint y: 96, distance: 85.9
click at [306, 96] on div "Miesto gijos Tip: Open this faster with Ctrl + K" at bounding box center [439, 224] width 878 height 448
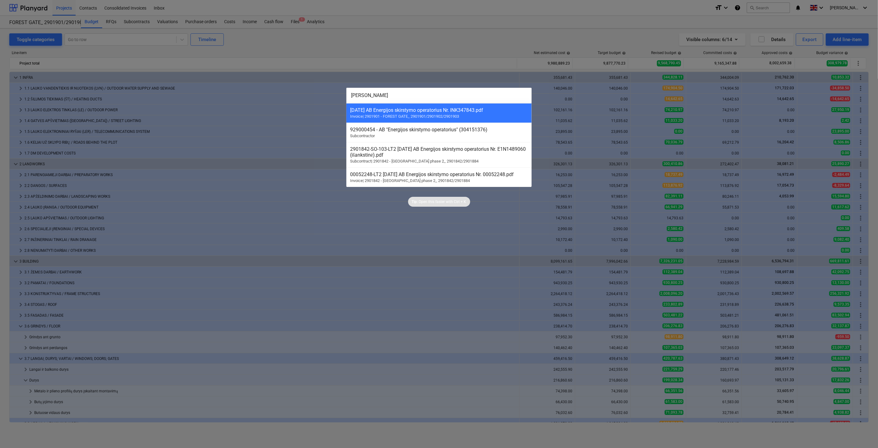
type input "gijos"
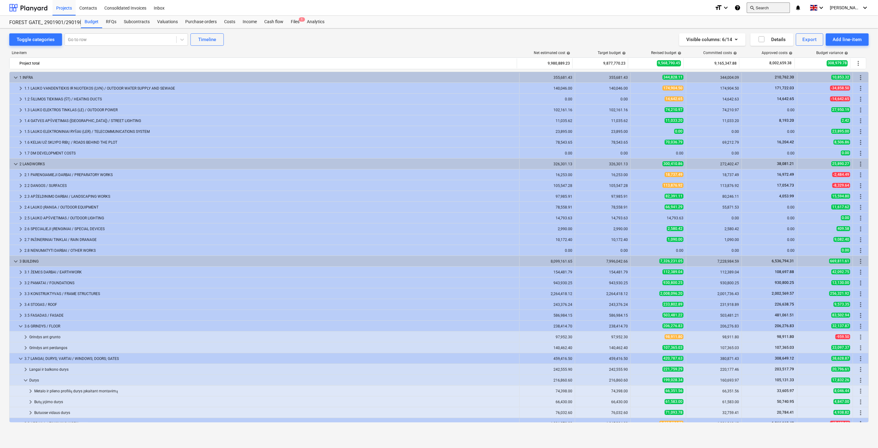
click at [773, 10] on button "search Search" at bounding box center [768, 7] width 43 height 10
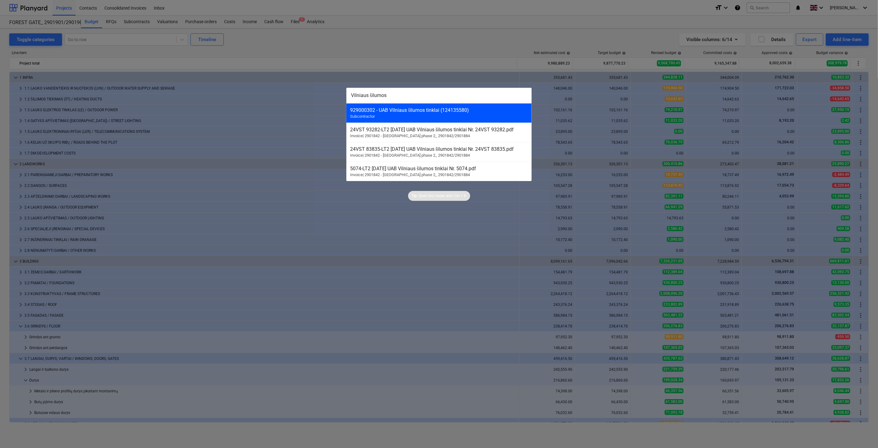
type input "Vilniaus šilumos"
click at [434, 110] on div "929000302 - UAB Vilniaus šilumos tinklai (124135580)" at bounding box center [439, 110] width 178 height 6
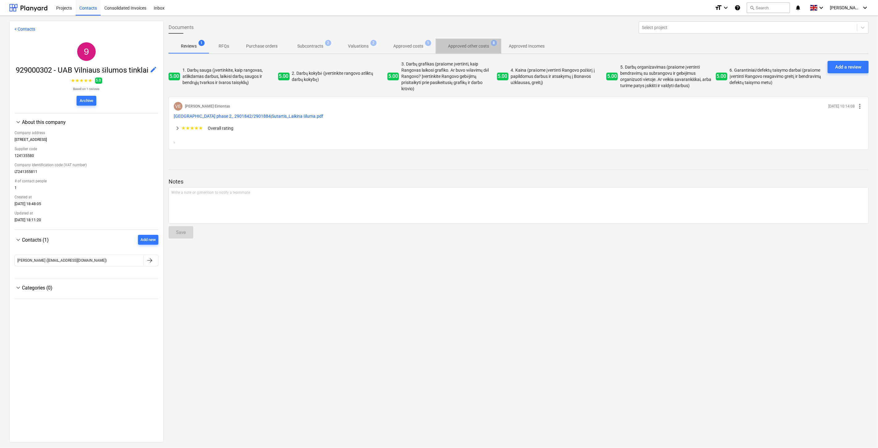
click at [452, 46] on p "Approved other costs" at bounding box center [468, 46] width 41 height 6
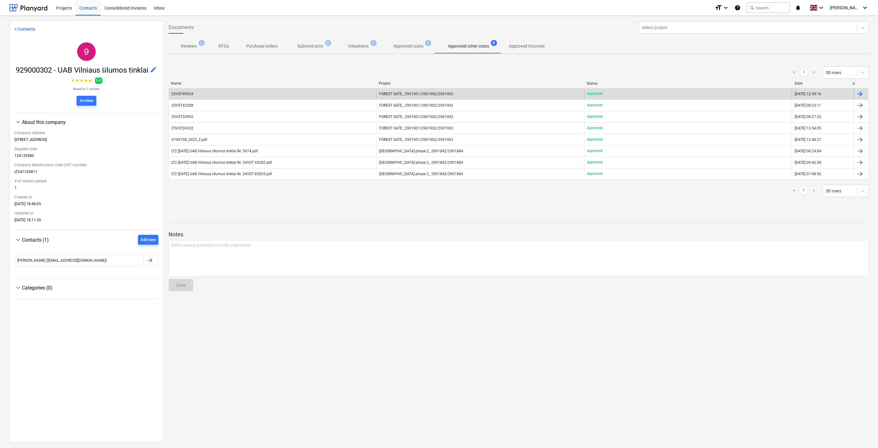
click at [310, 93] on div "25VST49534" at bounding box center [273, 94] width 208 height 10
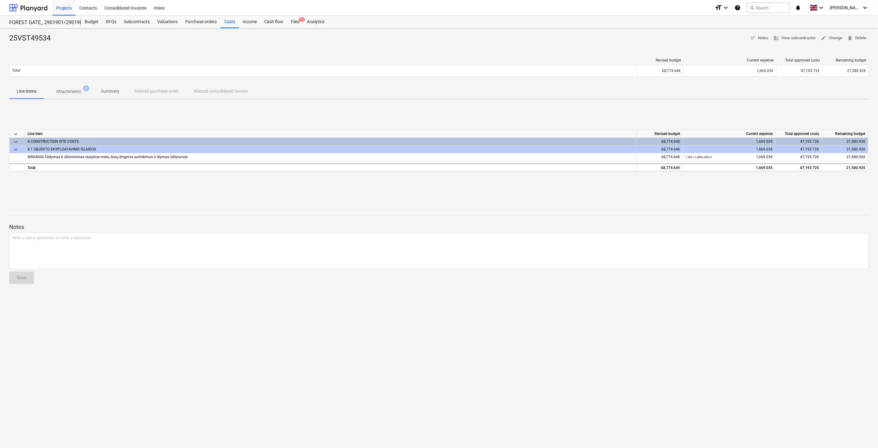
click at [507, 110] on div "keyboard_arrow_down Line-item Revised budget Current expense Total approved cos…" at bounding box center [438, 150] width 859 height 93
click at [513, 109] on div "keyboard_arrow_down Line-item Revised budget Current expense Total approved cos…" at bounding box center [438, 150] width 859 height 93
click at [578, 114] on div "keyboard_arrow_down Line-item Revised budget Current expense Total approved cos…" at bounding box center [438, 150] width 859 height 93
click at [584, 111] on div "keyboard_arrow_down Line-item Revised budget Current expense Total approved cos…" at bounding box center [438, 150] width 859 height 93
click at [565, 116] on div "keyboard_arrow_down Line-item Revised budget Current expense Total approved cos…" at bounding box center [438, 150] width 859 height 93
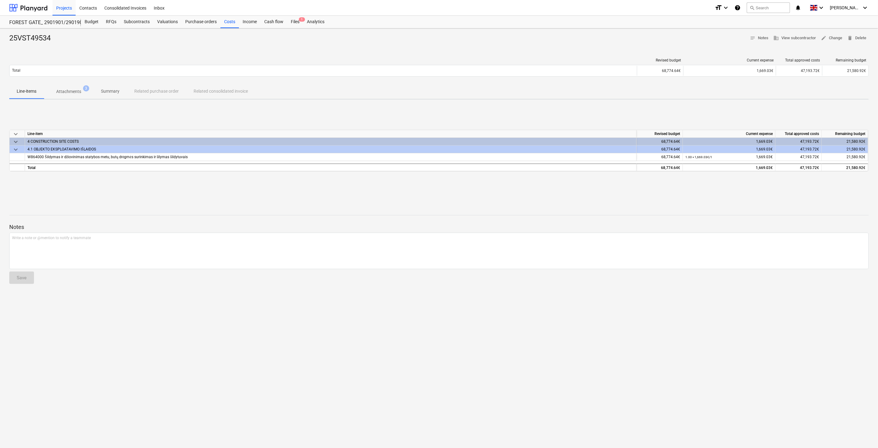
click at [581, 110] on div "keyboard_arrow_down Line-item Revised budget Current expense Total approved cos…" at bounding box center [438, 150] width 859 height 93
click at [589, 106] on div "keyboard_arrow_down Line-item Revised budget Current expense Total approved cos…" at bounding box center [438, 150] width 859 height 93
click at [594, 104] on div "keyboard_arrow_down Line-item Revised budget Current expense Total approved cos…" at bounding box center [438, 150] width 859 height 93
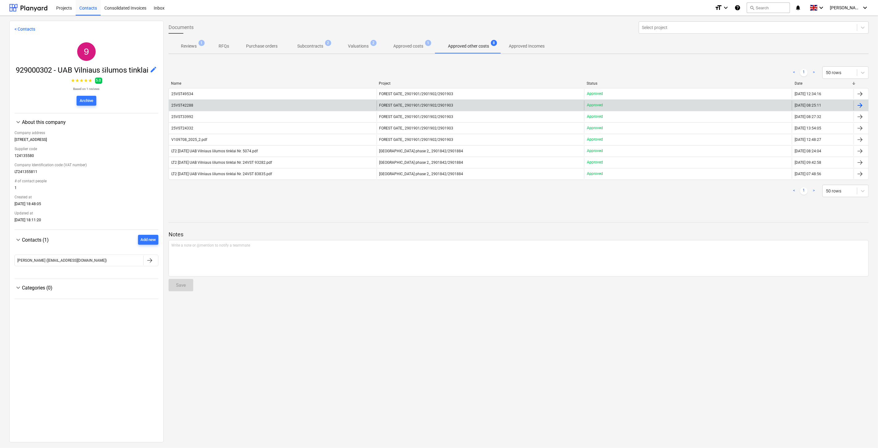
click at [309, 103] on div "25VST42288" at bounding box center [273, 105] width 208 height 10
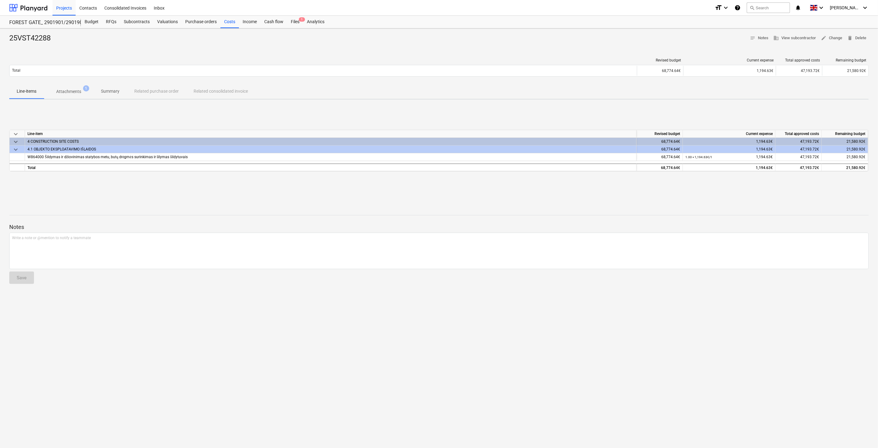
click at [453, 192] on div "keyboard_arrow_down Line-item Revised budget Current expense Total approved cos…" at bounding box center [438, 150] width 859 height 93
click at [487, 190] on div "keyboard_arrow_down Line-item Revised budget Current expense Total approved cos…" at bounding box center [438, 150] width 859 height 93
click at [506, 186] on div "keyboard_arrow_down Line-item Revised budget Current expense Total approved cos…" at bounding box center [438, 150] width 859 height 93
click at [522, 184] on div "keyboard_arrow_down Line-item Revised budget Current expense Total approved cos…" at bounding box center [438, 150] width 859 height 93
click at [556, 186] on div "keyboard_arrow_down Line-item Revised budget Current expense Total approved cos…" at bounding box center [438, 150] width 859 height 93
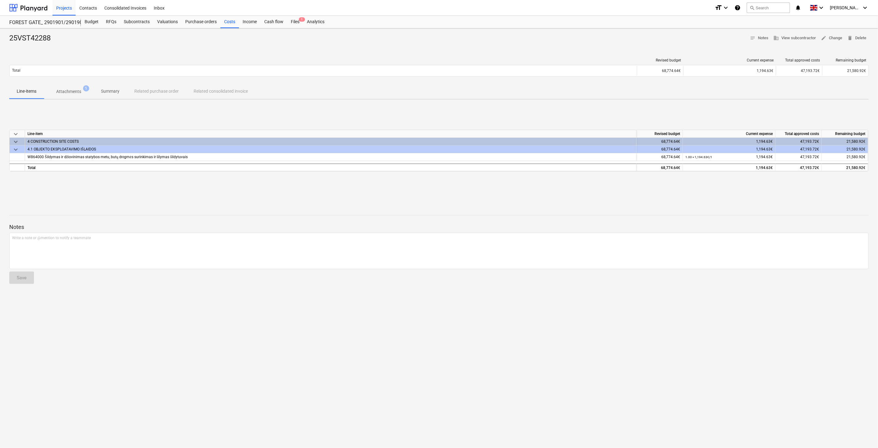
click at [573, 182] on div "keyboard_arrow_down Line-item Revised budget Current expense Total approved cos…" at bounding box center [438, 150] width 859 height 93
drag, startPoint x: 588, startPoint y: 178, endPoint x: 603, endPoint y: 176, distance: 15.6
click at [589, 178] on div "keyboard_arrow_down Line-item Revised budget Current expense Total approved cos…" at bounding box center [438, 150] width 859 height 93
click at [603, 176] on div "keyboard_arrow_down Line-item Revised budget Current expense Total approved cos…" at bounding box center [438, 150] width 859 height 93
click at [539, 111] on div "keyboard_arrow_down Line-item Revised budget Current expense Total approved cos…" at bounding box center [438, 150] width 859 height 93
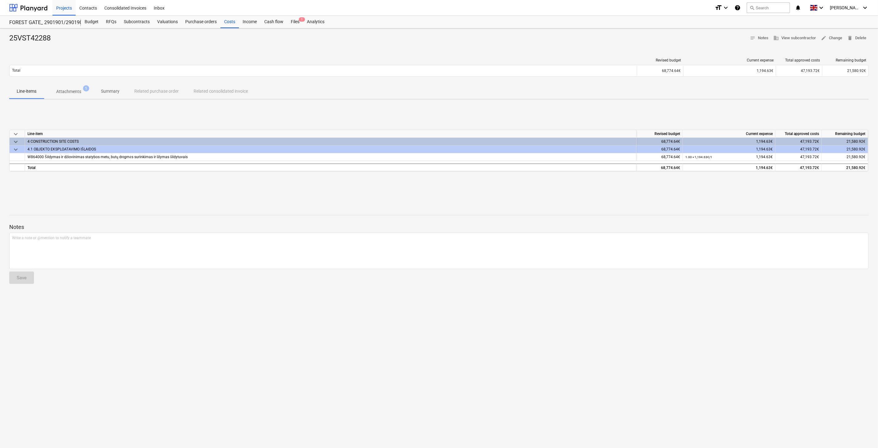
click at [557, 107] on div "keyboard_arrow_down Line-item Revised budget Current expense Total approved cos…" at bounding box center [438, 150] width 859 height 93
click at [231, 23] on div "Costs" at bounding box center [229, 22] width 19 height 12
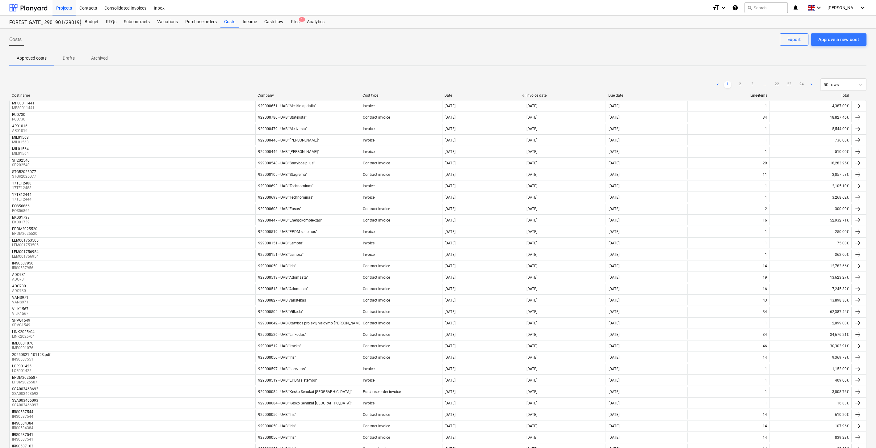
click at [683, 79] on div "< 1 2 3 ... 22 23 24 > 50 rows" at bounding box center [437, 84] width 857 height 12
click at [687, 75] on div "< 1 2 3 ... 22 23 24 > 50 rows Cost name Company Cost type Date Invoice date Du…" at bounding box center [437, 383] width 857 height 625
click at [300, 23] on div "Files 1" at bounding box center [295, 22] width 16 height 12
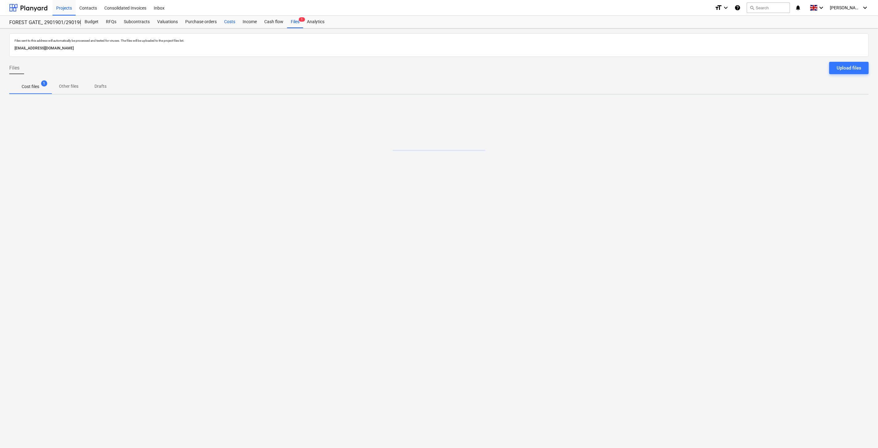
click at [230, 23] on div "Costs" at bounding box center [229, 22] width 19 height 12
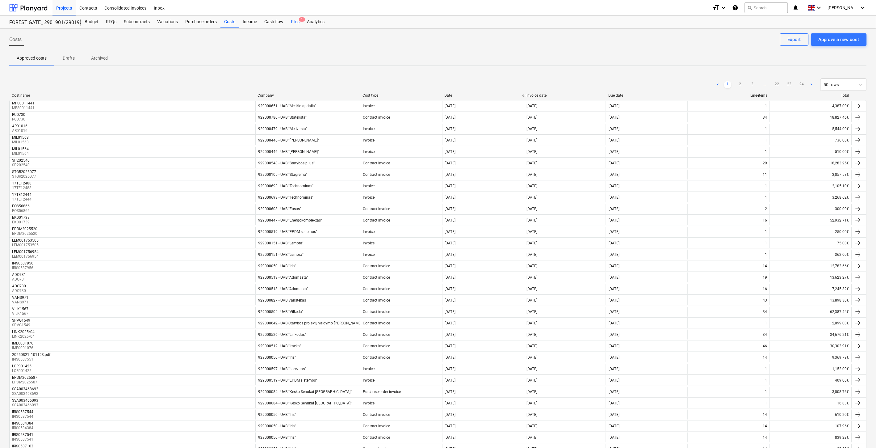
click at [294, 21] on div "Files 1" at bounding box center [295, 22] width 16 height 12
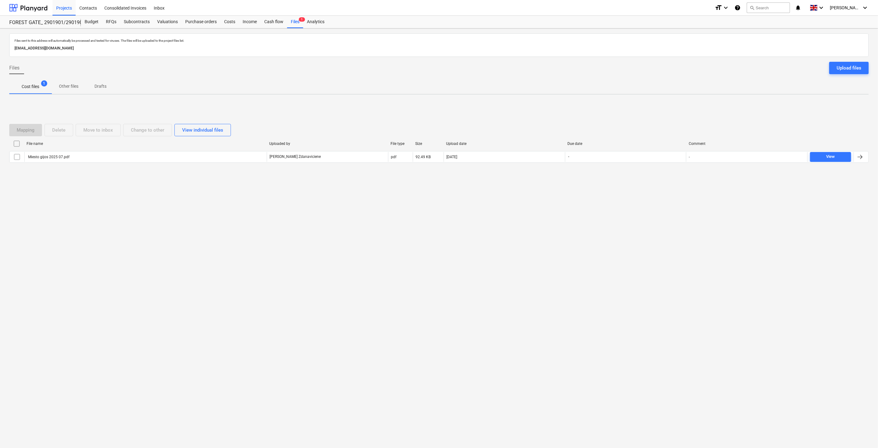
drag, startPoint x: 318, startPoint y: 119, endPoint x: 342, endPoint y: 115, distance: 24.2
click at [320, 119] on div "Mapping Delete Move to inbox Change to other View individual files File name Up…" at bounding box center [438, 145] width 859 height 59
click at [342, 115] on div "Mapping Delete Move to inbox Change to other View individual files File name Up…" at bounding box center [438, 145] width 859 height 93
click at [651, 234] on div "Files sent to this address will automatically be processed and tested for virus…" at bounding box center [439, 237] width 878 height 419
click at [665, 220] on div "Files sent to this address will automatically be processed and tested for virus…" at bounding box center [439, 237] width 878 height 419
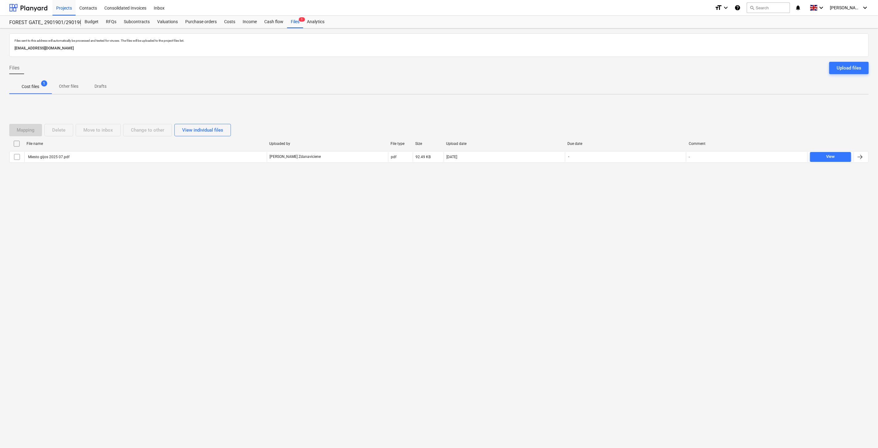
click at [738, 196] on div "Files sent to this address will automatically be processed and tested for virus…" at bounding box center [439, 237] width 878 height 419
click at [749, 187] on div "Mapping Delete Move to inbox Change to other View individual files File name Up…" at bounding box center [438, 145] width 859 height 93
drag, startPoint x: 610, startPoint y: 278, endPoint x: 627, endPoint y: 259, distance: 24.7
click at [610, 278] on div "Files sent to this address will automatically be processed and tested for virus…" at bounding box center [439, 237] width 878 height 419
click at [646, 241] on div "Files sent to this address will automatically be processed and tested for virus…" at bounding box center [439, 237] width 878 height 419
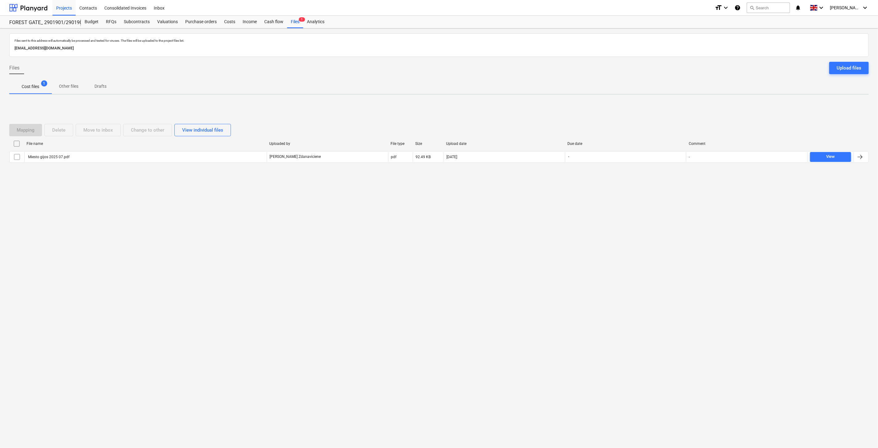
click at [662, 215] on div "Files sent to this address will automatically be processed and tested for virus…" at bounding box center [439, 237] width 878 height 419
click at [672, 197] on div "Files sent to this address will automatically be processed and tested for virus…" at bounding box center [439, 237] width 878 height 419
click at [659, 252] on div "Files sent to this address will automatically be processed and tested for virus…" at bounding box center [439, 237] width 878 height 419
click at [665, 242] on div "Files sent to this address will automatically be processed and tested for virus…" at bounding box center [439, 237] width 878 height 419
click at [630, 238] on div "Files sent to this address will automatically be processed and tested for virus…" at bounding box center [439, 237] width 878 height 419
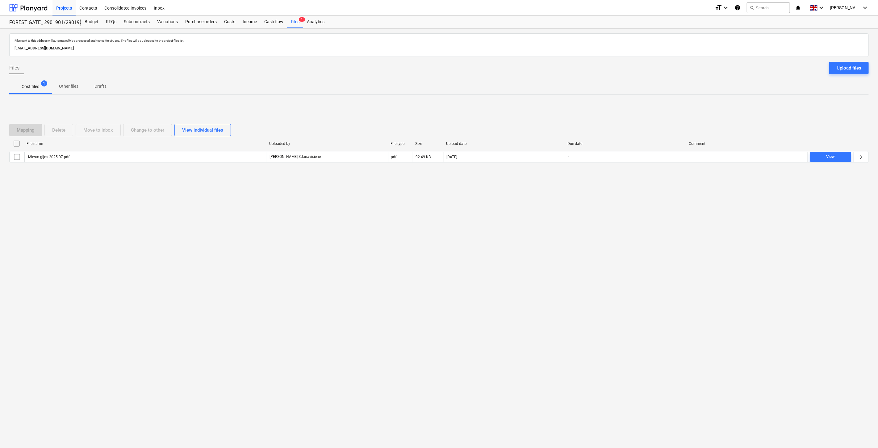
click at [639, 227] on div "Files sent to this address will automatically be processed and tested for virus…" at bounding box center [439, 237] width 878 height 419
click at [646, 219] on div "Files sent to this address will automatically be processed and tested for virus…" at bounding box center [439, 237] width 878 height 419
click at [651, 212] on div "Files sent to this address will automatically be processed and tested for virus…" at bounding box center [439, 237] width 878 height 419
drag, startPoint x: 619, startPoint y: 236, endPoint x: 641, endPoint y: 212, distance: 33.0
click at [619, 236] on div "Files sent to this address will automatically be processed and tested for virus…" at bounding box center [439, 237] width 878 height 419
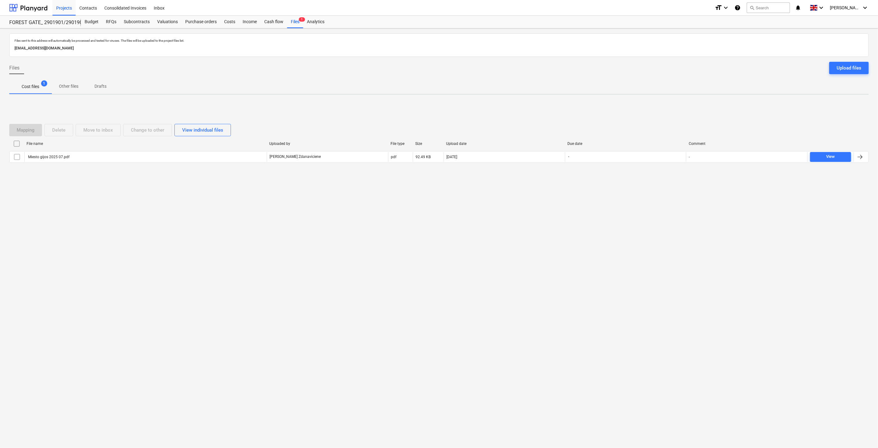
click at [641, 212] on div "Files sent to this address will automatically be processed and tested for virus…" at bounding box center [439, 237] width 878 height 419
click at [769, 5] on button "search Search" at bounding box center [768, 7] width 43 height 10
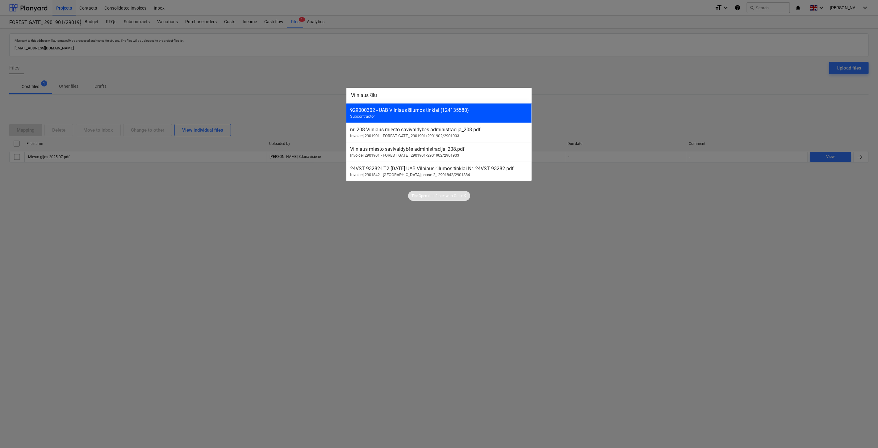
type input "Vilniaus šilu"
click at [472, 118] on div "929000302 - UAB Vilniaus šilumos tinklai (124135580) Subcontractor" at bounding box center [438, 112] width 185 height 19
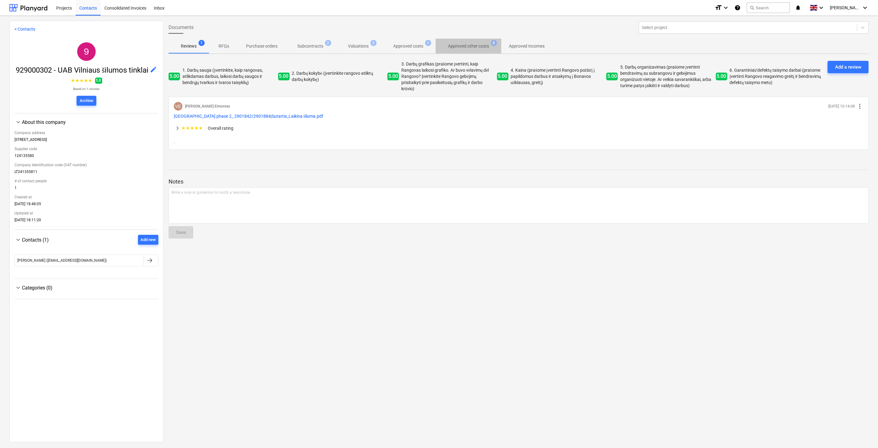
click at [468, 45] on p "Approved other costs" at bounding box center [468, 46] width 41 height 6
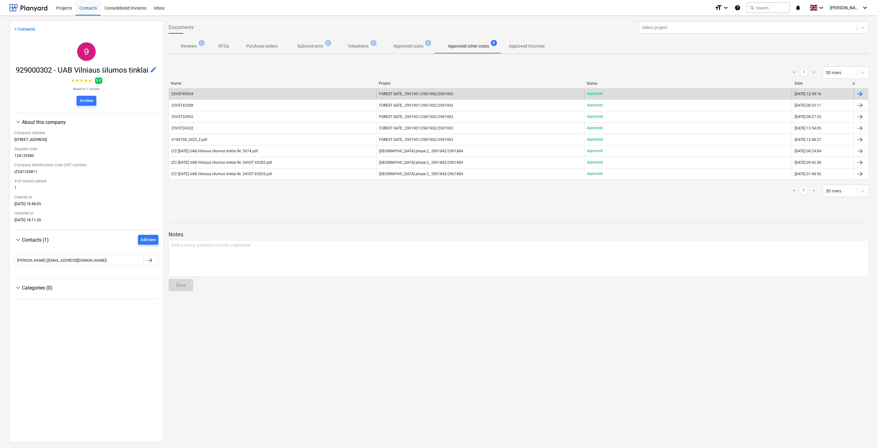
click at [306, 95] on div "25VST49534" at bounding box center [273, 94] width 208 height 10
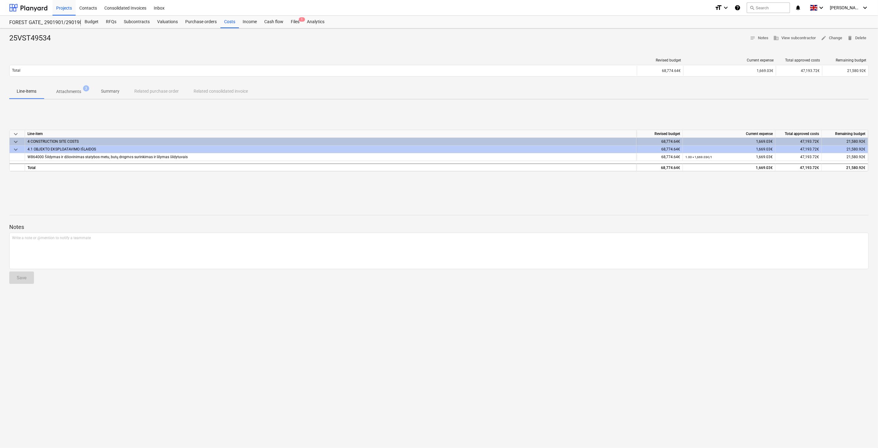
click at [509, 209] on div at bounding box center [438, 209] width 859 height 5
click at [553, 196] on div "keyboard_arrow_down Line-item Revised budget Current expense Total approved cos…" at bounding box center [438, 150] width 859 height 93
click at [586, 185] on div "keyboard_arrow_down Line-item Revised budget Current expense Total approved cos…" at bounding box center [438, 150] width 859 height 93
click at [604, 178] on div "keyboard_arrow_down Line-item Revised budget Current expense Total approved cos…" at bounding box center [438, 150] width 859 height 93
click at [73, 91] on p "Attachments" at bounding box center [68, 91] width 25 height 6
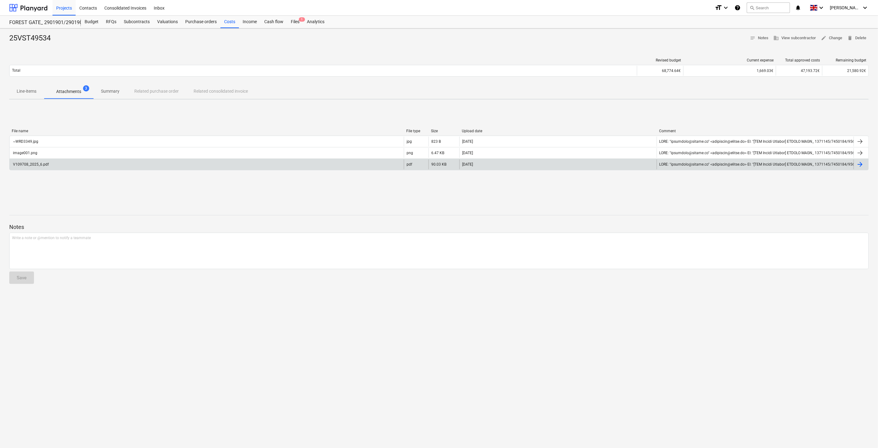
click at [96, 164] on div "V109708_2025_6.pdf" at bounding box center [207, 164] width 394 height 10
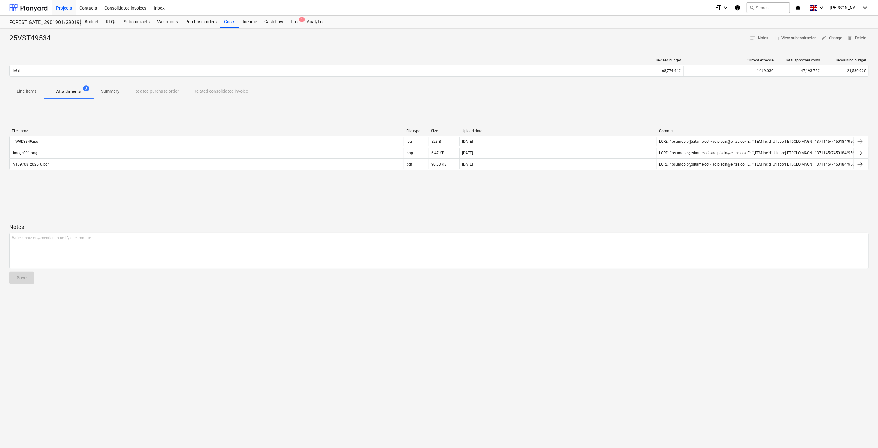
click at [28, 90] on p "Line-items" at bounding box center [27, 91] width 20 height 6
